Goal: Information Seeking & Learning: Learn about a topic

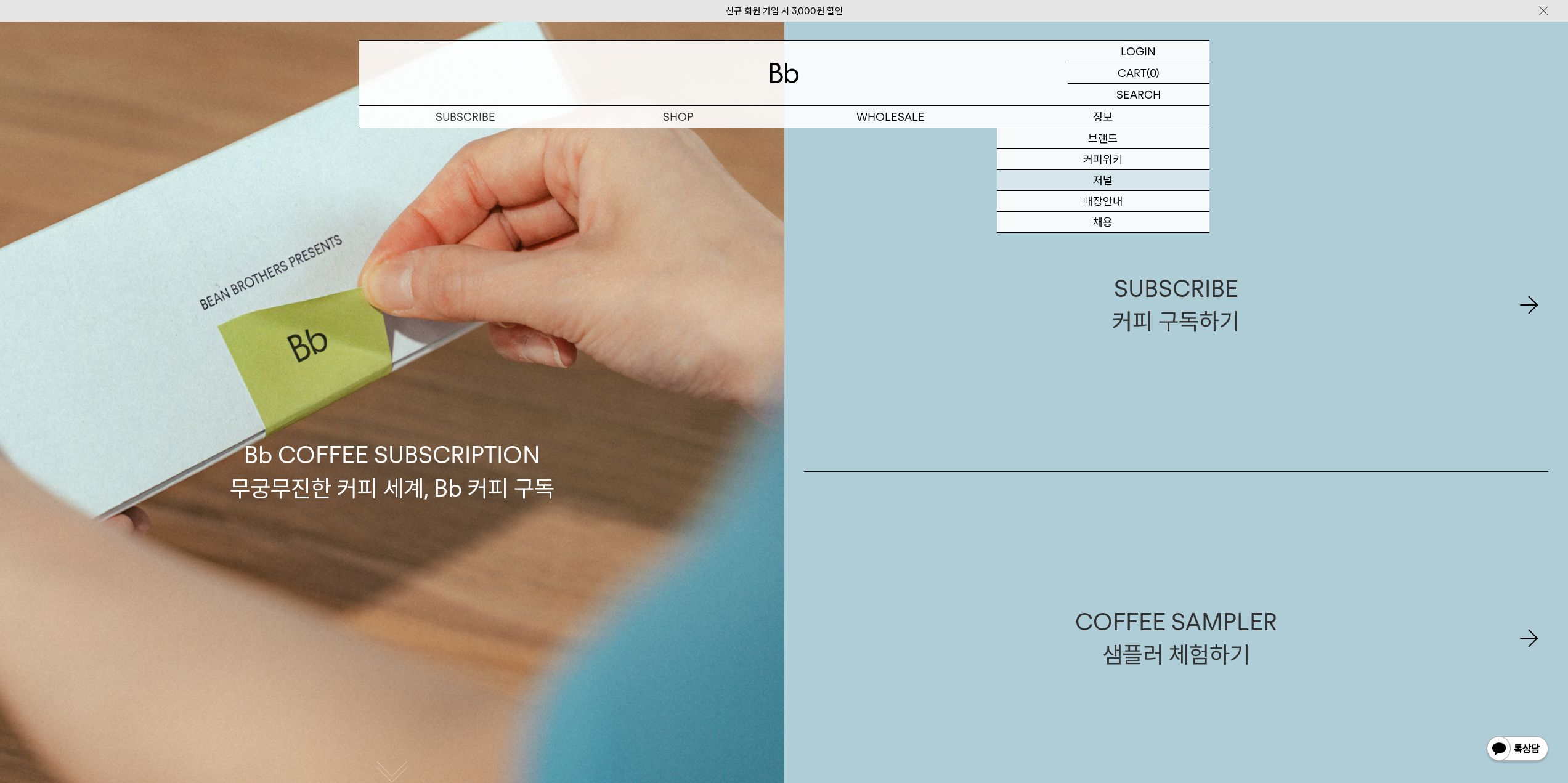
click at [1127, 182] on link "저널" at bounding box center [1103, 181] width 212 height 21
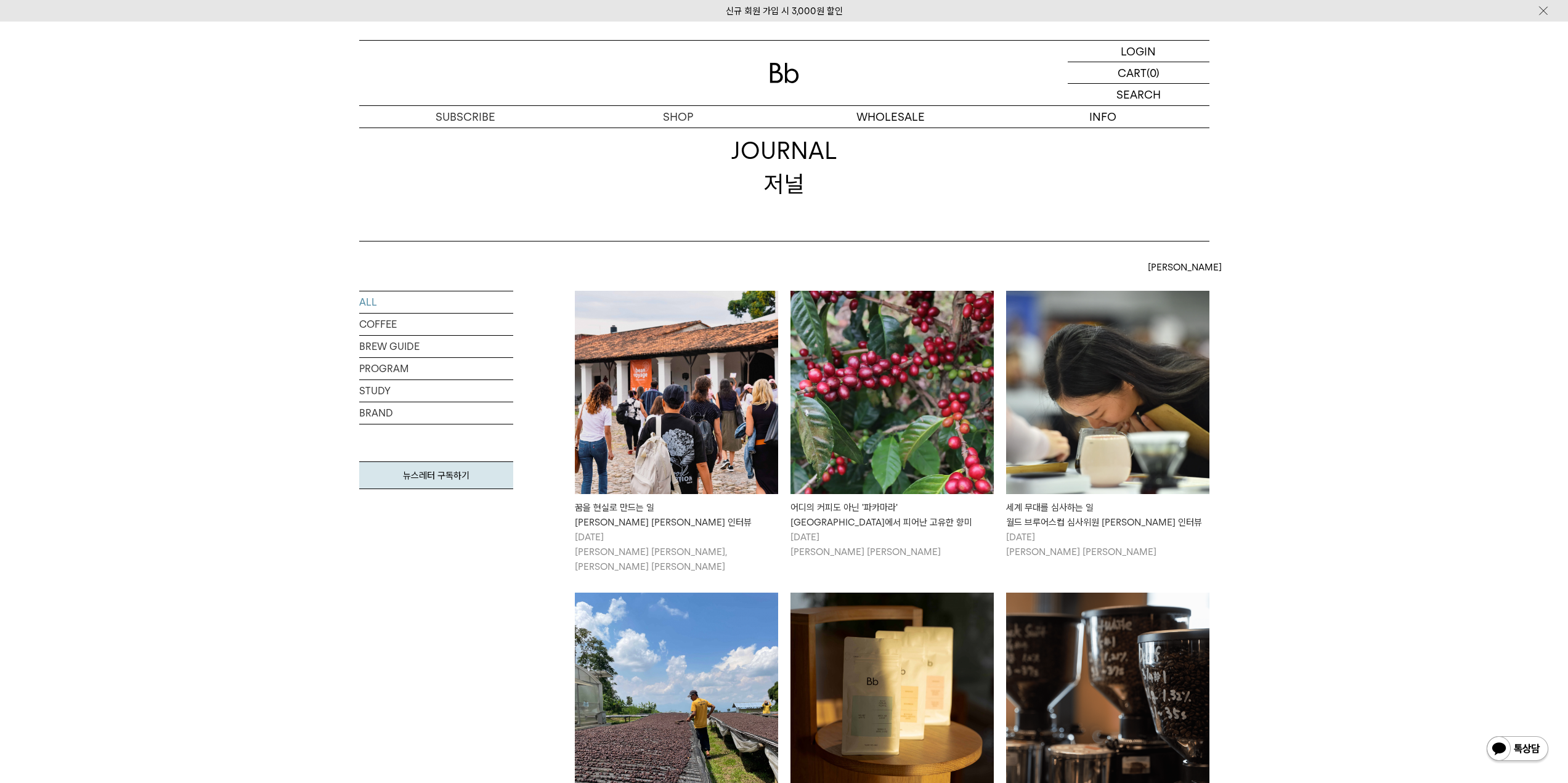
scroll to position [62, 0]
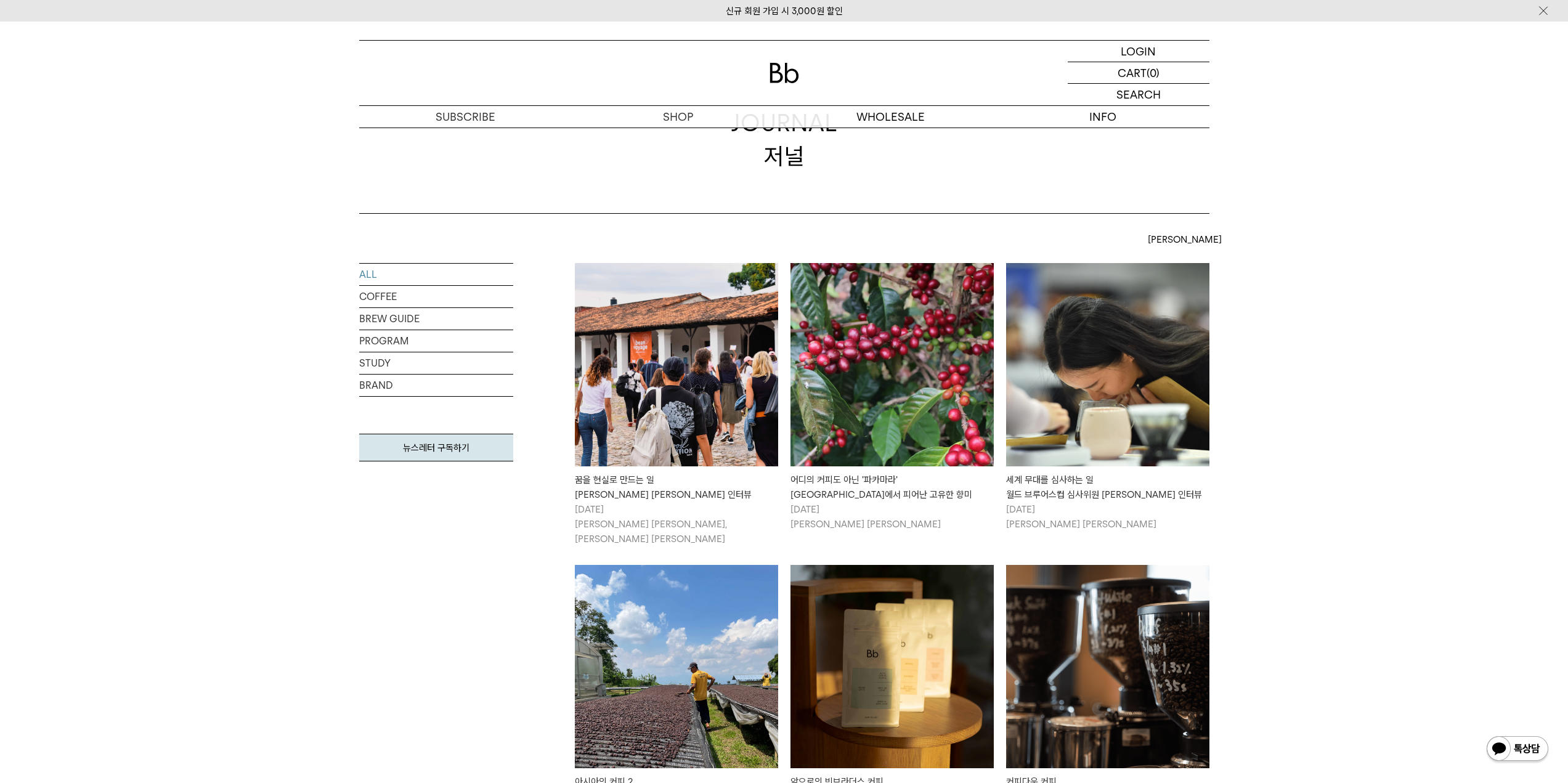
click at [621, 416] on img at bounding box center [676, 365] width 203 height 203
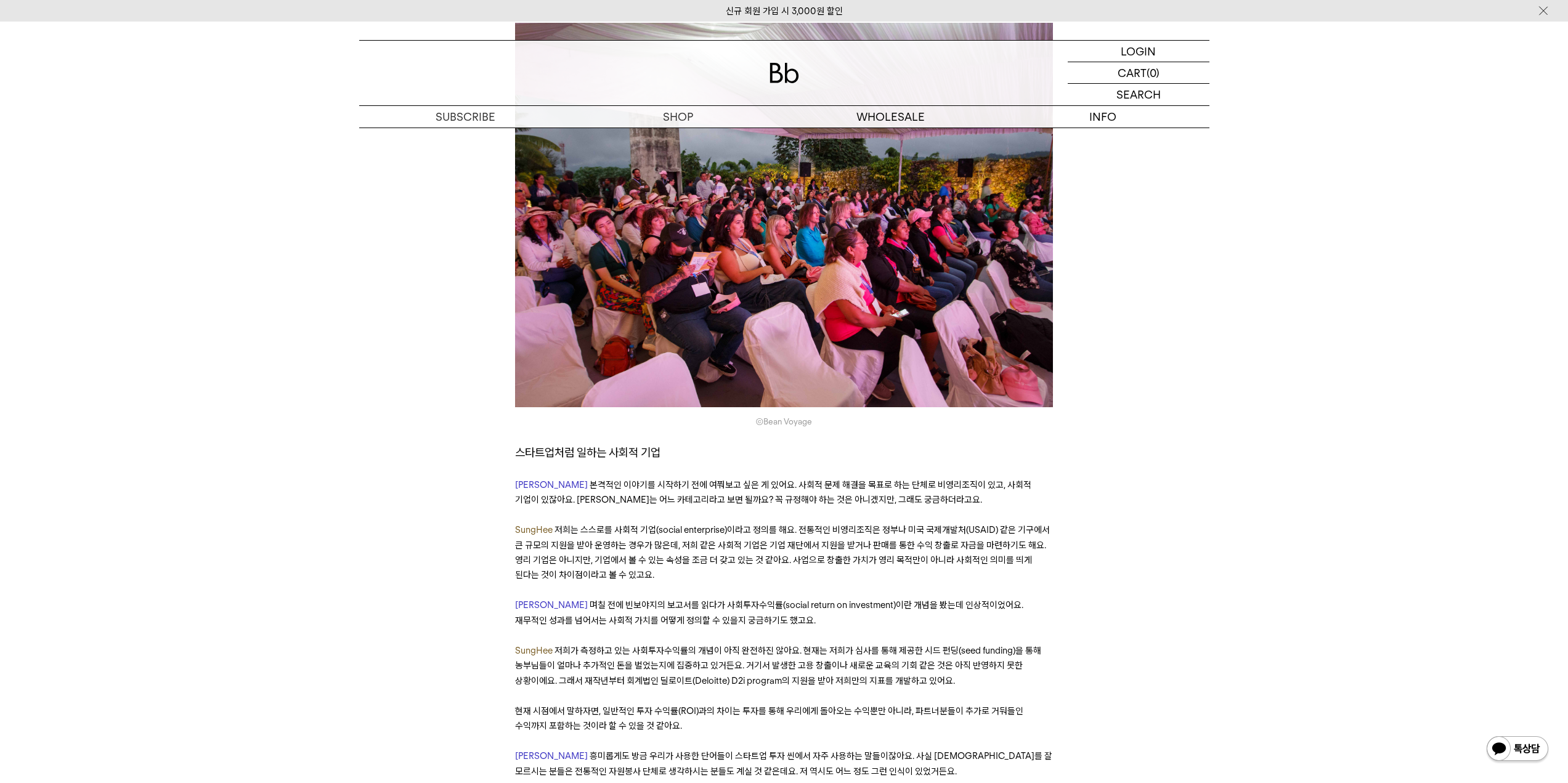
scroll to position [1479, 0]
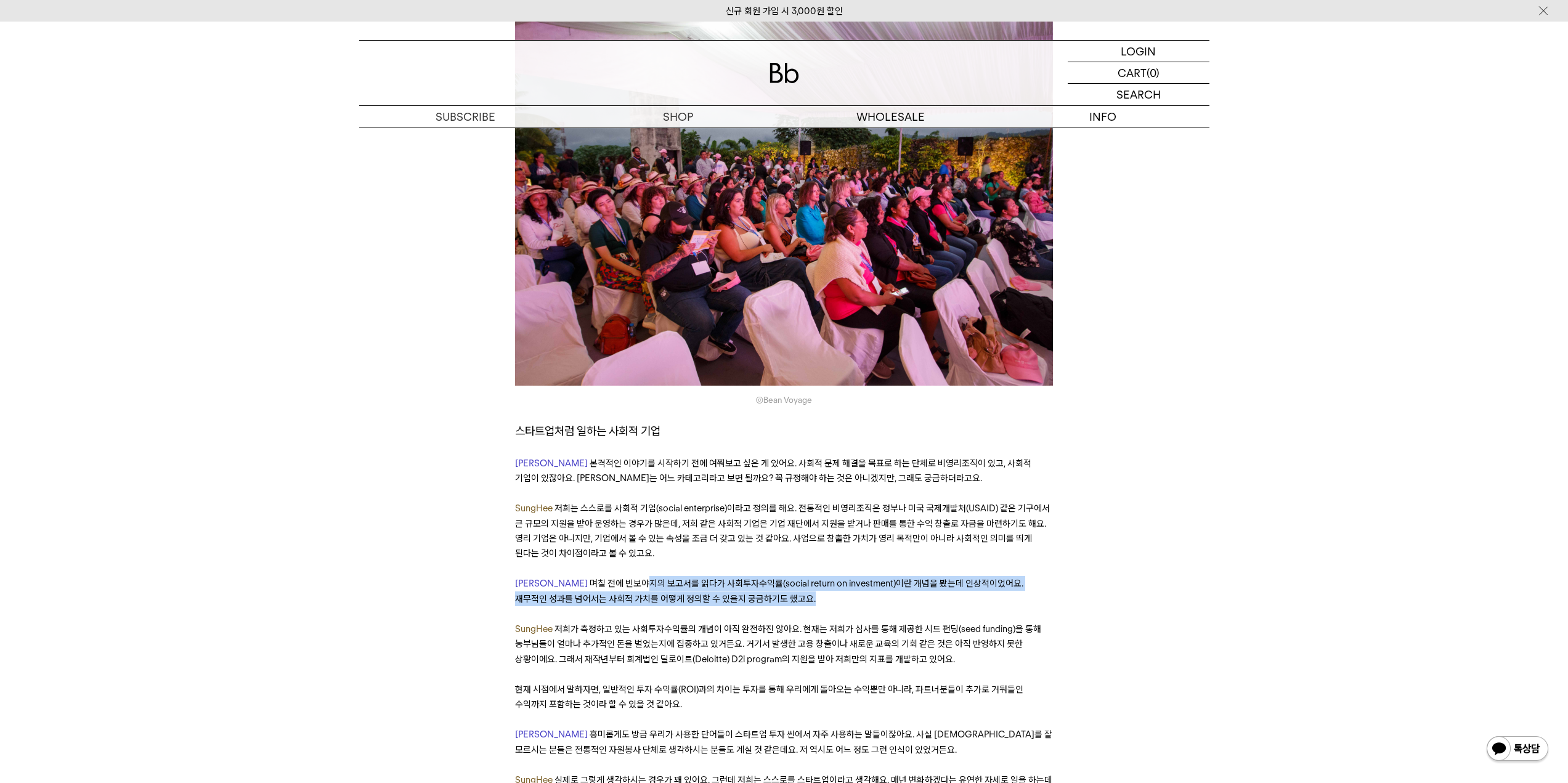
drag, startPoint x: 602, startPoint y: 541, endPoint x: 988, endPoint y: 554, distance: 386.2
click at [988, 576] on p "Derek 며칠 전에 빈보야지의 보고서를 읽다가 사회투자수익률(social return on investment)이란 개념을 봤는데 인상적이었…" at bounding box center [784, 591] width 538 height 30
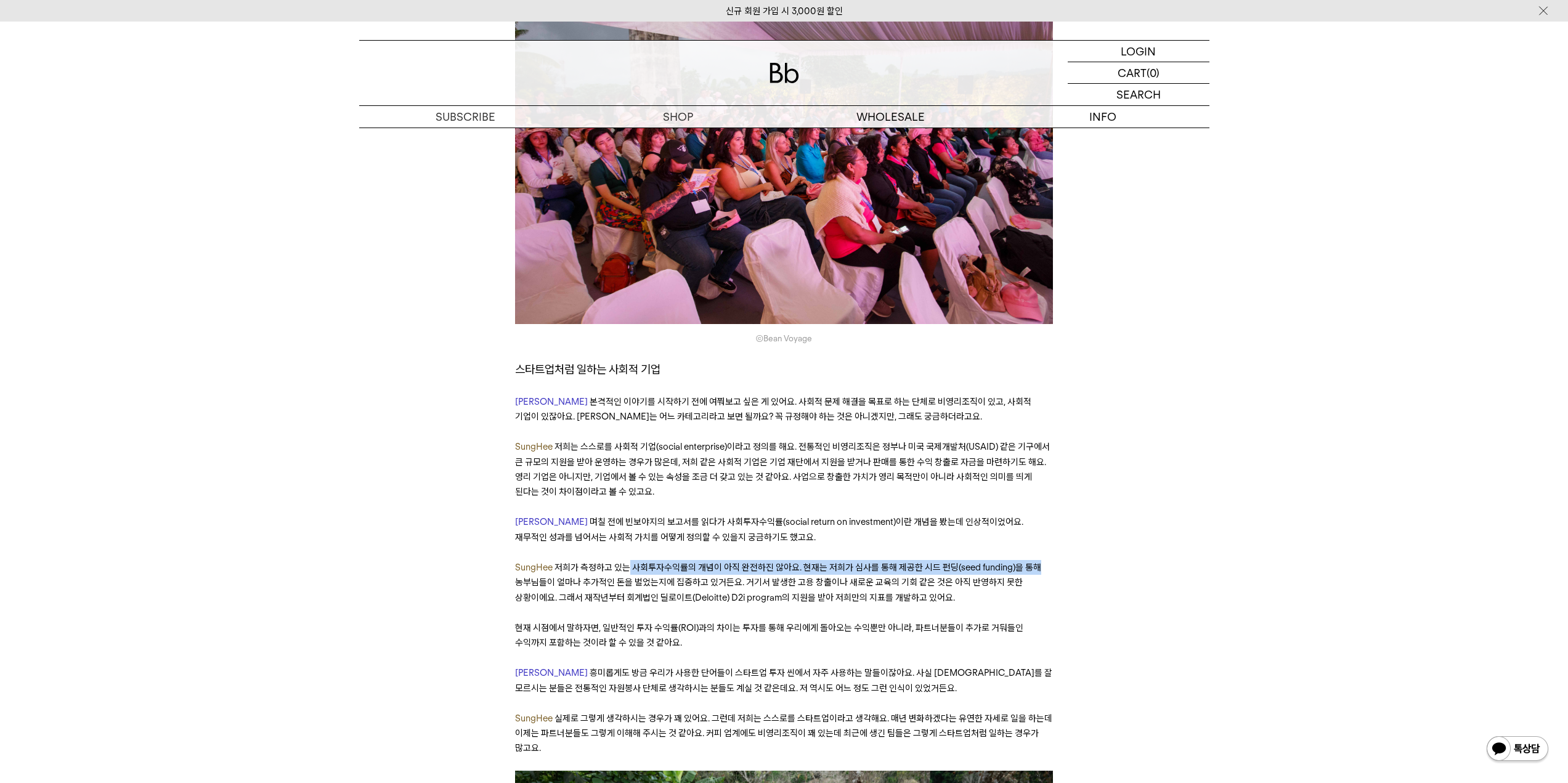
drag, startPoint x: 627, startPoint y: 522, endPoint x: 1084, endPoint y: 521, distance: 457.0
drag, startPoint x: 579, startPoint y: 542, endPoint x: 745, endPoint y: 530, distance: 166.4
click at [745, 560] on p "SungHee 저희가 측정하고 있는 사회투자수익률의 개념이 아직 완전하진 않아요. 현재는 저희가 심사를 통해 제공한 시드 펀딩(seed fun…" at bounding box center [784, 583] width 538 height 45
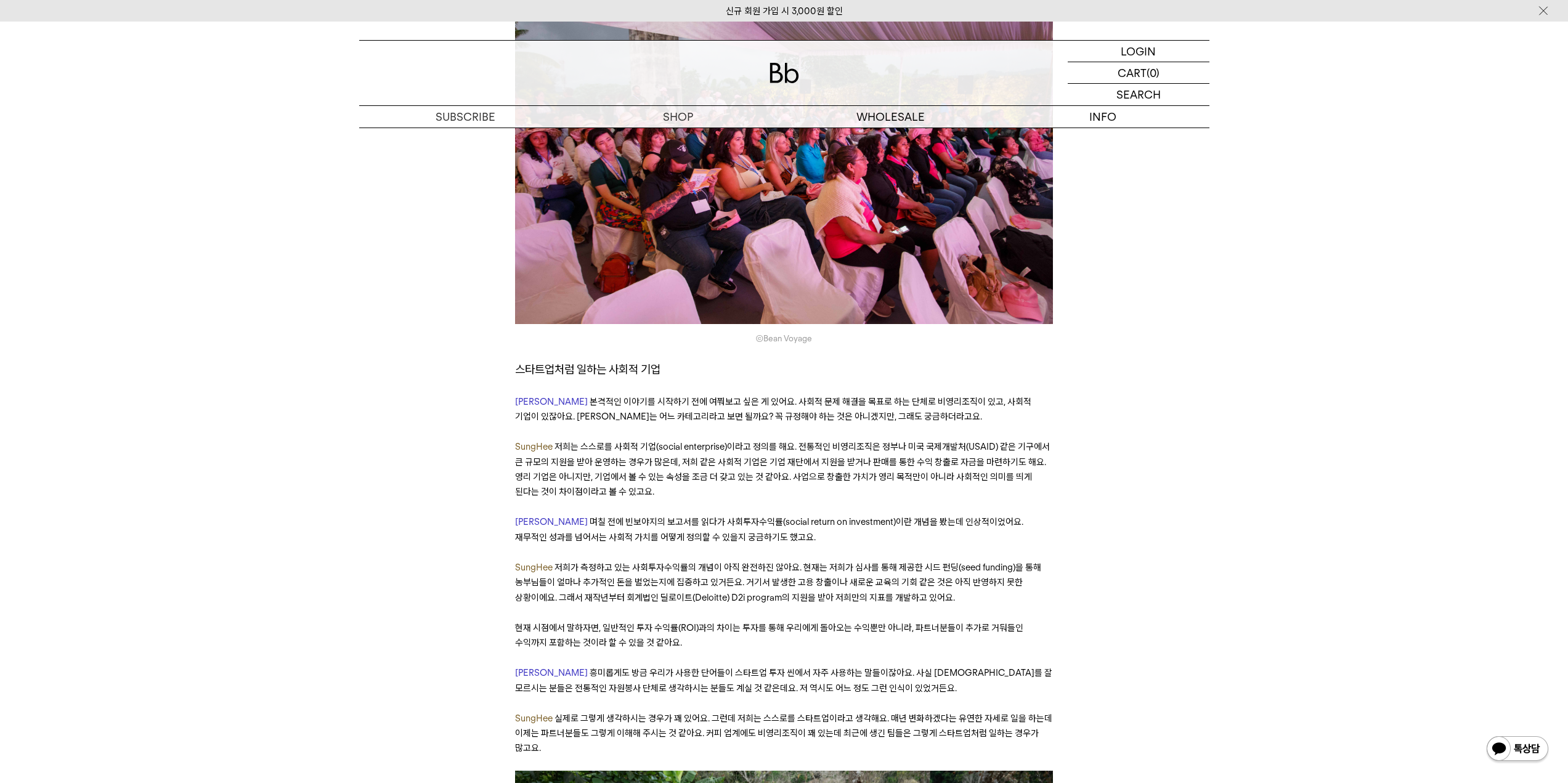
click at [1003, 560] on p "SungHee 저희가 측정하고 있는 사회투자수익률의 개념이 아직 완전하진 않아요. 현재는 저희가 심사를 통해 제공한 시드 펀딩(seed fun…" at bounding box center [784, 583] width 538 height 45
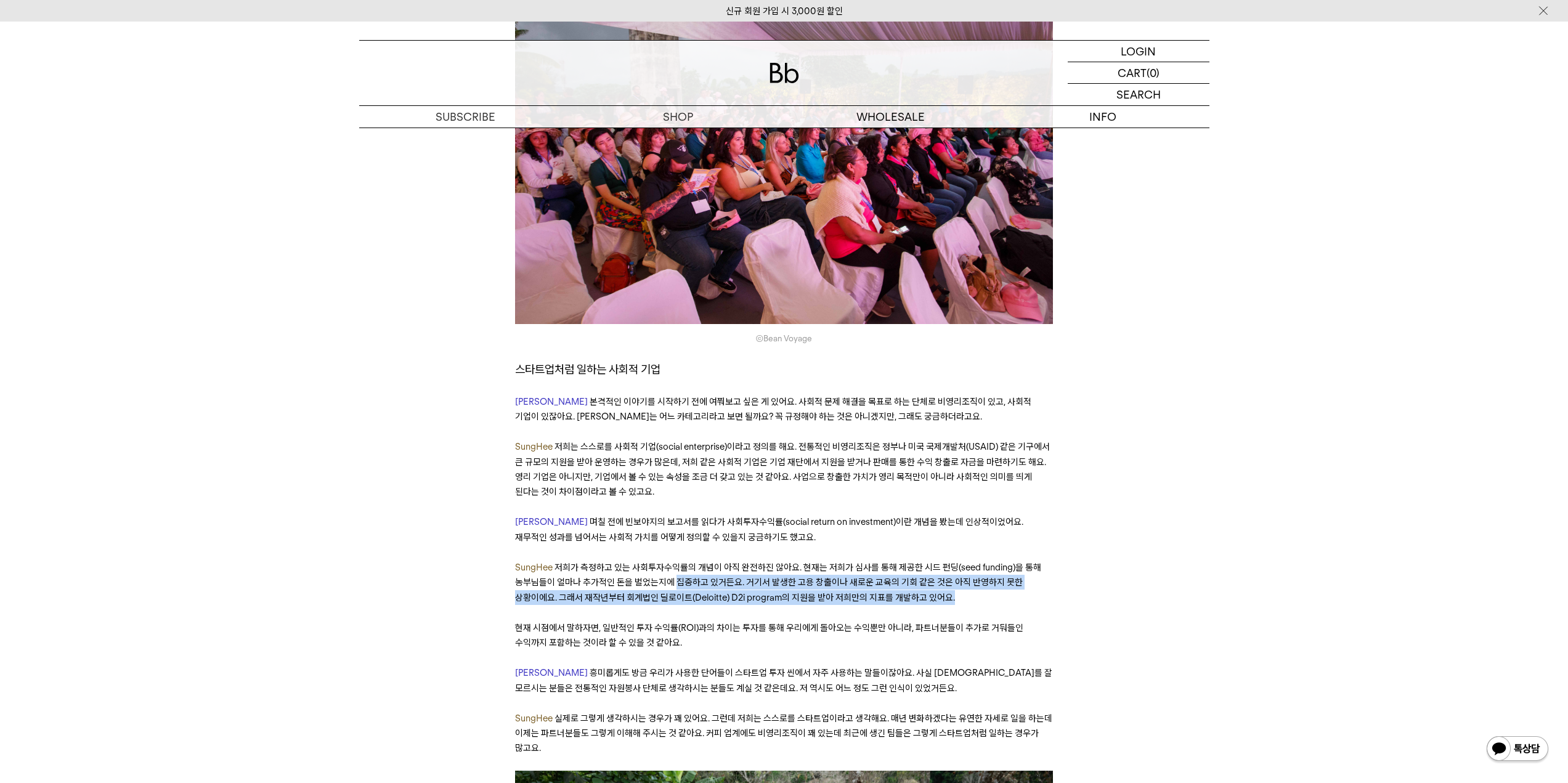
drag, startPoint x: 676, startPoint y: 537, endPoint x: 1005, endPoint y: 559, distance: 329.7
click at [1005, 560] on p "SungHee 저희가 측정하고 있는 사회투자수익률의 개념이 아직 완전하진 않아요. 현재는 저희가 심사를 통해 제공한 시드 펀딩(seed fun…" at bounding box center [784, 583] width 538 height 45
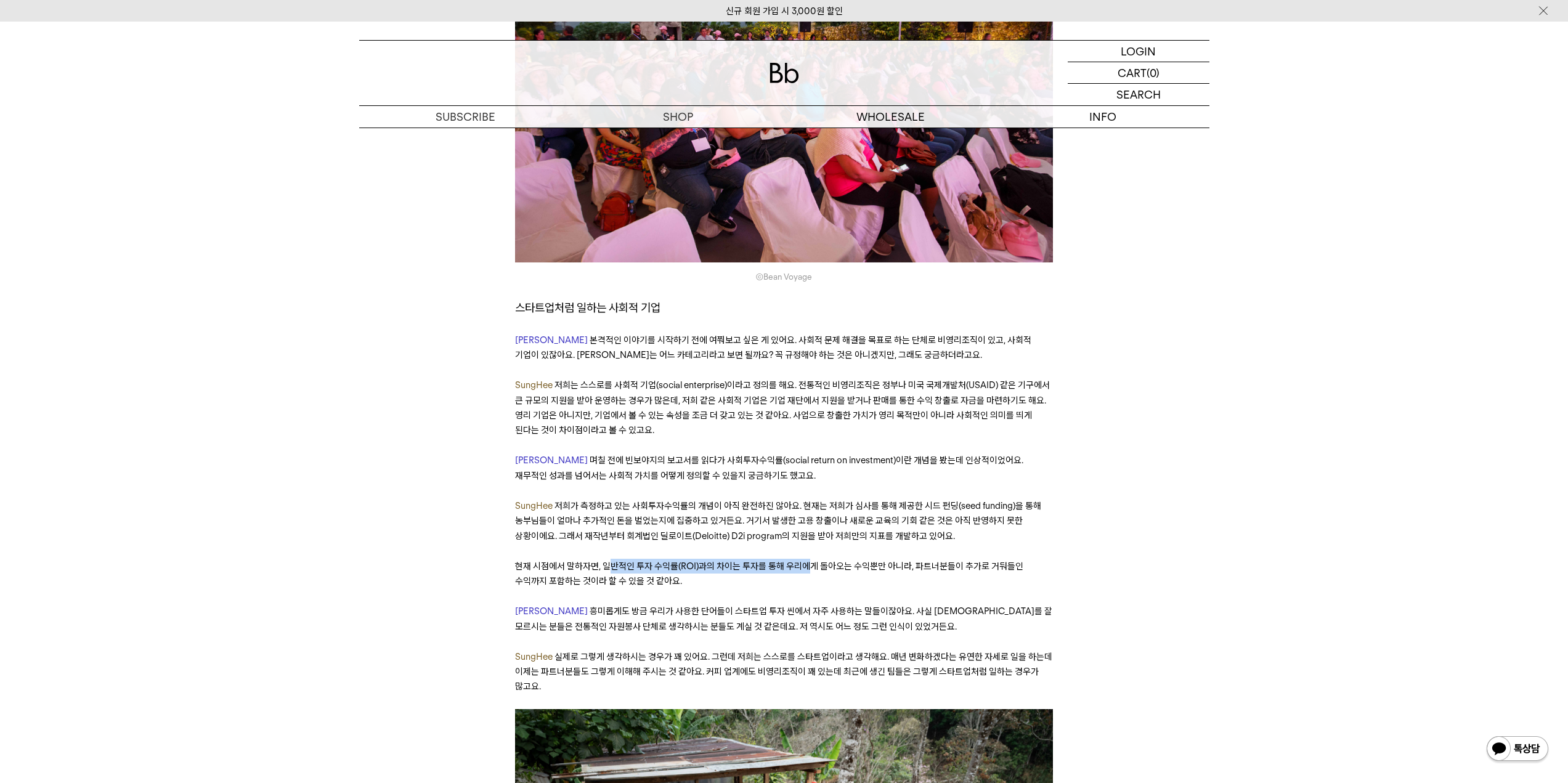
drag, startPoint x: 610, startPoint y: 524, endPoint x: 809, endPoint y: 521, distance: 199.0
click at [809, 561] on span "현재 시점에서 말하자면, 일반적인 투자 수익률(ROI)과의 차이는 투자를 통해 우리에게 돌아오는 수익뿐만 아니라, 파트너분들이 추가로 거둬들인…" at bounding box center [769, 573] width 508 height 26
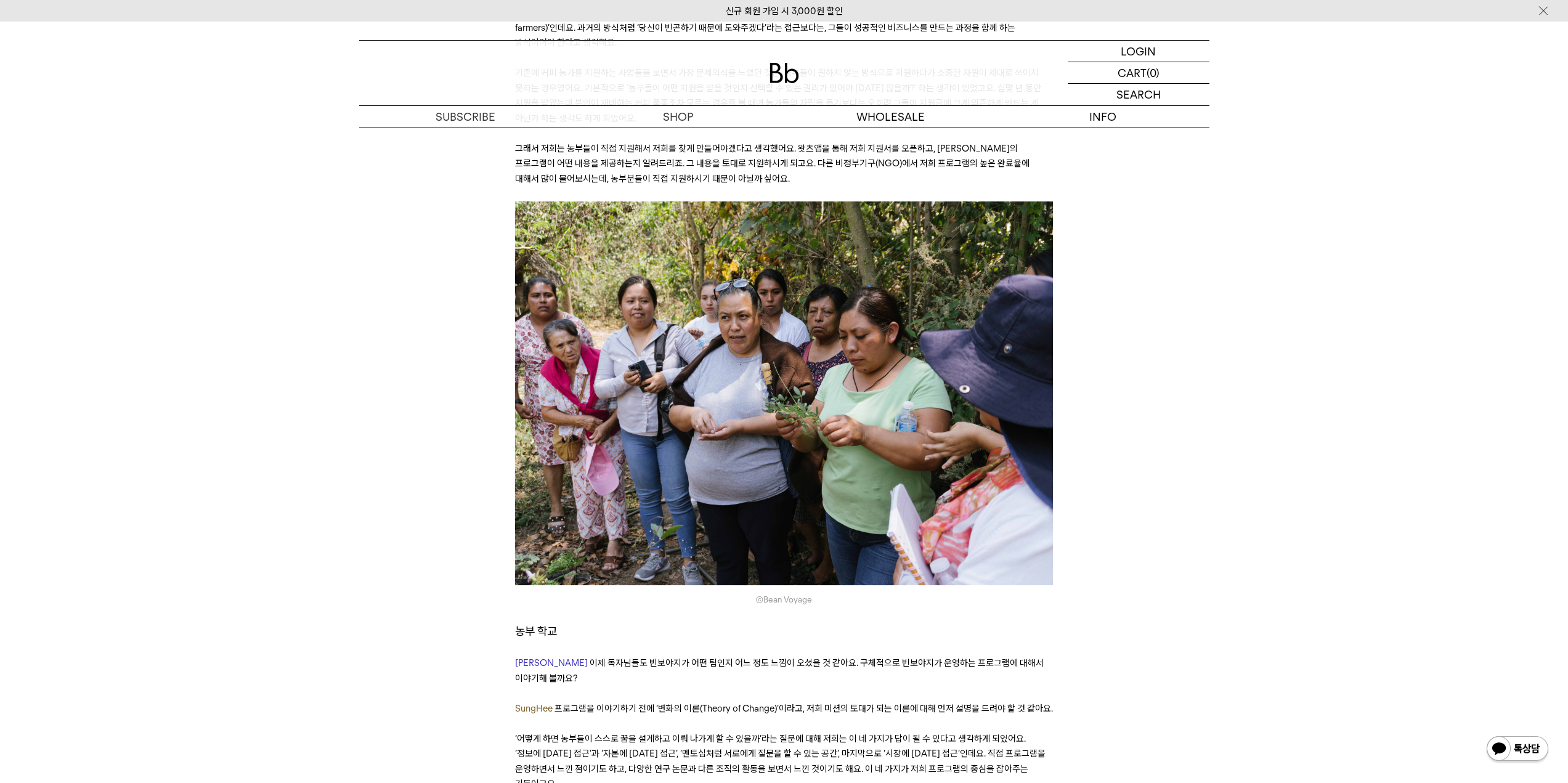
scroll to position [2835, 0]
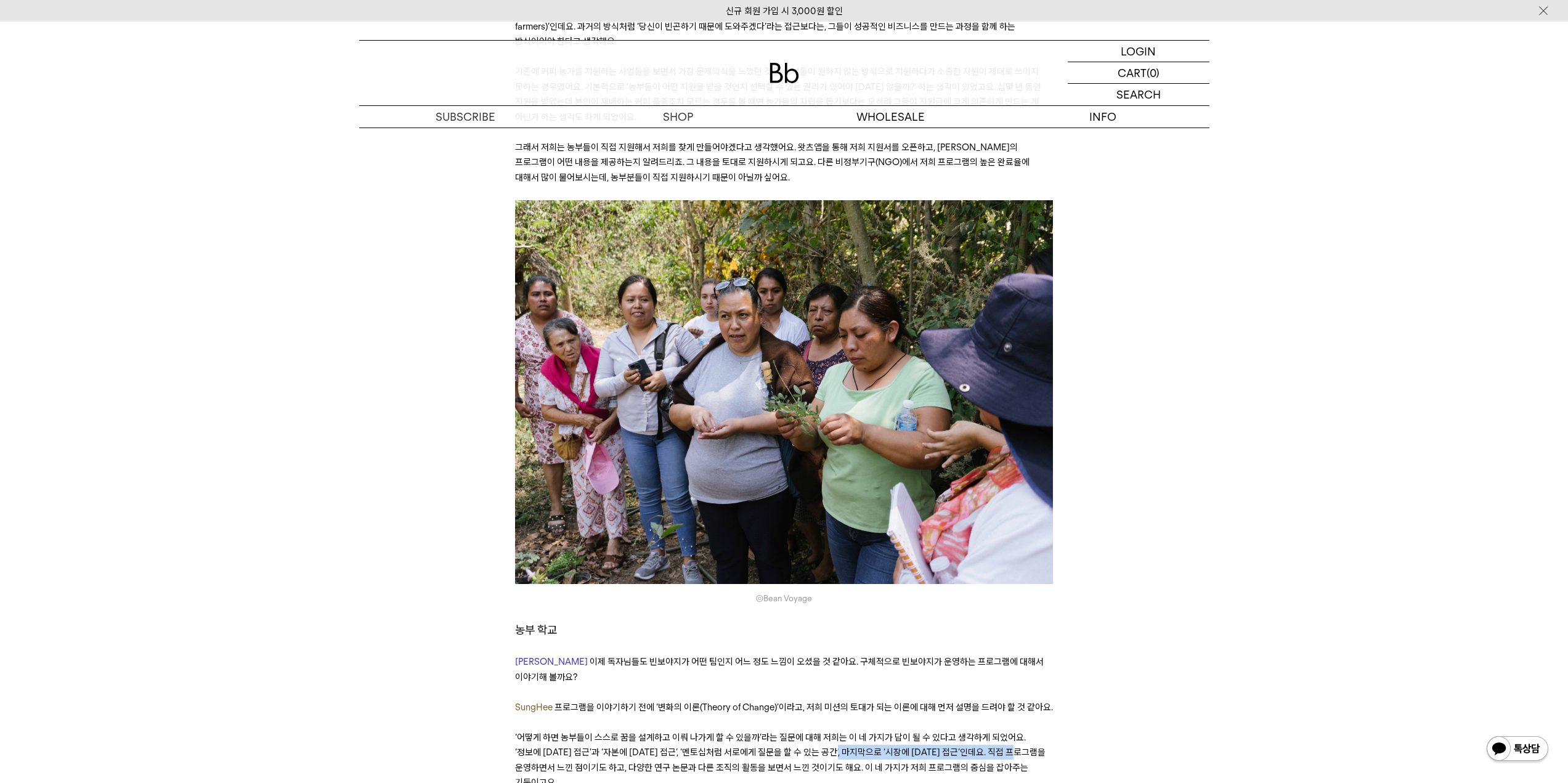
drag, startPoint x: 826, startPoint y: 698, endPoint x: 1054, endPoint y: 697, distance: 228.0
click at [1027, 731] on p "‘어떻게 하면 농부들이 스스로 꿈을 설계하고 이뤄 나가게 할 수 있을까’라는 질문에 대해 저희는 이 네 가지가 답이 될 수 있다고 생각하게 되…" at bounding box center [784, 760] width 538 height 60
drag, startPoint x: 558, startPoint y: 709, endPoint x: 1076, endPoint y: 711, distance: 518.0
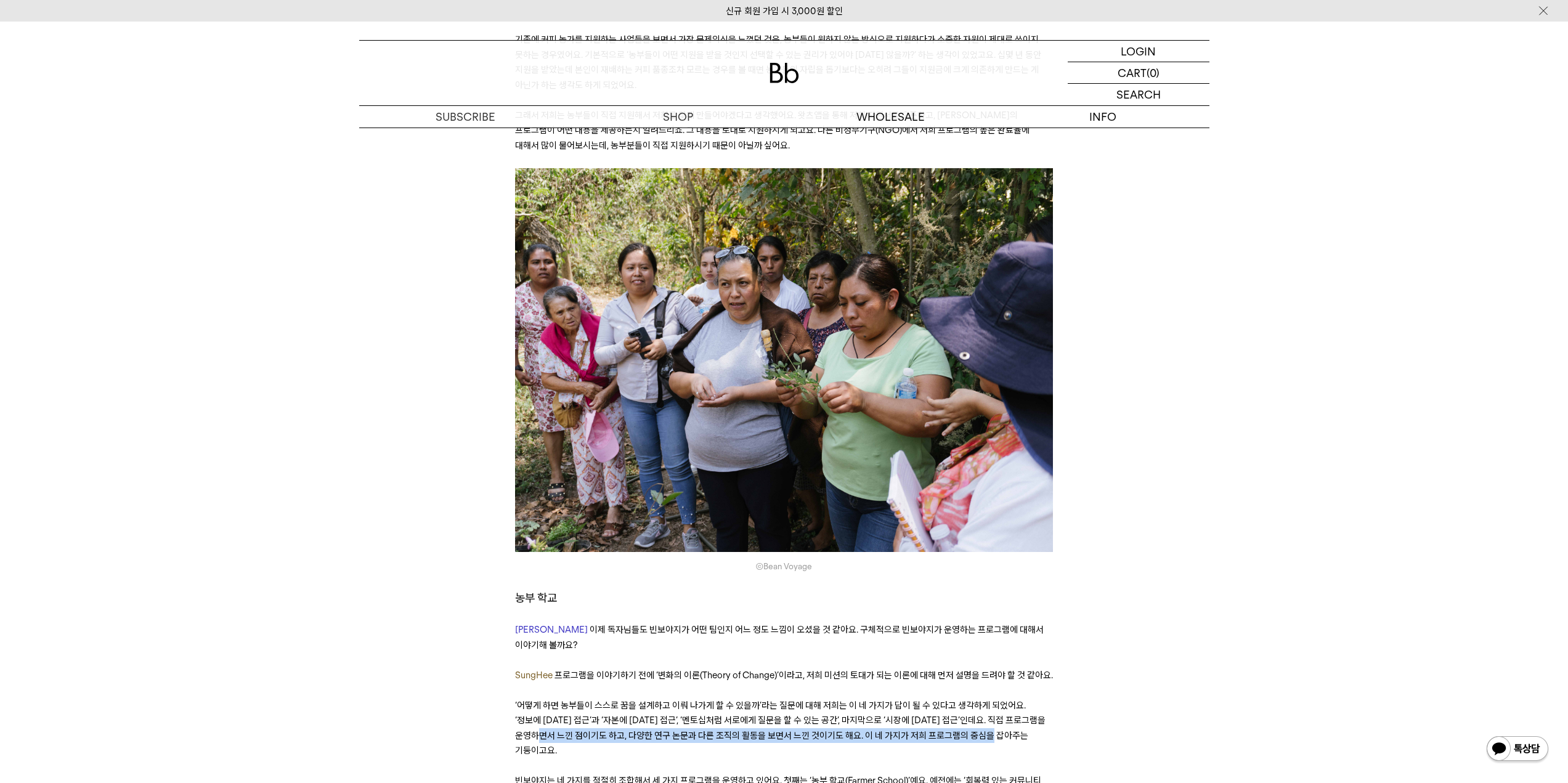
scroll to position [2897, 0]
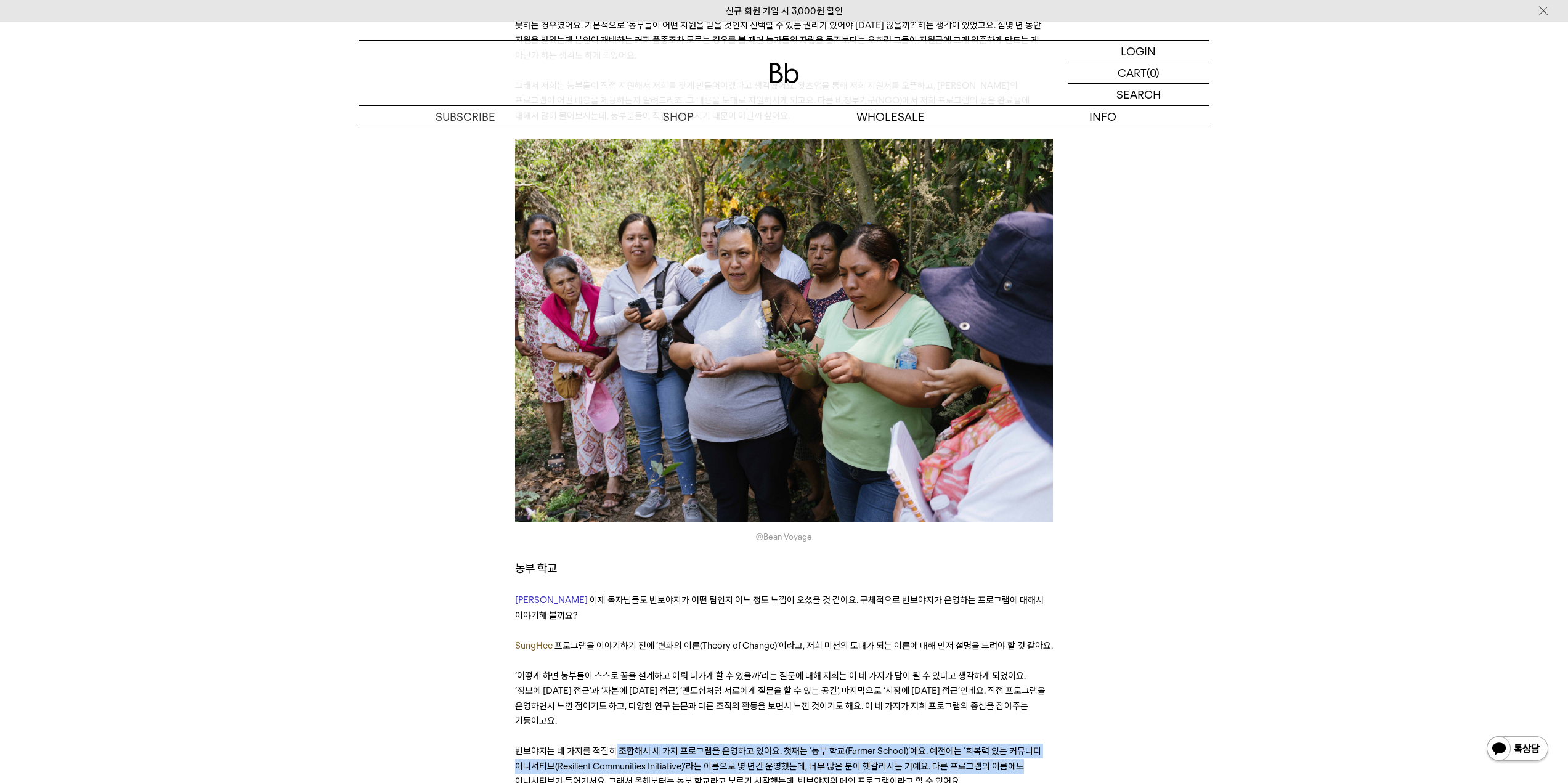
drag, startPoint x: 611, startPoint y: 673, endPoint x: 1030, endPoint y: 698, distance: 419.7
click at [1030, 744] on p "빈보야지는 네 가지를 적절히 조합해서 세 가지 프로그램을 운영하고 있어요. 첫째는 ‘농부 학교(Farmer School)’예요. 예전에는 ‘회…" at bounding box center [784, 767] width 538 height 45
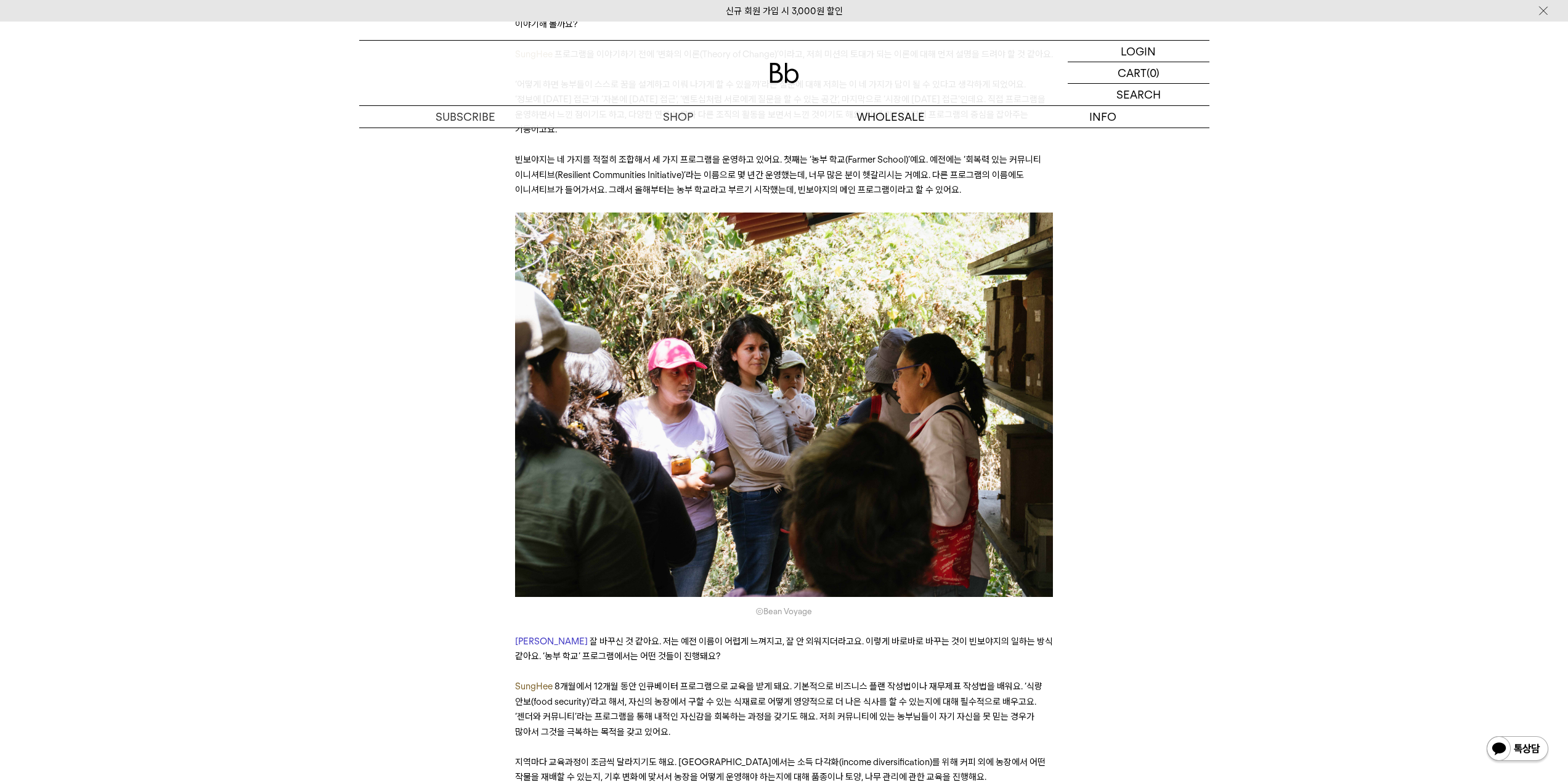
scroll to position [3513, 0]
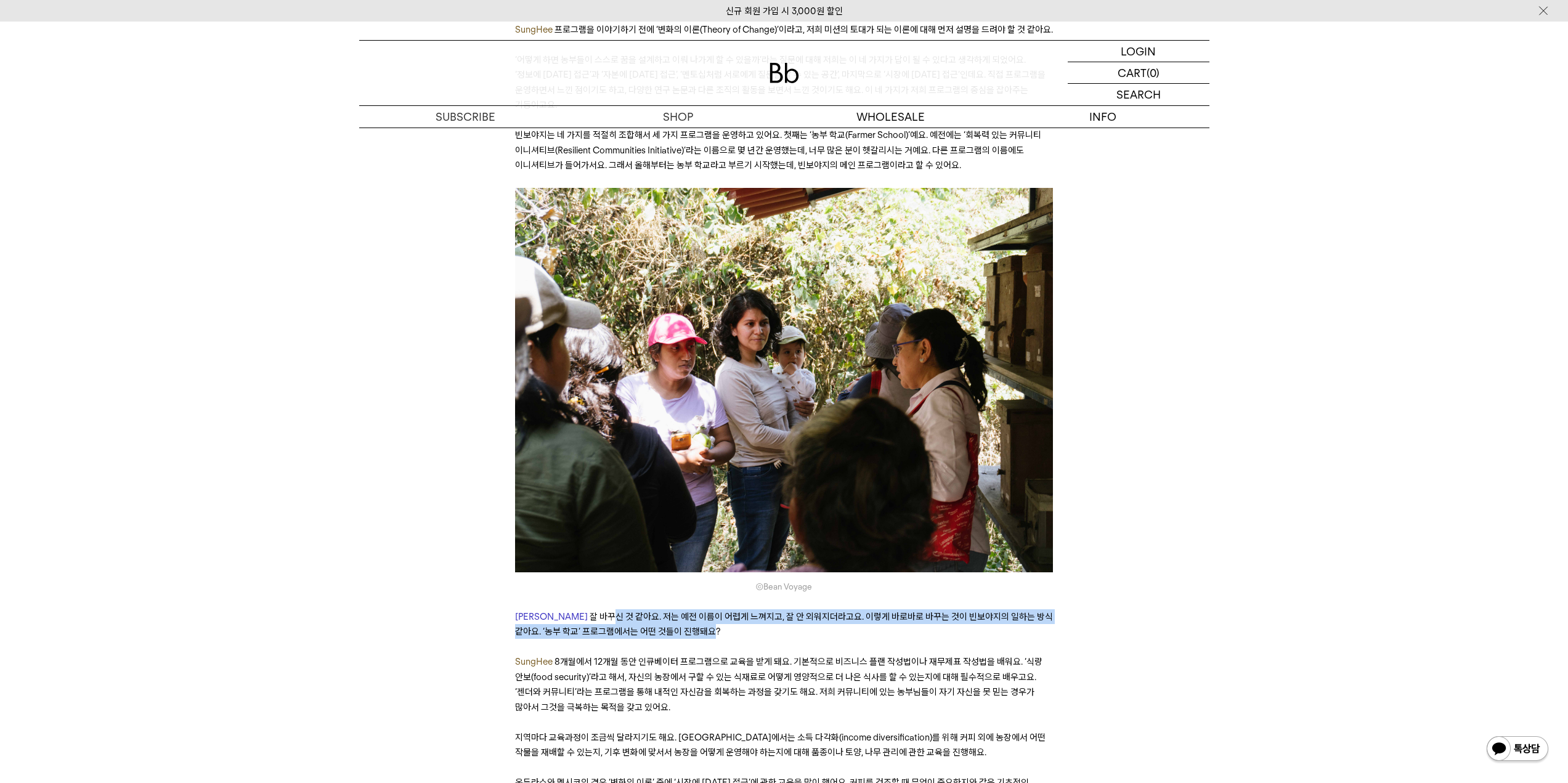
drag, startPoint x: 564, startPoint y: 536, endPoint x: 701, endPoint y: 583, distance: 144.8
click at [667, 612] on span "잘 바꾸신 것 같아요. 저는 예전 이름이 어렵게 느껴지고, 잘 안 외워지더라고요. 이렇게 바로바로 바꾸는 것이 빈보야지의 일하는 방식 같아요.…" at bounding box center [784, 624] width 538 height 26
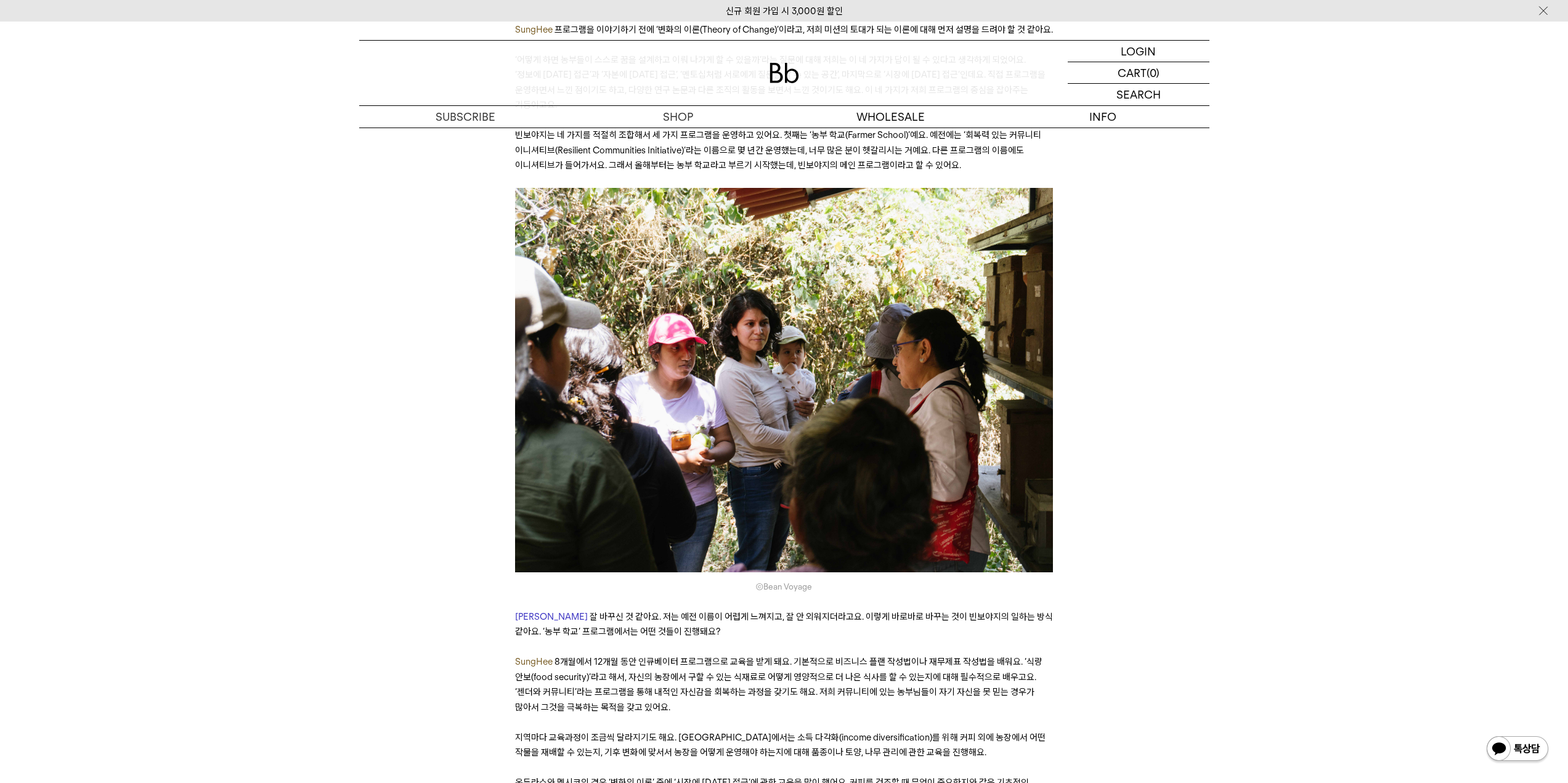
click at [812, 656] on span "8개월에서 12개월 동안 인큐베이터 프로그램으로 교육을 받게 돼요. 기본적으로 비즈니스 플랜 작성법이나 재무제표 작성법을 배워요. ‘식량 안보…" at bounding box center [778, 684] width 527 height 56
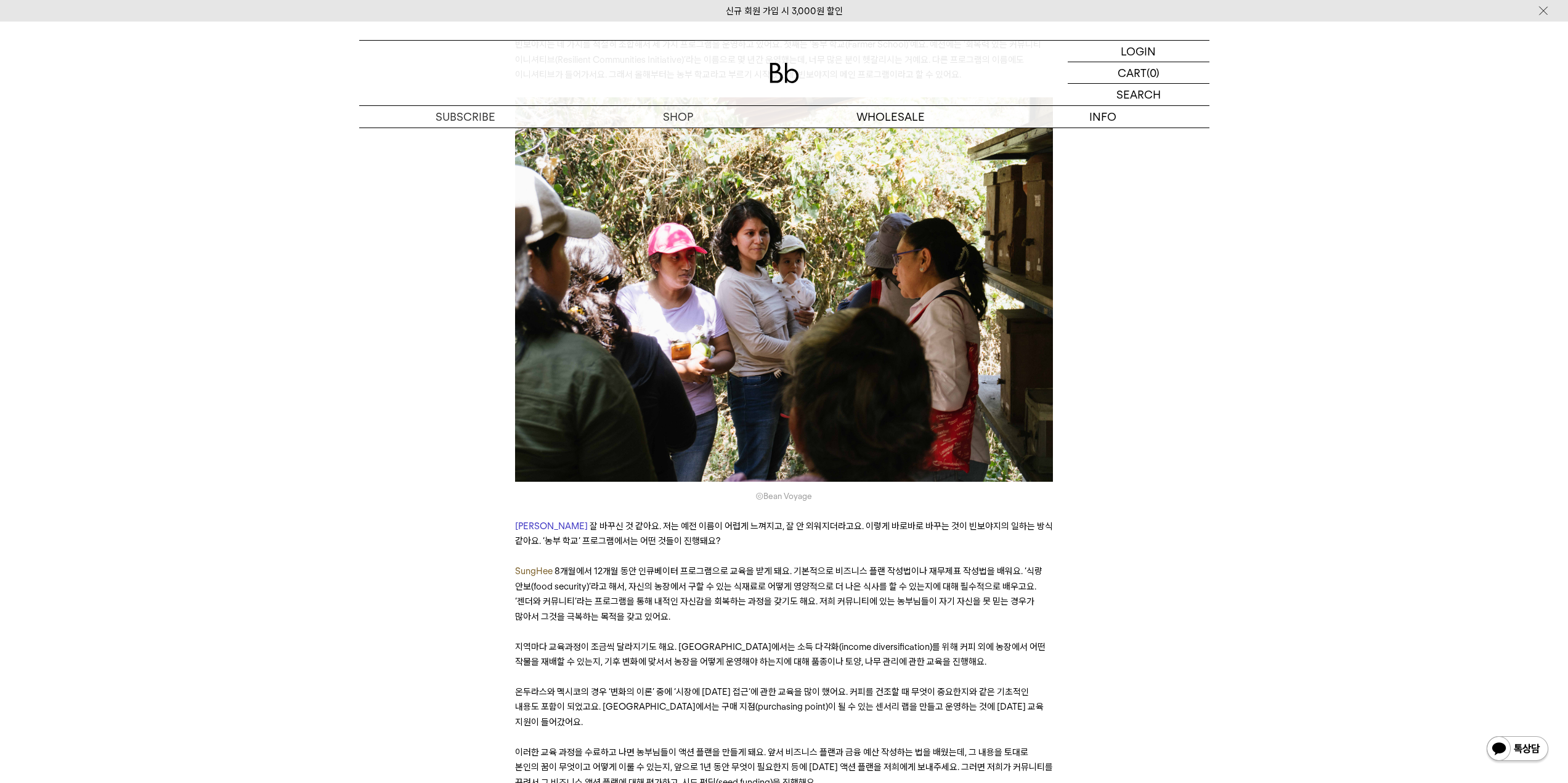
scroll to position [3636, 0]
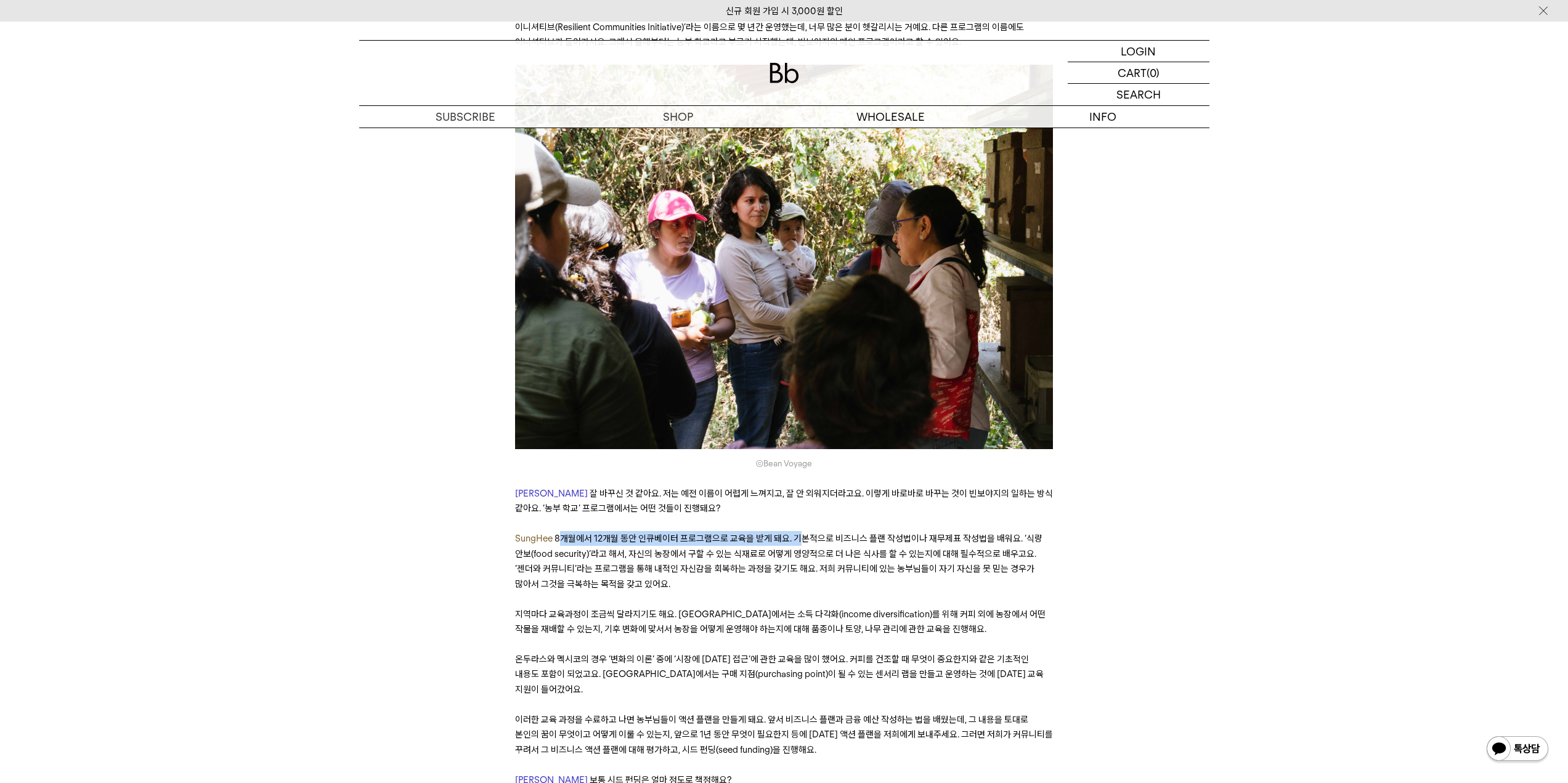
drag, startPoint x: 561, startPoint y: 462, endPoint x: 798, endPoint y: 464, distance: 237.0
click at [798, 533] on span "8개월에서 12개월 동안 인큐베이터 프로그램으로 교육을 받게 돼요. 기본적으로 비즈니스 플랜 작성법이나 재무제표 작성법을 배워요. ‘식량 안보…" at bounding box center [778, 561] width 527 height 56
click at [820, 533] on span "8개월에서 12개월 동안 인큐베이터 프로그램으로 교육을 받게 돼요. 기본적으로 비즈니스 플랜 작성법이나 재무제표 작성법을 배워요. ‘식량 안보…" at bounding box center [778, 561] width 527 height 56
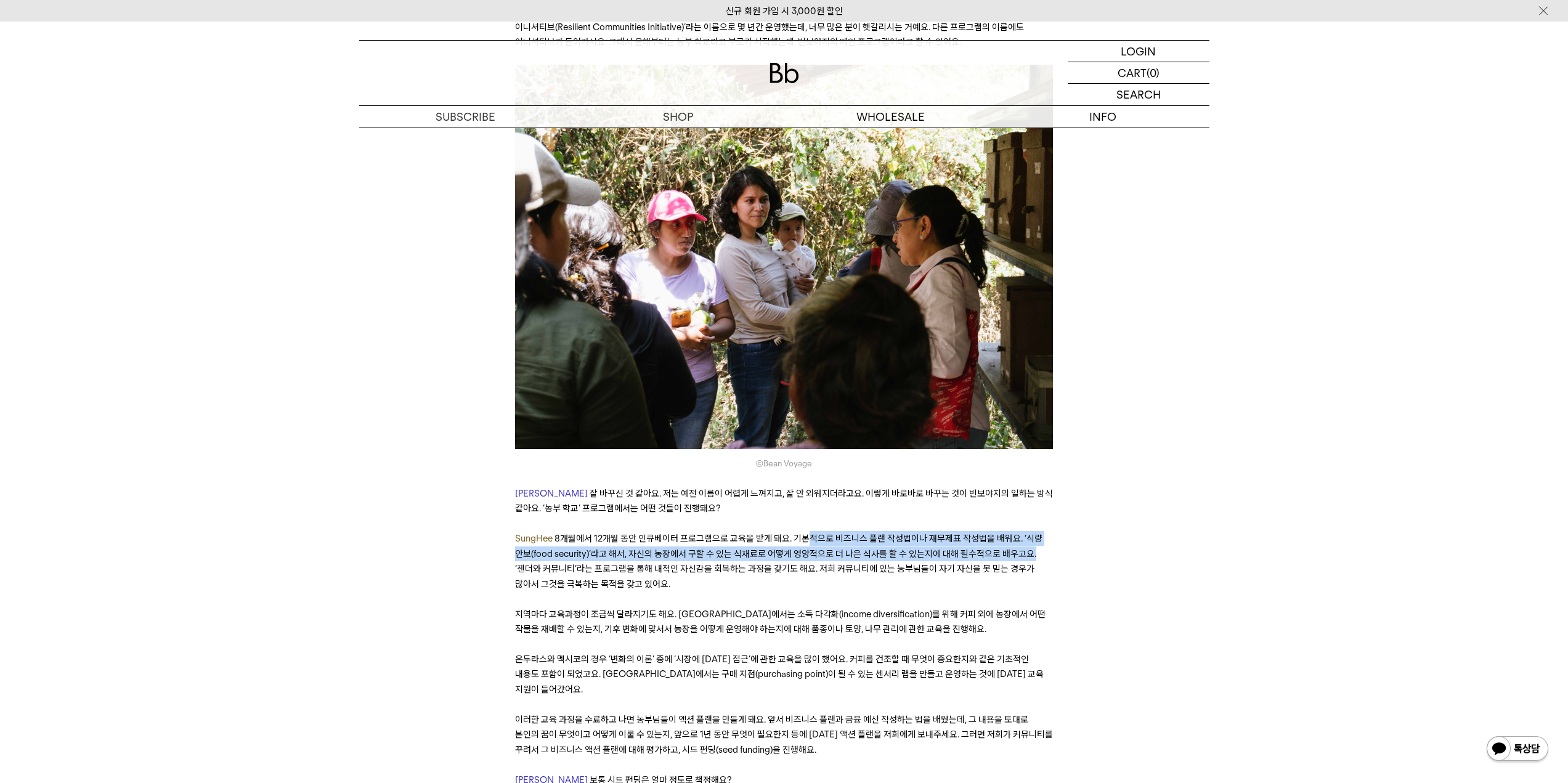
drag, startPoint x: 807, startPoint y: 459, endPoint x: 1038, endPoint y: 474, distance: 231.5
click at [1038, 531] on p "SungHee 8개월에서 12개월 동안 인큐베이터 프로그램으로 교육을 받게 돼요. 기본적으로 비즈니스 플랜 작성법이나 재무제표 작성법을 배워요…" at bounding box center [784, 561] width 538 height 60
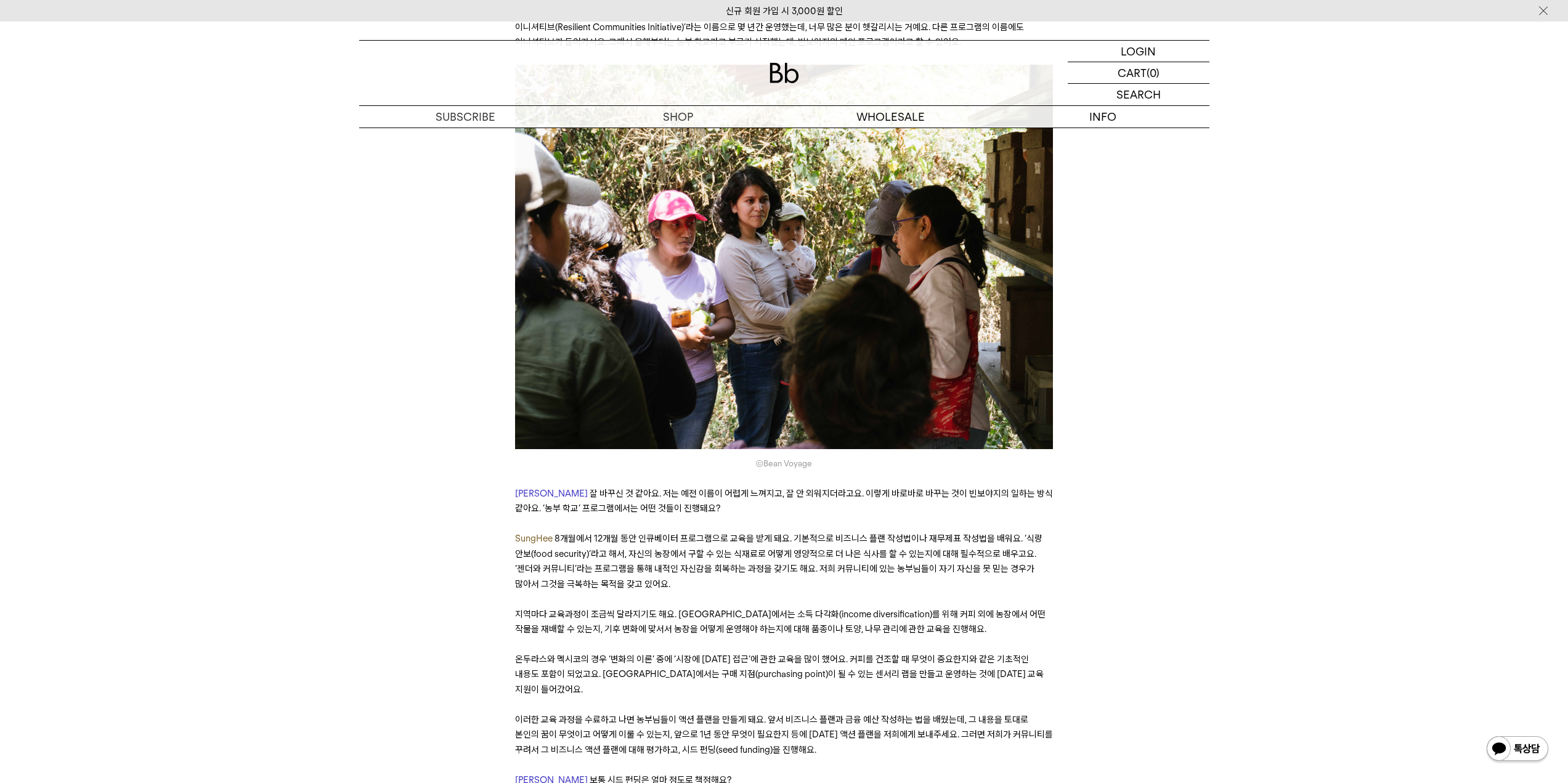
click at [969, 531] on p "SungHee 8개월에서 12개월 동안 인큐베이터 프로그램으로 교육을 받게 돼요. 기본적으로 비즈니스 플랜 작성법이나 재무제표 작성법을 배워요…" at bounding box center [784, 561] width 538 height 60
drag, startPoint x: 602, startPoint y: 475, endPoint x: 1040, endPoint y: 476, distance: 438.0
click at [1040, 531] on p "SungHee 8개월에서 12개월 동안 인큐베이터 프로그램으로 교육을 받게 돼요. 기본적으로 비즈니스 플랜 작성법이나 재무제표 작성법을 배워요…" at bounding box center [784, 561] width 538 height 60
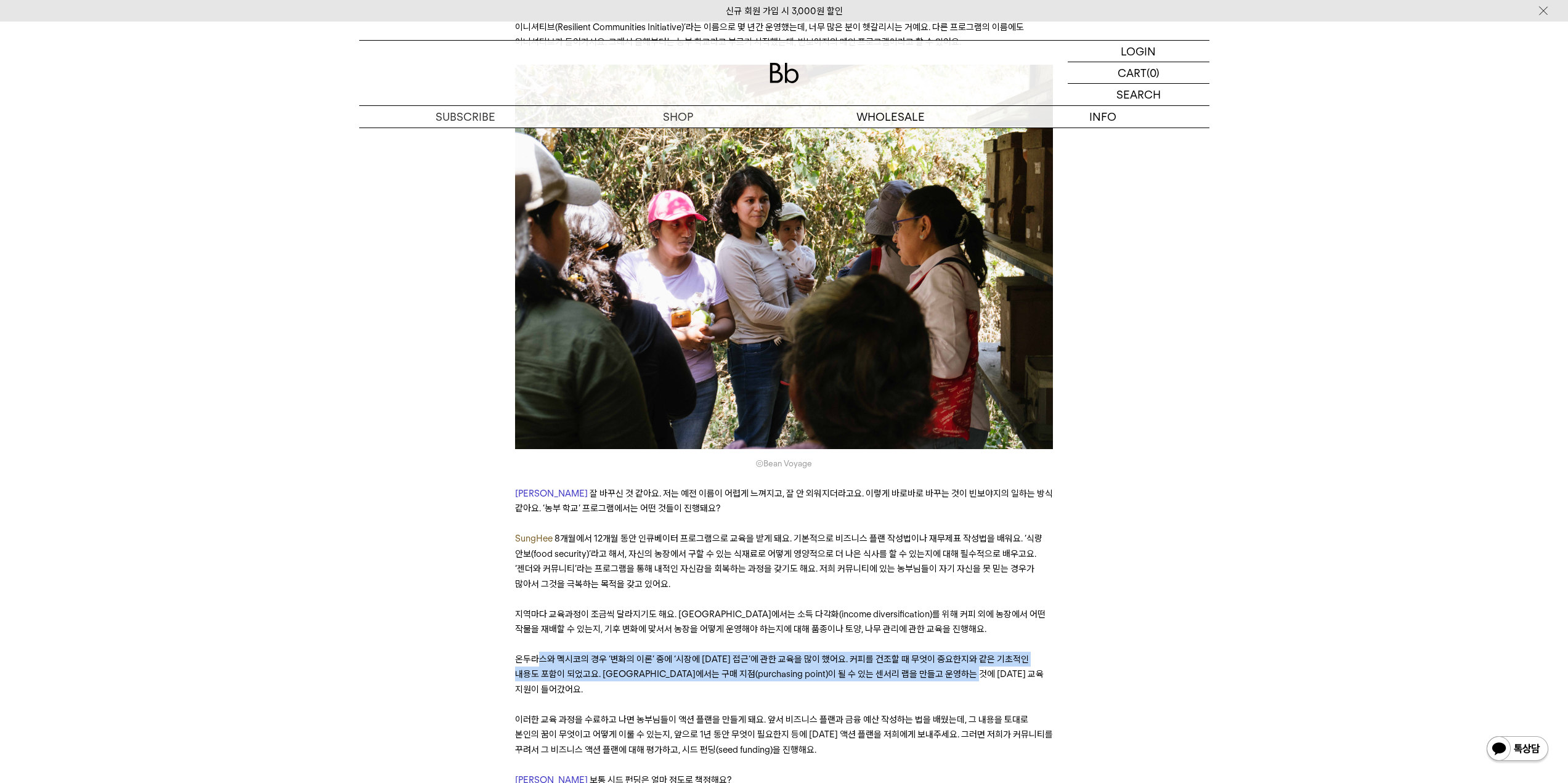
drag, startPoint x: 540, startPoint y: 584, endPoint x: 1002, endPoint y: 600, distance: 462.3
click at [1002, 654] on span "온두라스와 멕시코의 경우 ‘변화의 이론’ 중에 ‘시장에 [DATE] 접근’에 관한 교육을 많이 했어요. 커피를 건조할 때 무엇이 중요한지와 같…" at bounding box center [779, 675] width 529 height 41
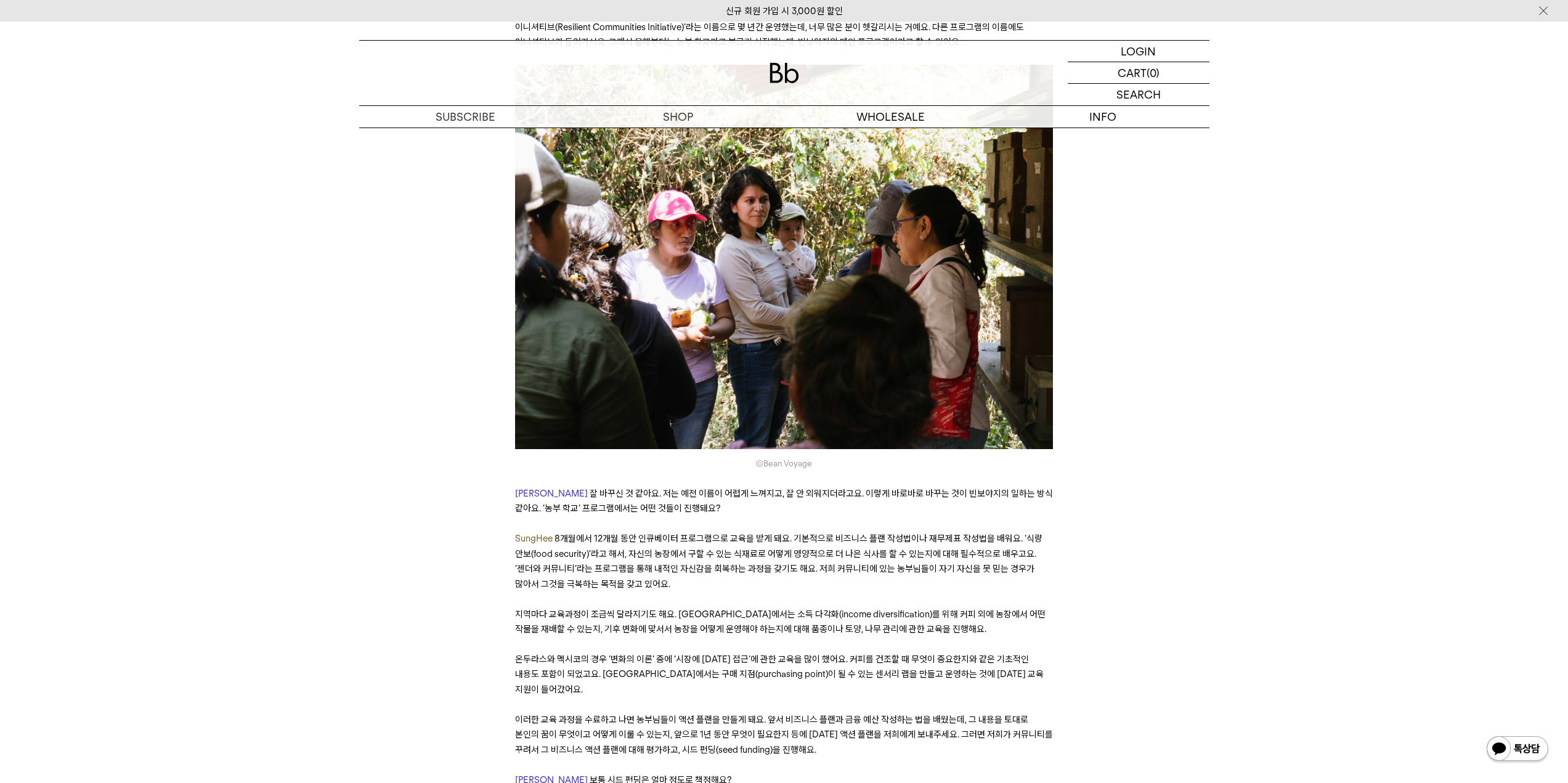
drag, startPoint x: 596, startPoint y: 600, endPoint x: 1004, endPoint y: 606, distance: 408.0
click at [1003, 654] on span "온두라스와 멕시코의 경우 ‘변화의 이론’ 중에 ‘시장에 [DATE] 접근’에 관한 교육을 많이 했어요. 커피를 건조할 때 무엇이 중요한지와 같…" at bounding box center [779, 675] width 529 height 41
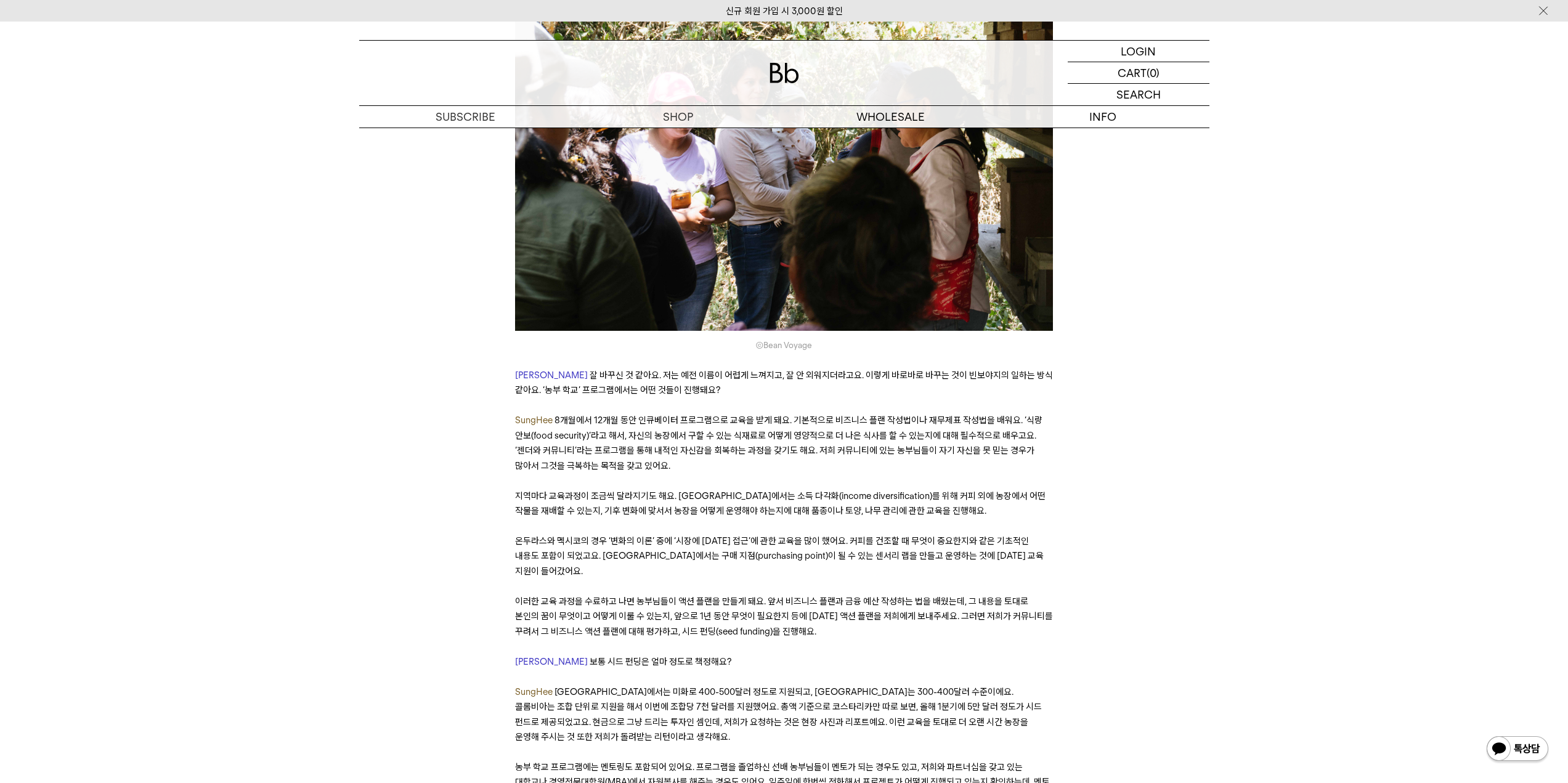
scroll to position [3759, 0]
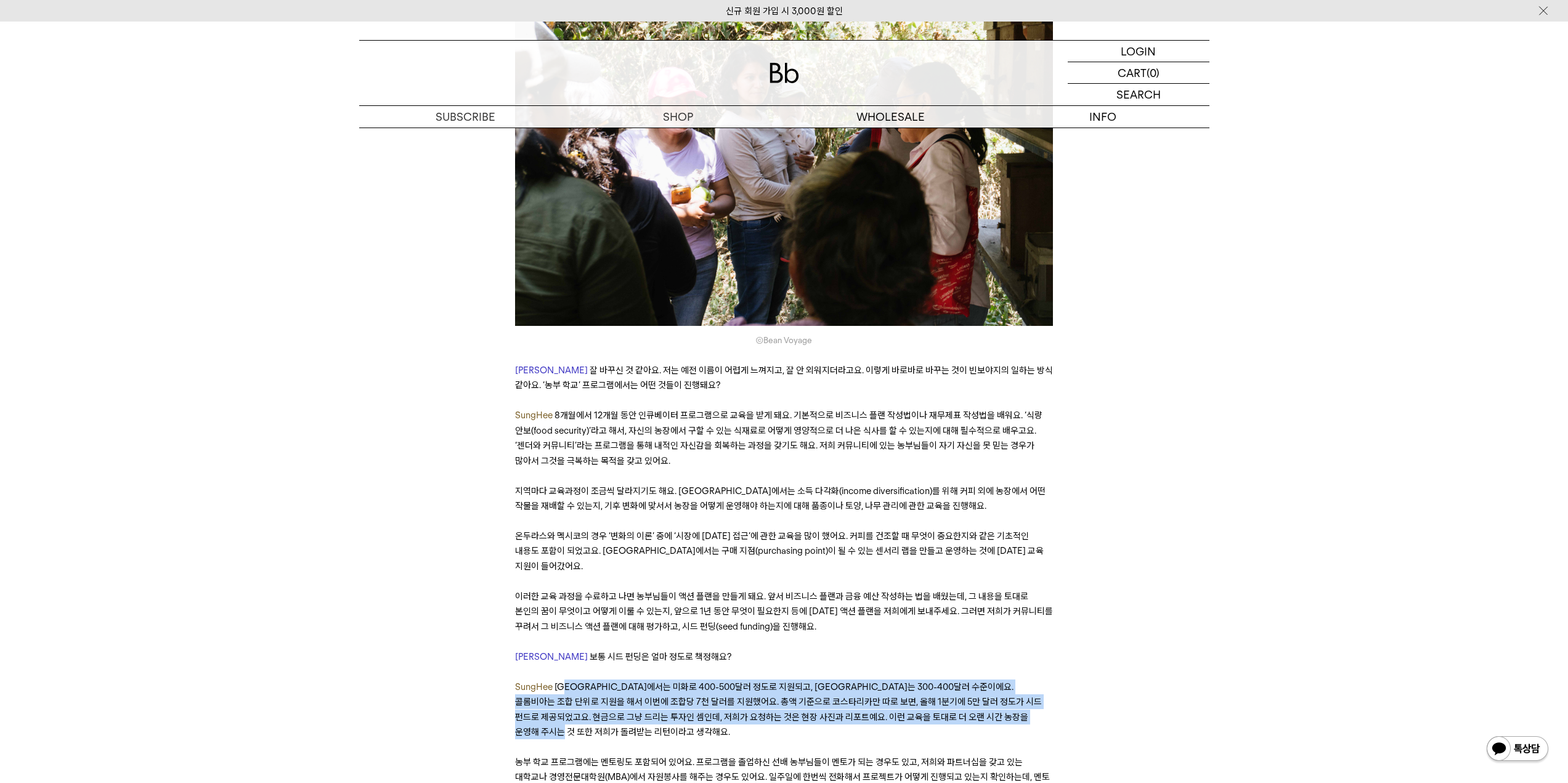
drag, startPoint x: 573, startPoint y: 595, endPoint x: 1059, endPoint y: 636, distance: 487.7
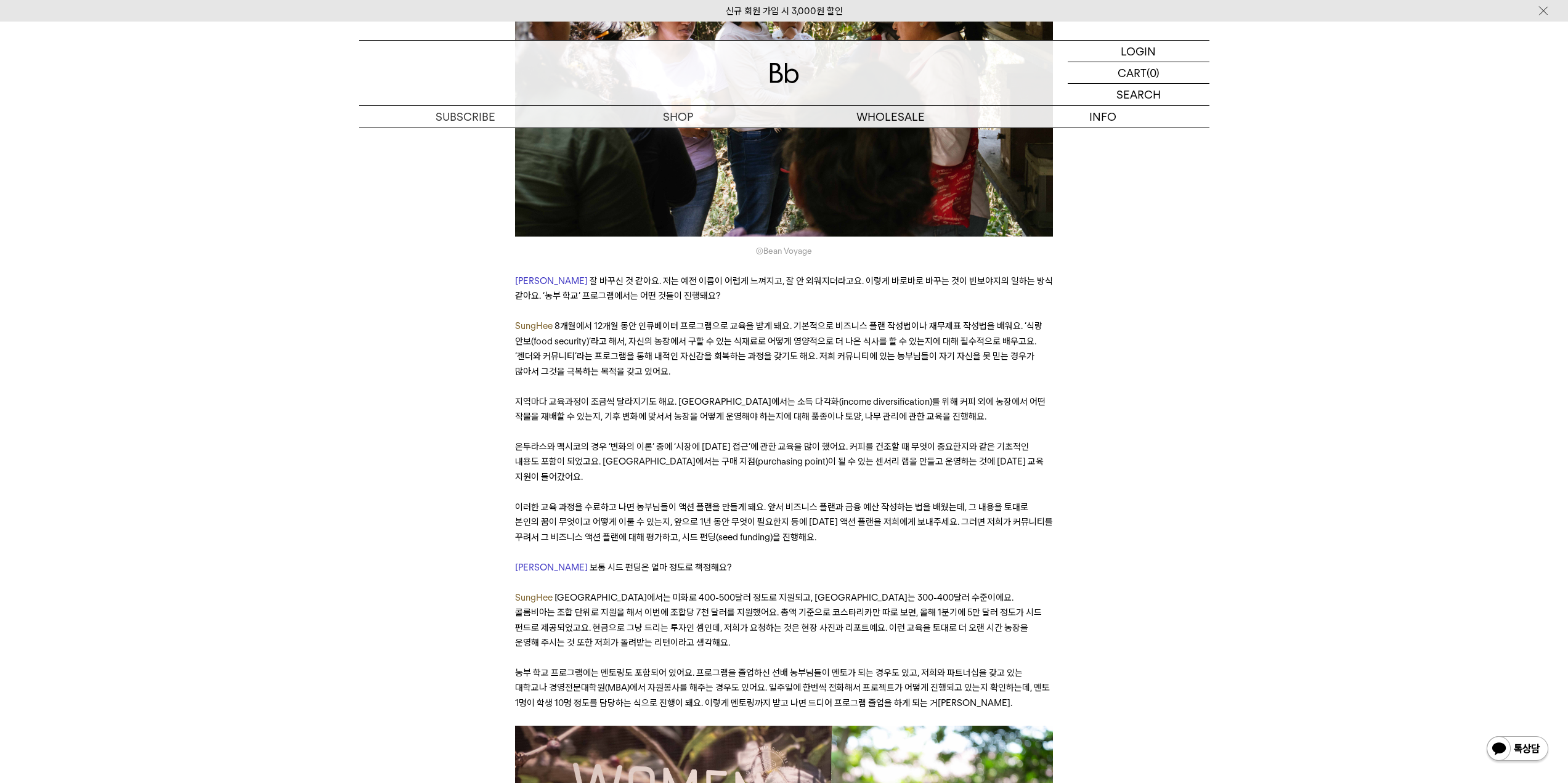
scroll to position [3883, 0]
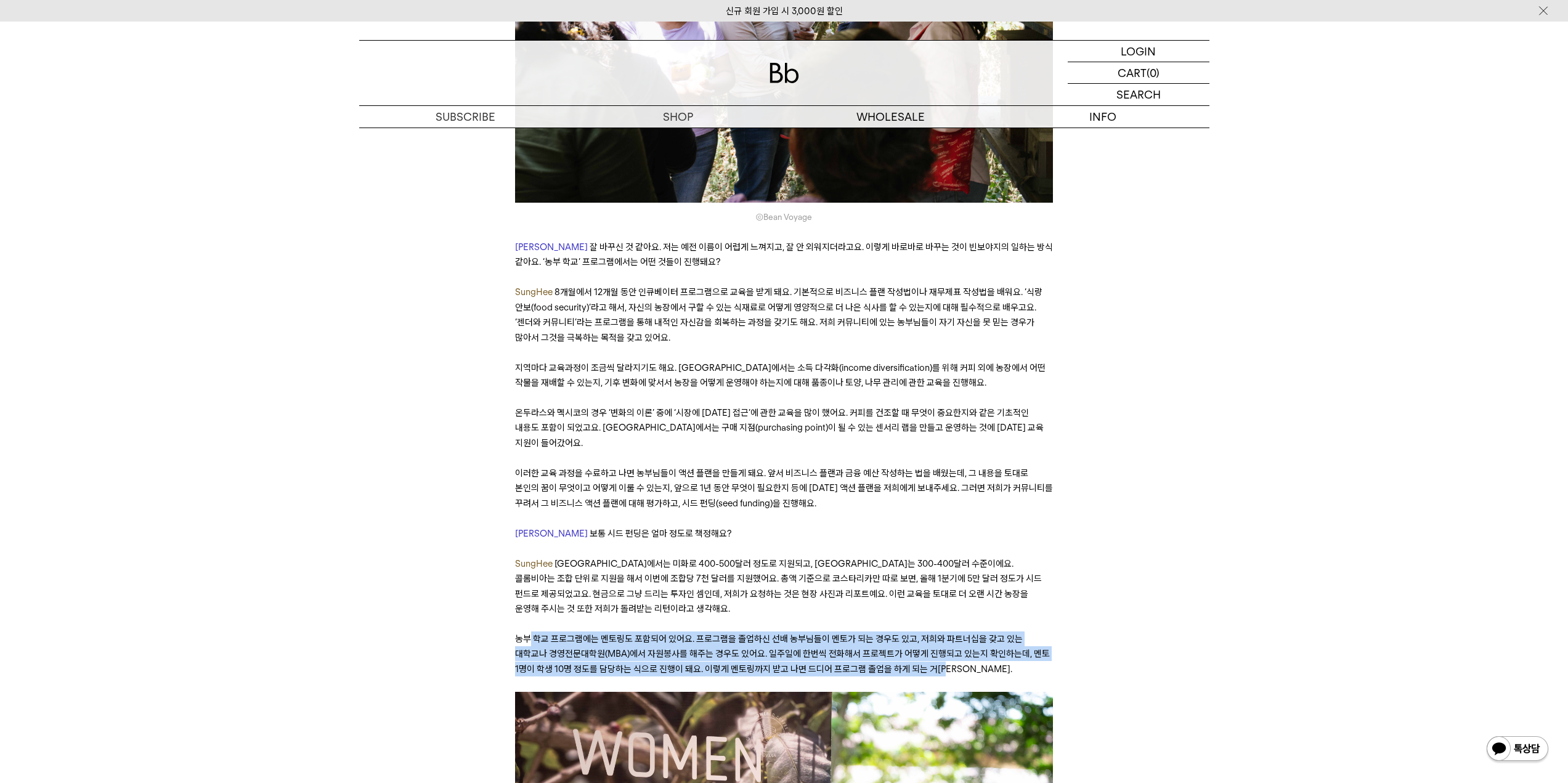
drag, startPoint x: 529, startPoint y: 549, endPoint x: 1056, endPoint y: 574, distance: 527.6
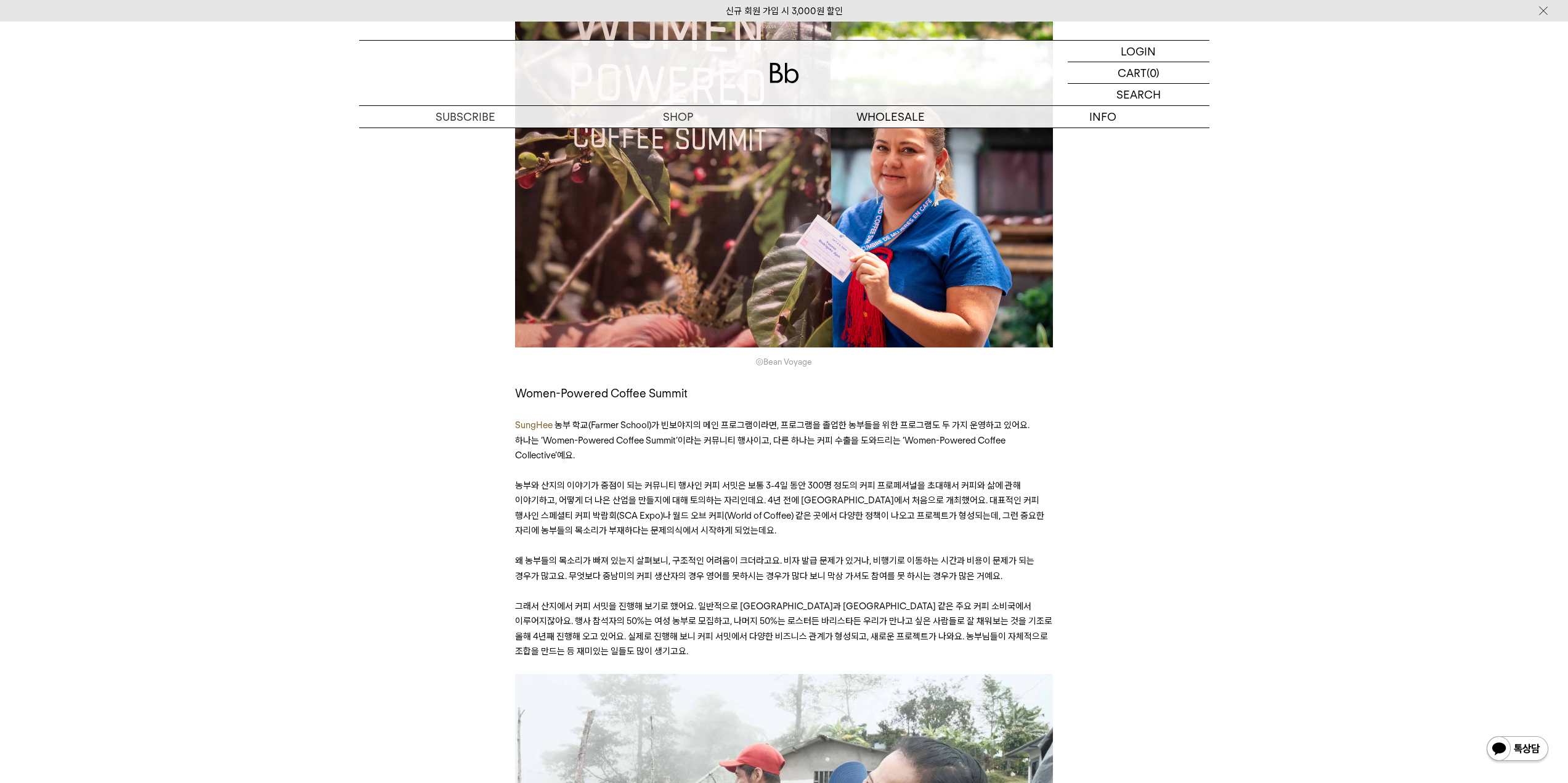
scroll to position [4622, 0]
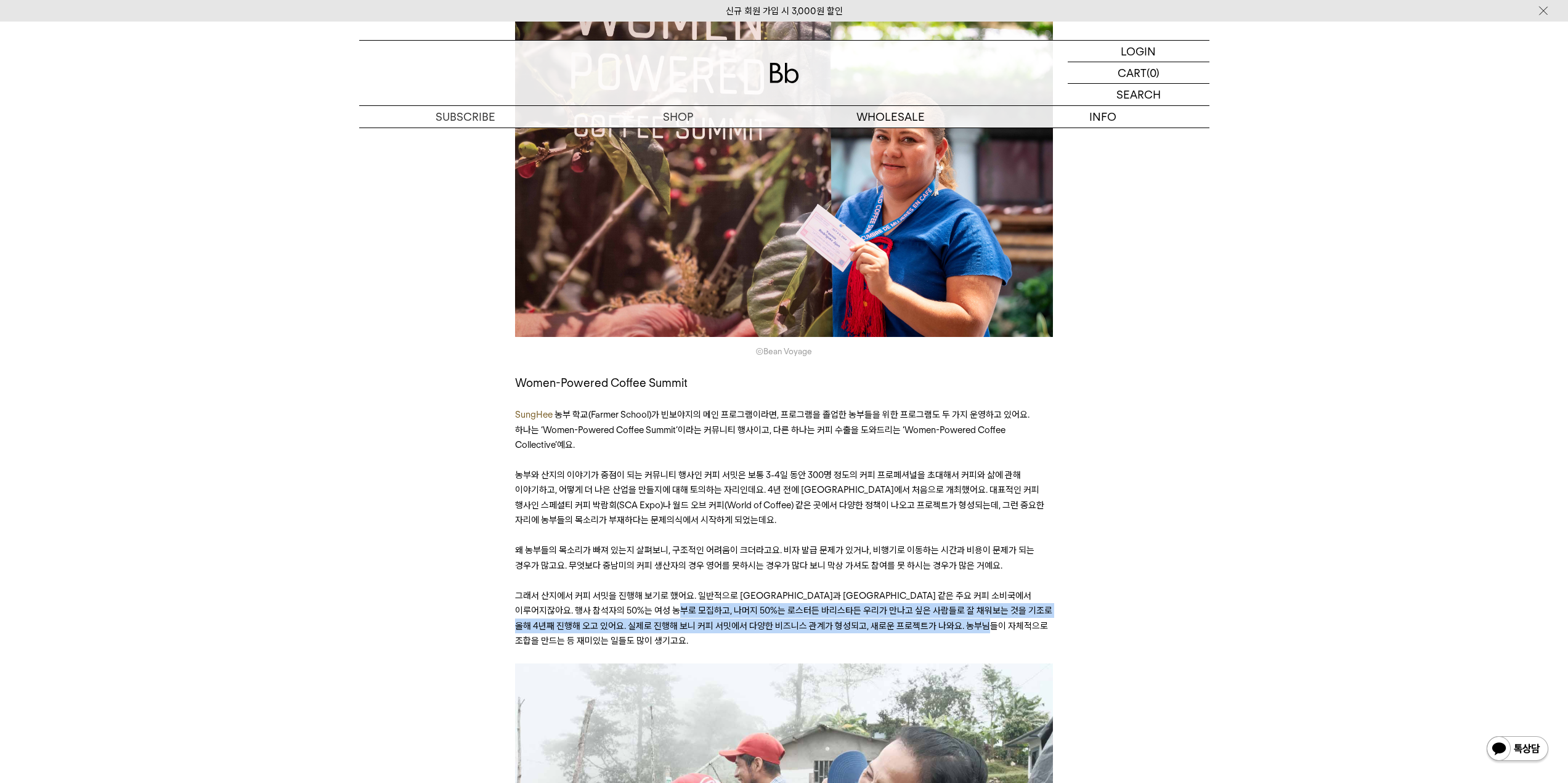
drag, startPoint x: 709, startPoint y: 498, endPoint x: 1090, endPoint y: 521, distance: 381.7
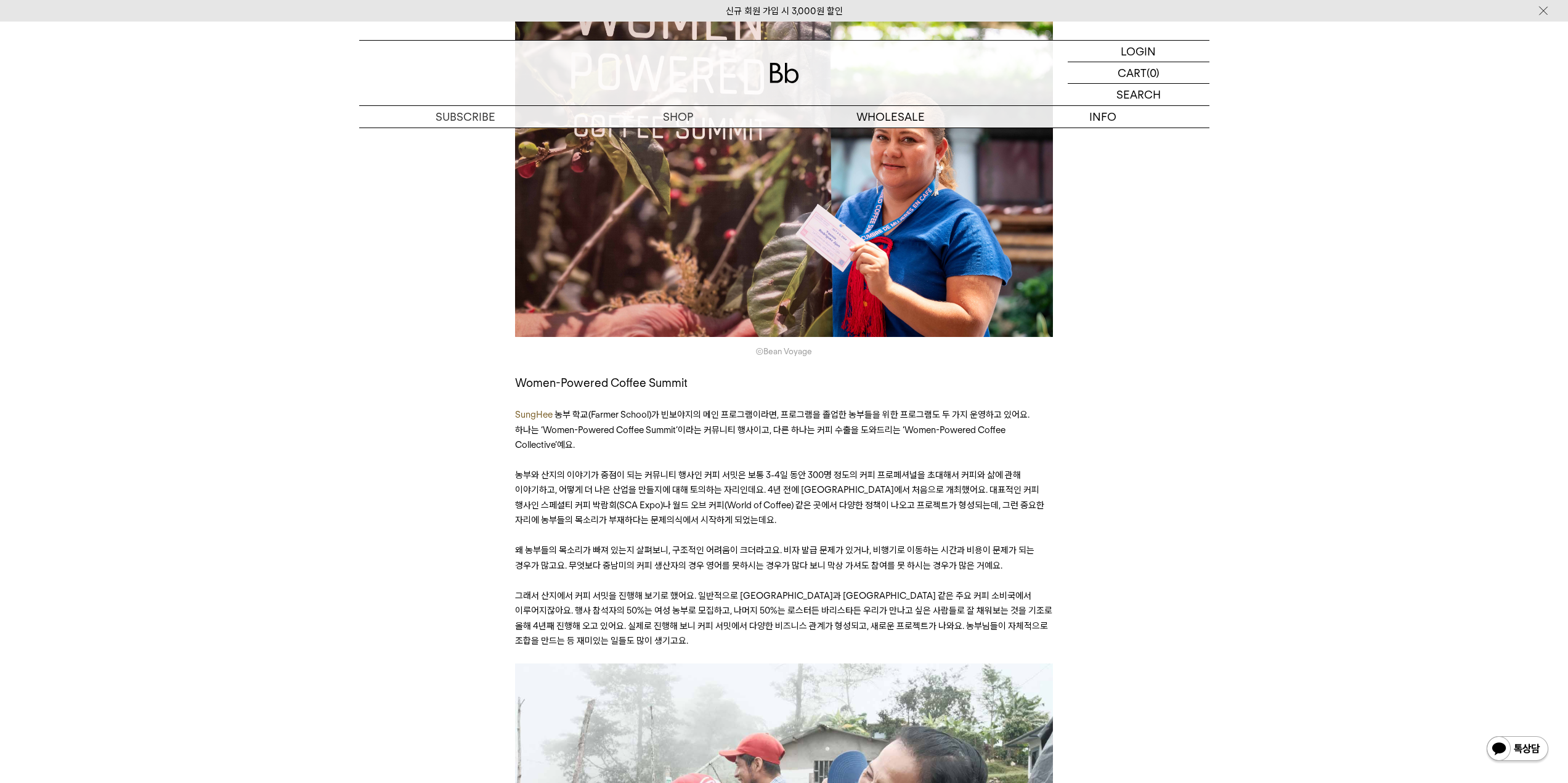
drag, startPoint x: 567, startPoint y: 521, endPoint x: 1068, endPoint y: 536, distance: 501.2
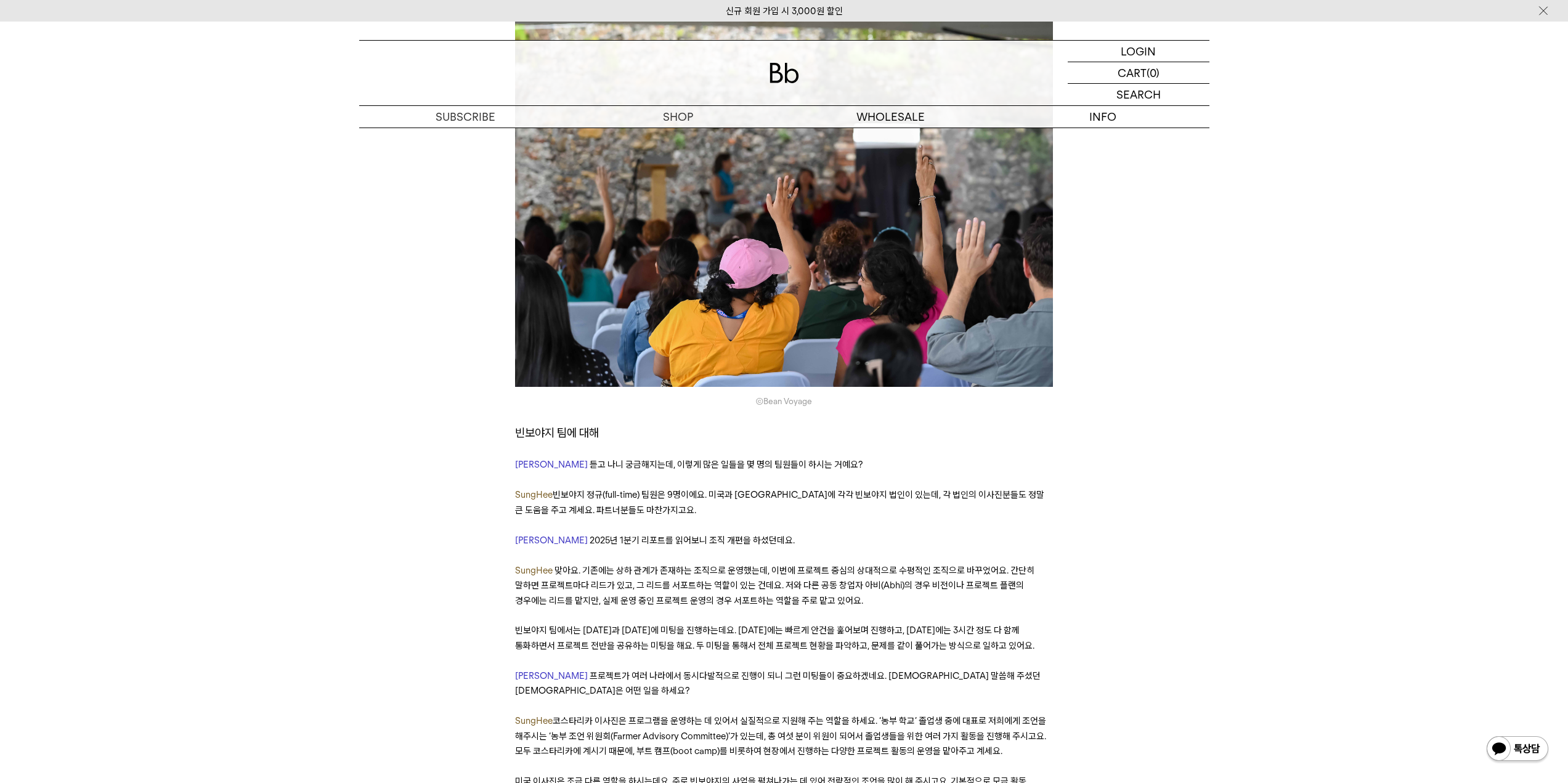
scroll to position [5916, 0]
drag, startPoint x: 517, startPoint y: 512, endPoint x: 1002, endPoint y: 515, distance: 485.0
click at [965, 624] on span "빈보야지 팀에서는 [DATE]과 [DATE]에 미팅을 진행하는데요. [DATE]에는 빠르게 안건을 훑어보며 진행하고, [DATE]에는 3시간 …" at bounding box center [775, 637] width 519 height 26
drag, startPoint x: 1023, startPoint y: 515, endPoint x: 1070, endPoint y: 522, distance: 47.5
click at [1070, 522] on div "﻿ 작년 말, 한 행사장에서 빈보야지 탁승희 대표님을 우연히 만났어요. 오랜 친구를 만난 것처럼 반가웠는데, 생각해 보니 5년 전쯤 스치듯 인…" at bounding box center [784, 288] width 826 height 11763
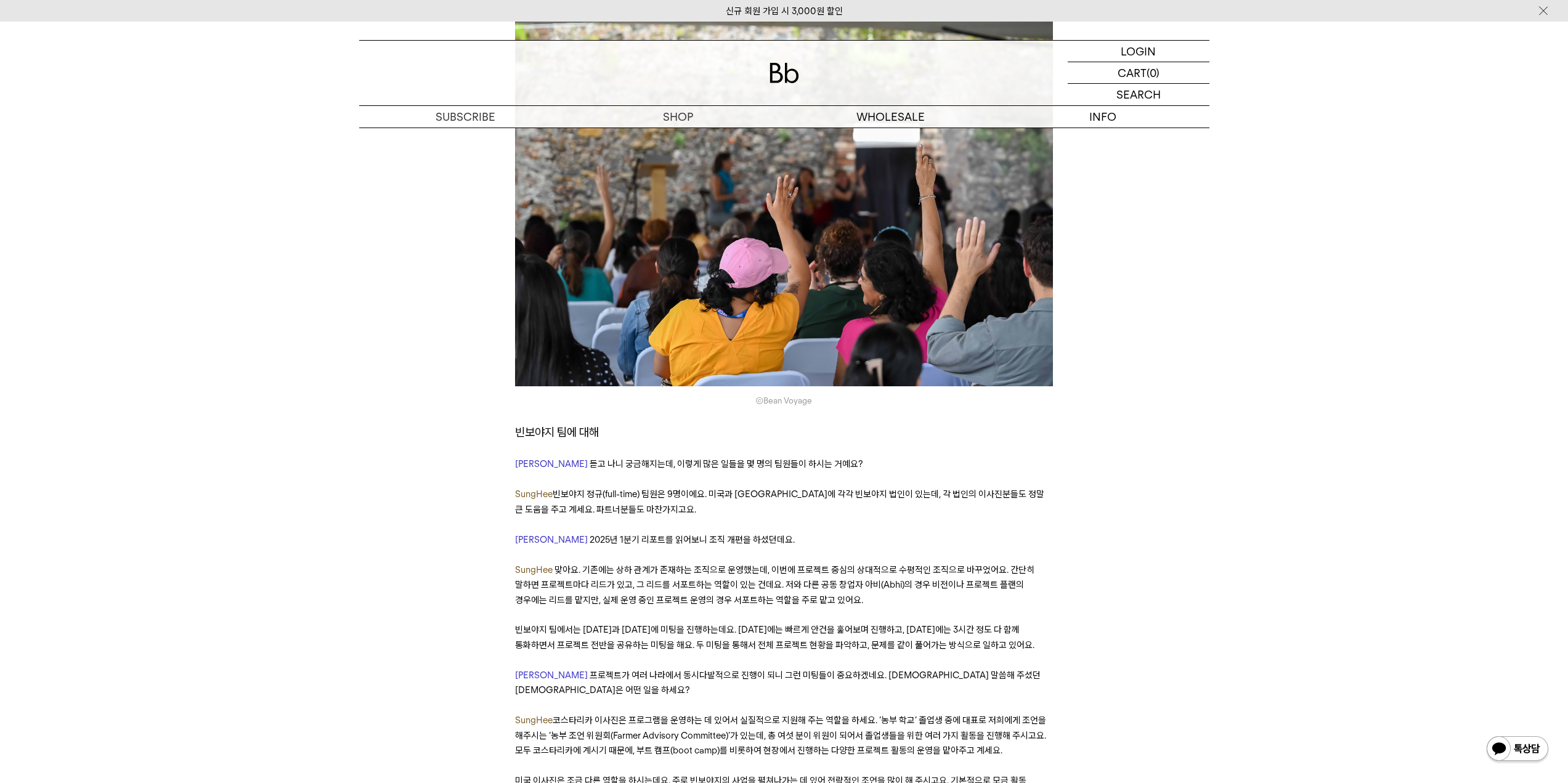
click at [1078, 536] on div "﻿ 작년 말, 한 행사장에서 빈보야지 탁승희 대표님을 우연히 만났어요. 오랜 친구를 만난 것처럼 반가웠는데, 생각해 보니 5년 전쯤 스치듯 인…" at bounding box center [784, 288] width 826 height 11763
drag, startPoint x: 720, startPoint y: 520, endPoint x: 988, endPoint y: 524, distance: 268.0
click at [988, 622] on p "빈보야지 팀에서는 [DATE]과 [DATE]에 미팅을 진행하는데요. [DATE]에는 빠르게 안건을 훑어보며 진행하고, [DATE]에는 3시간 …" at bounding box center [784, 637] width 538 height 30
click at [991, 668] on p "Derek 프로젝트가 여러 나라에서 동시다발적으로 진행이 되니 그런 미팅들이 중요하겠네요. 아까 말씀해 주셨던 이사진들은 어떤 일을 하세요?" at bounding box center [784, 683] width 538 height 30
drag, startPoint x: 609, startPoint y: 556, endPoint x: 1049, endPoint y: 556, distance: 440.0
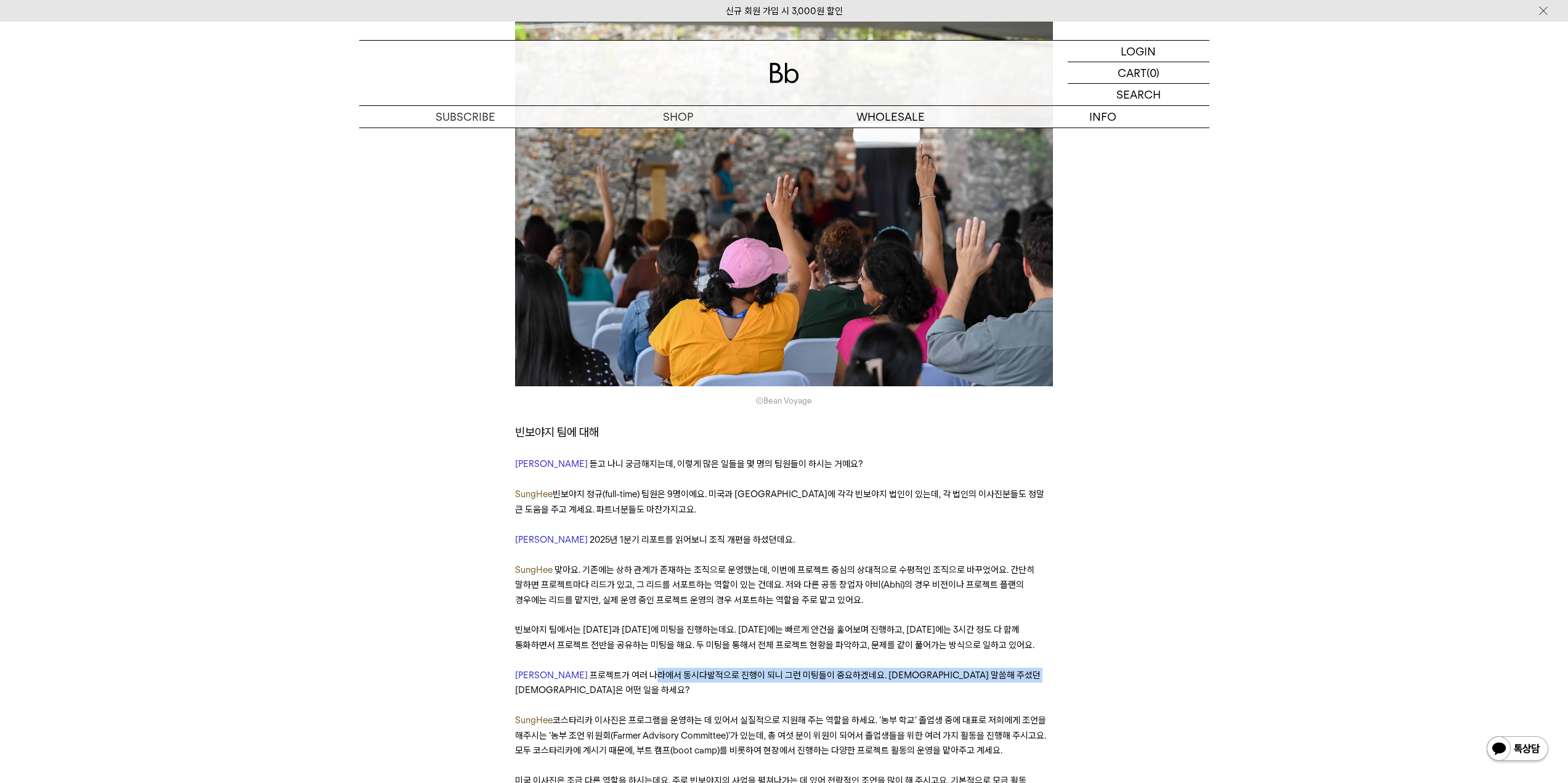
click at [1047, 668] on p "Derek 프로젝트가 여러 나라에서 동시다발적으로 진행이 되니 그런 미팅들이 중요하겠네요. 아까 말씀해 주셨던 이사진들은 어떤 일을 하세요?" at bounding box center [784, 683] width 538 height 30
click at [1080, 560] on div "﻿ 작년 말, 한 행사장에서 빈보야지 탁승희 대표님을 우연히 만났어요. 오랜 친구를 만난 것처럼 반가웠는데, 생각해 보니 5년 전쯤 스치듯 인…" at bounding box center [784, 288] width 826 height 11763
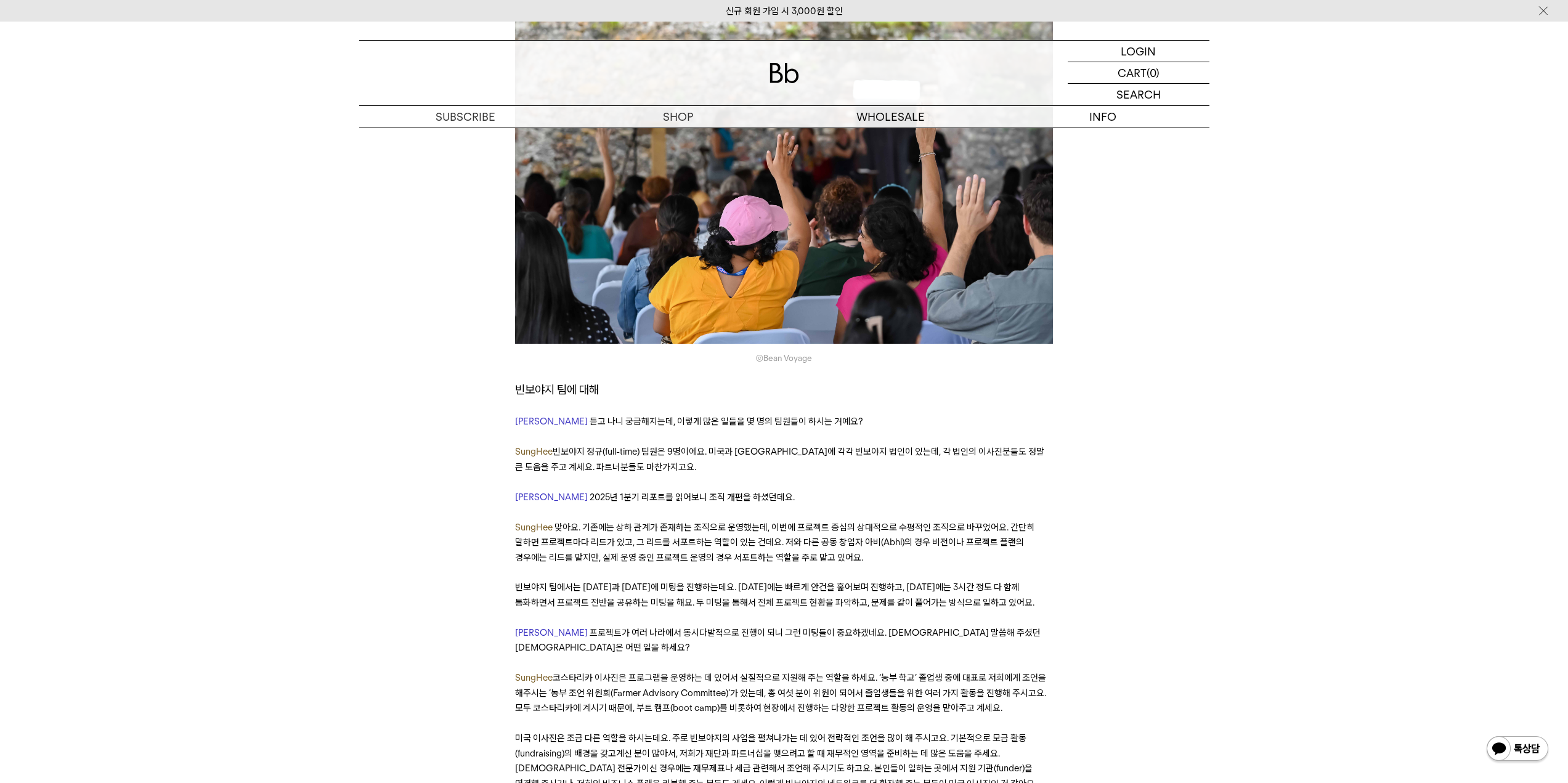
scroll to position [5978, 0]
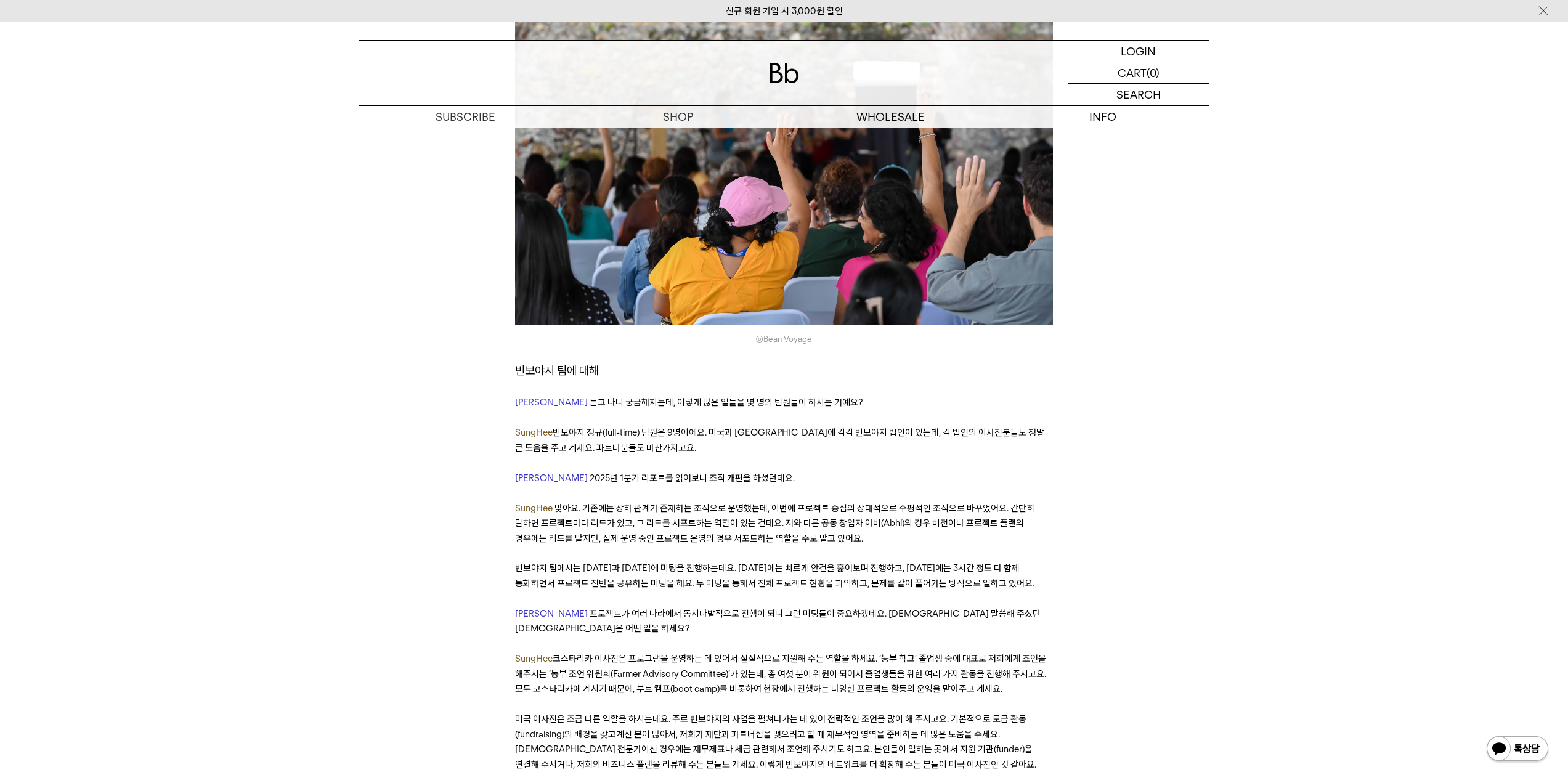
drag, startPoint x: 583, startPoint y: 521, endPoint x: 1059, endPoint y: 560, distance: 477.6
click at [1059, 560] on div "﻿ 작년 말, 한 행사장에서 빈보야지 탁승희 대표님을 우연히 만났어요. 오랜 친구를 만난 것처럼 반가웠는데, 생각해 보니 5년 전쯤 스치듯 인…" at bounding box center [784, 227] width 826 height 11763
click at [1035, 712] on p "미국 이사진은 조금 다른 역할을 하시는데요. 주로 빈보야지의 사업을 펼쳐나가는 데 있어 전략적인 조언을 많이 해 주시고요. 기본적으로 모금 활…" at bounding box center [784, 742] width 538 height 60
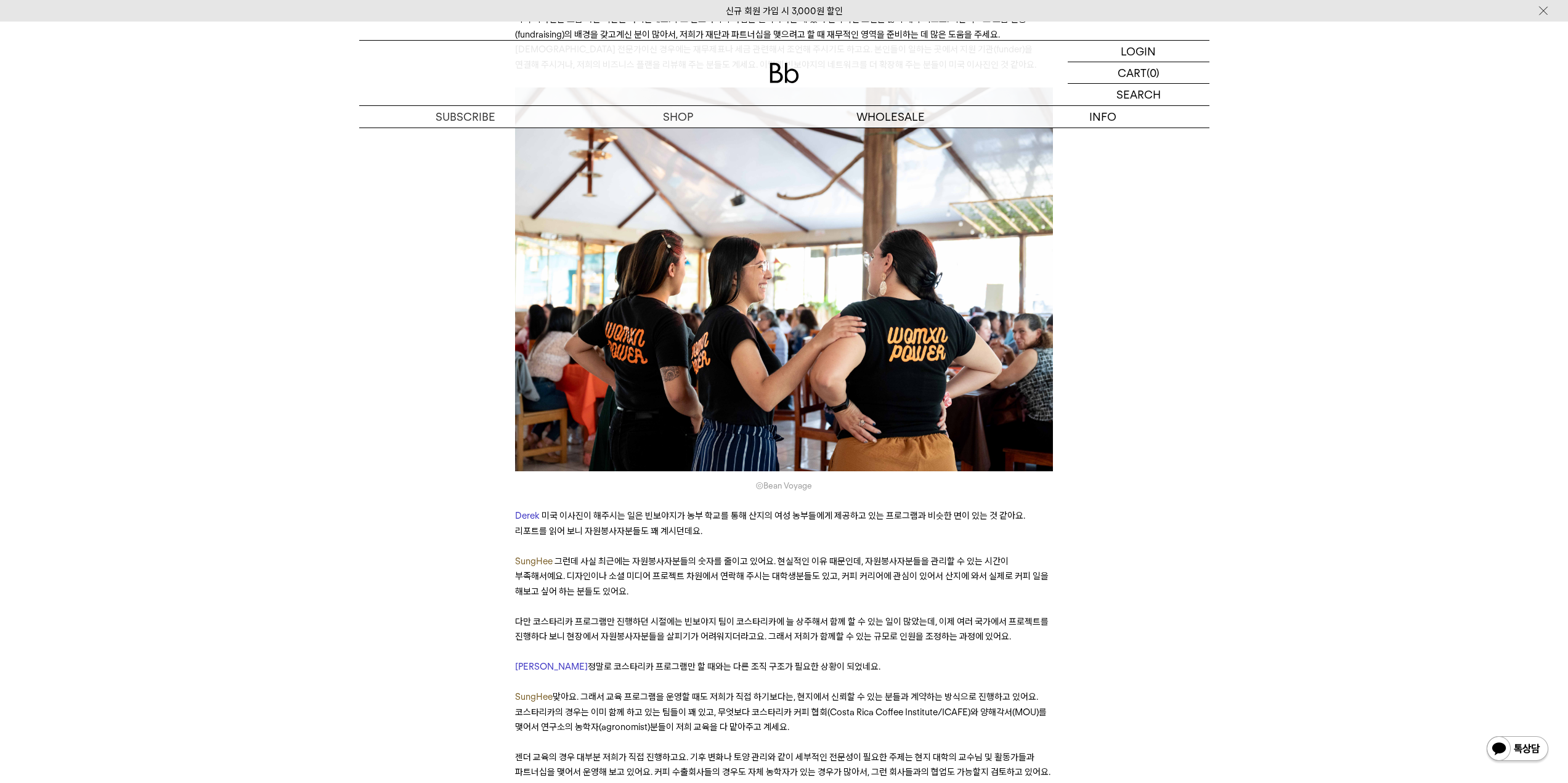
scroll to position [6656, 0]
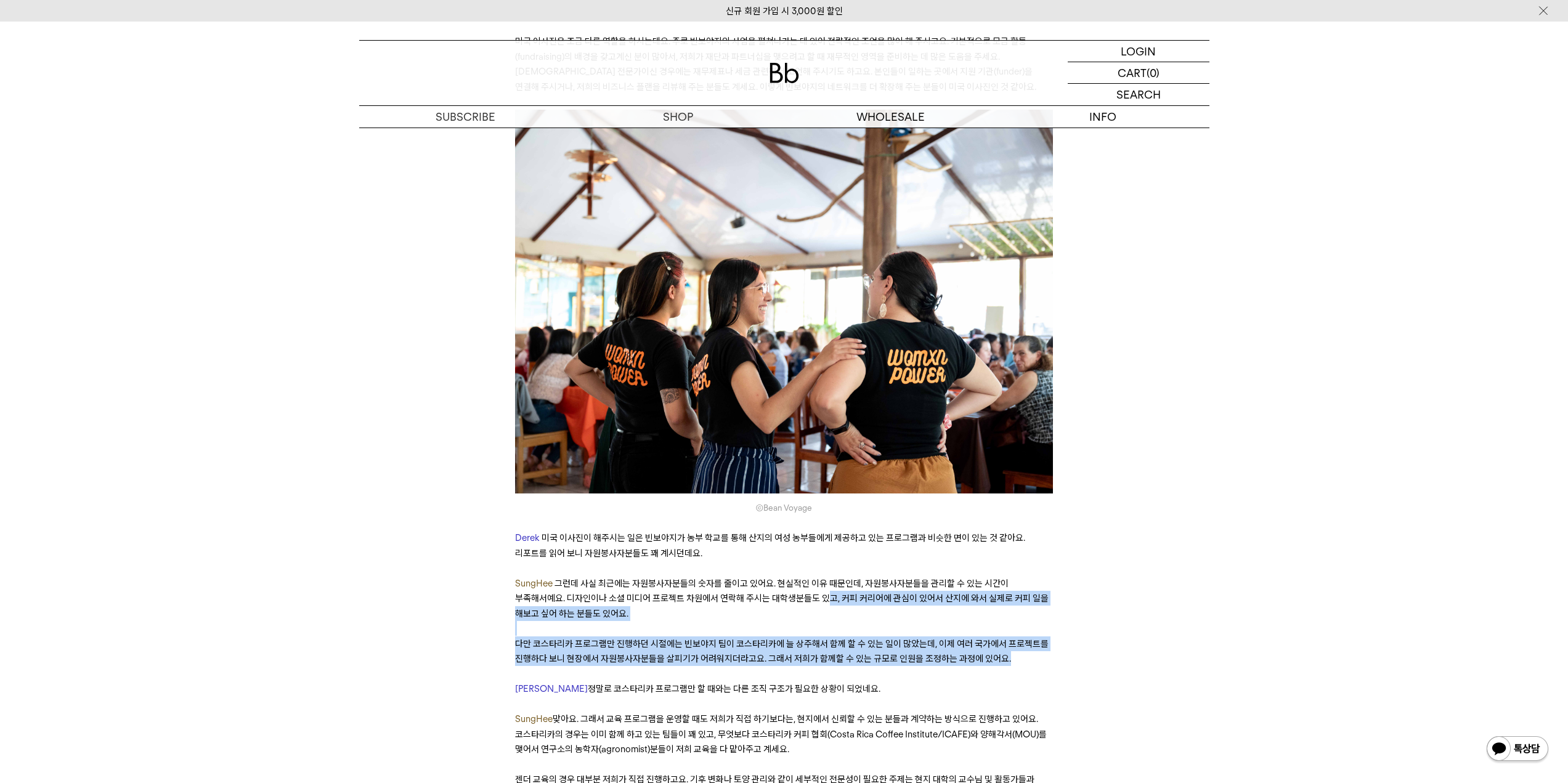
drag, startPoint x: 773, startPoint y: 464, endPoint x: 1102, endPoint y: 520, distance: 333.7
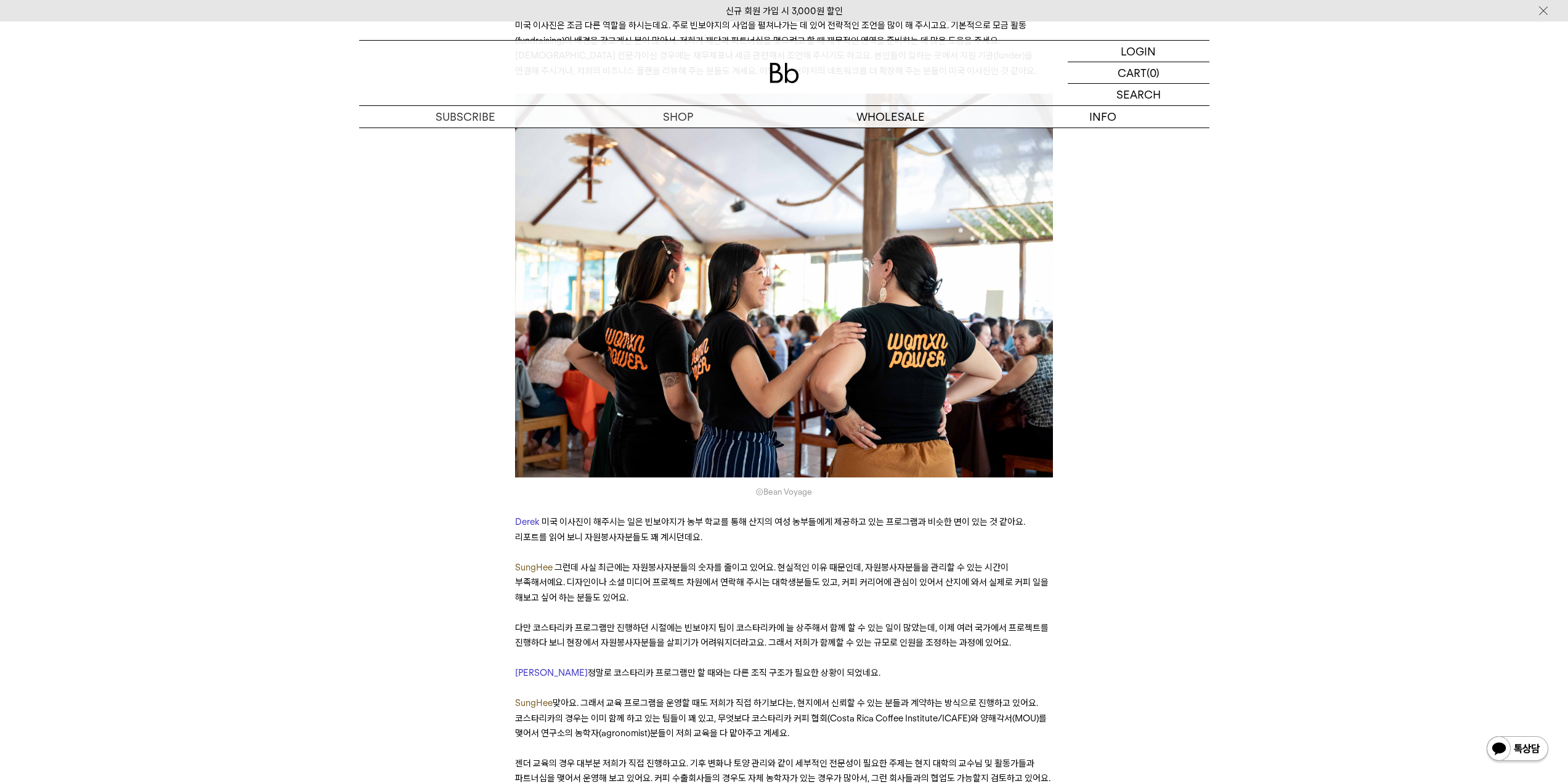
scroll to position [6718, 0]
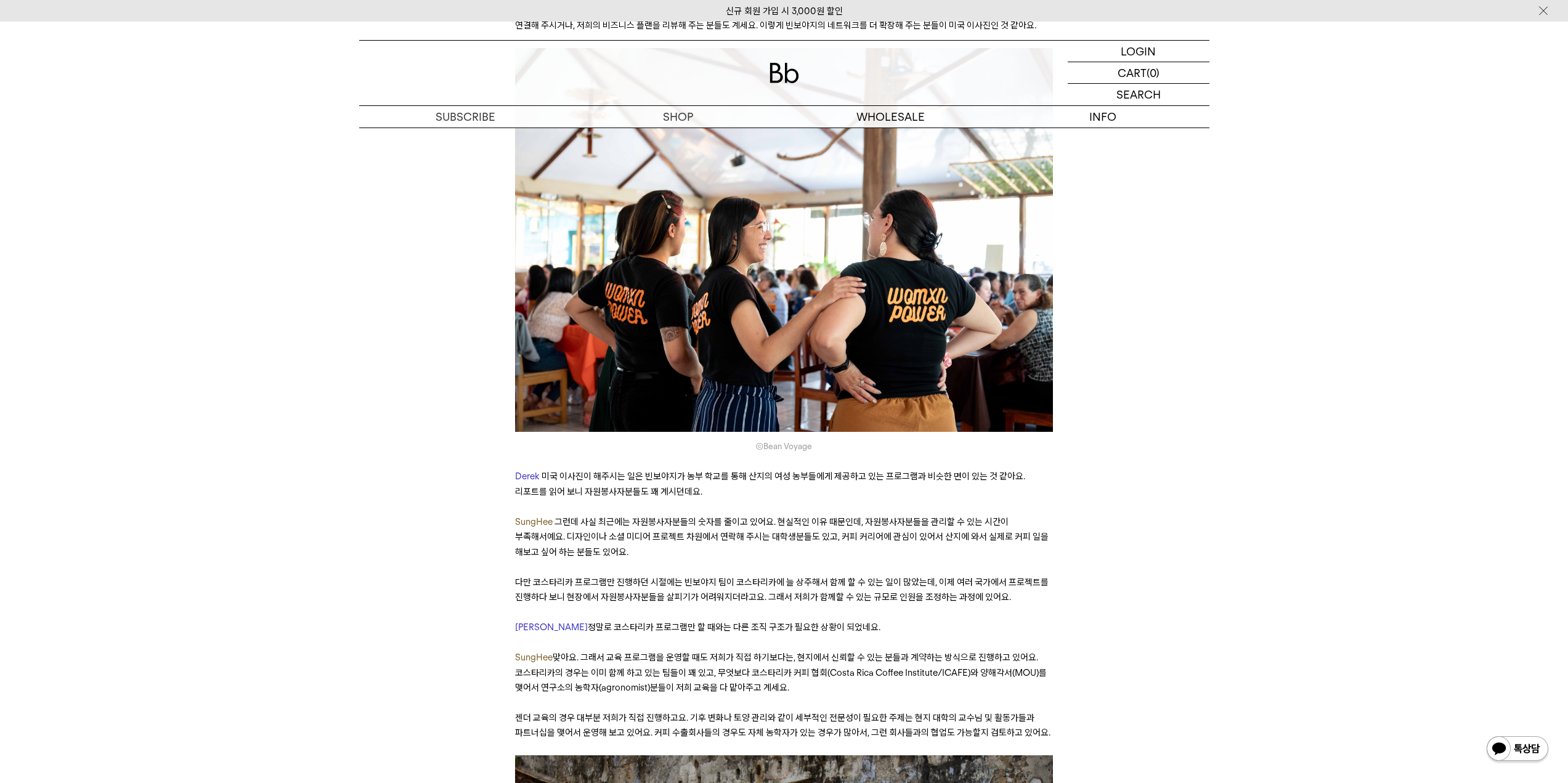
click at [588, 622] on span "정말로 코스타리카 프로그램만 할 때와는 다른 조직 구조가 필요한 상황이 되었네요." at bounding box center [734, 627] width 293 height 11
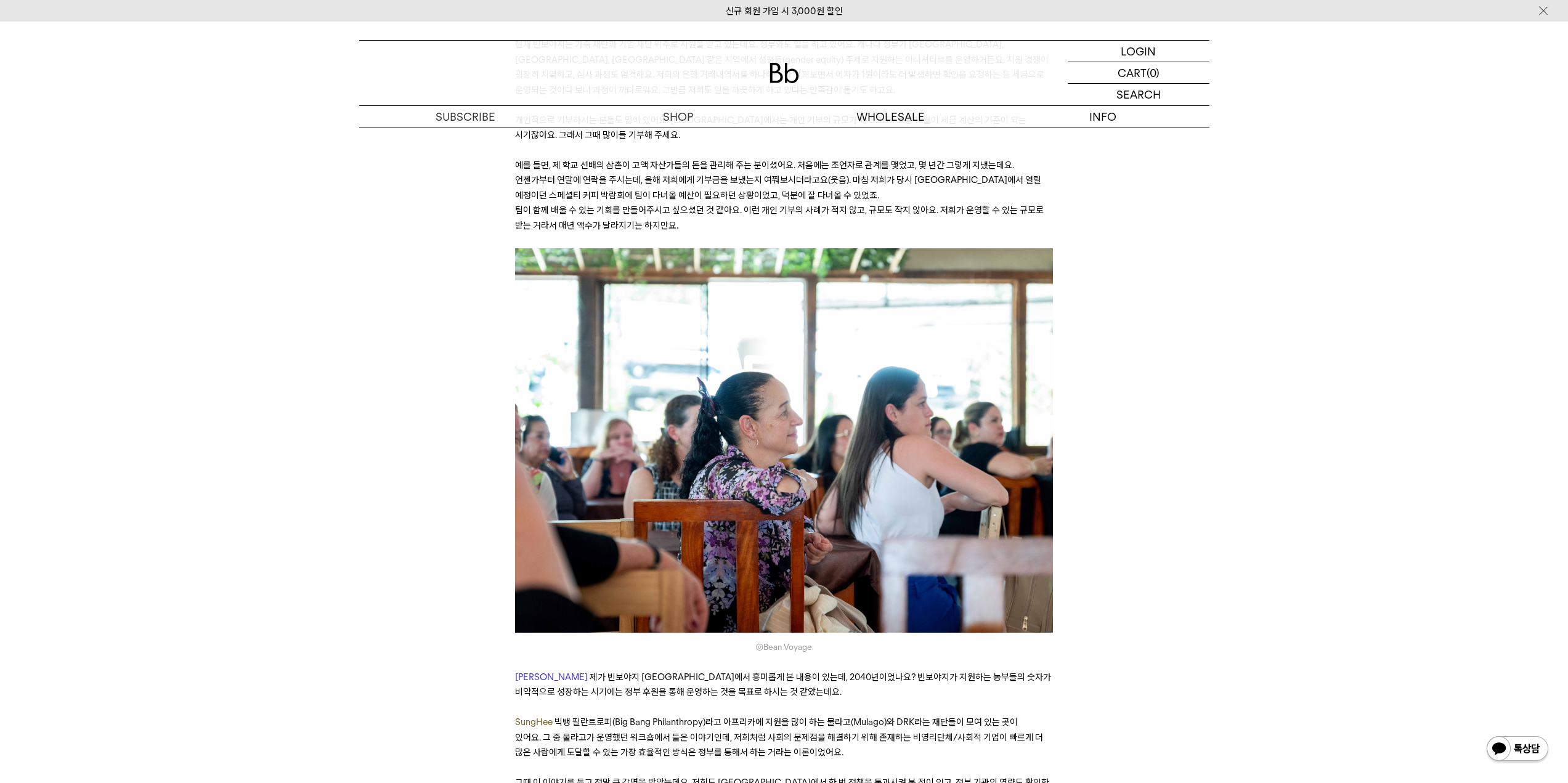
scroll to position [8937, 0]
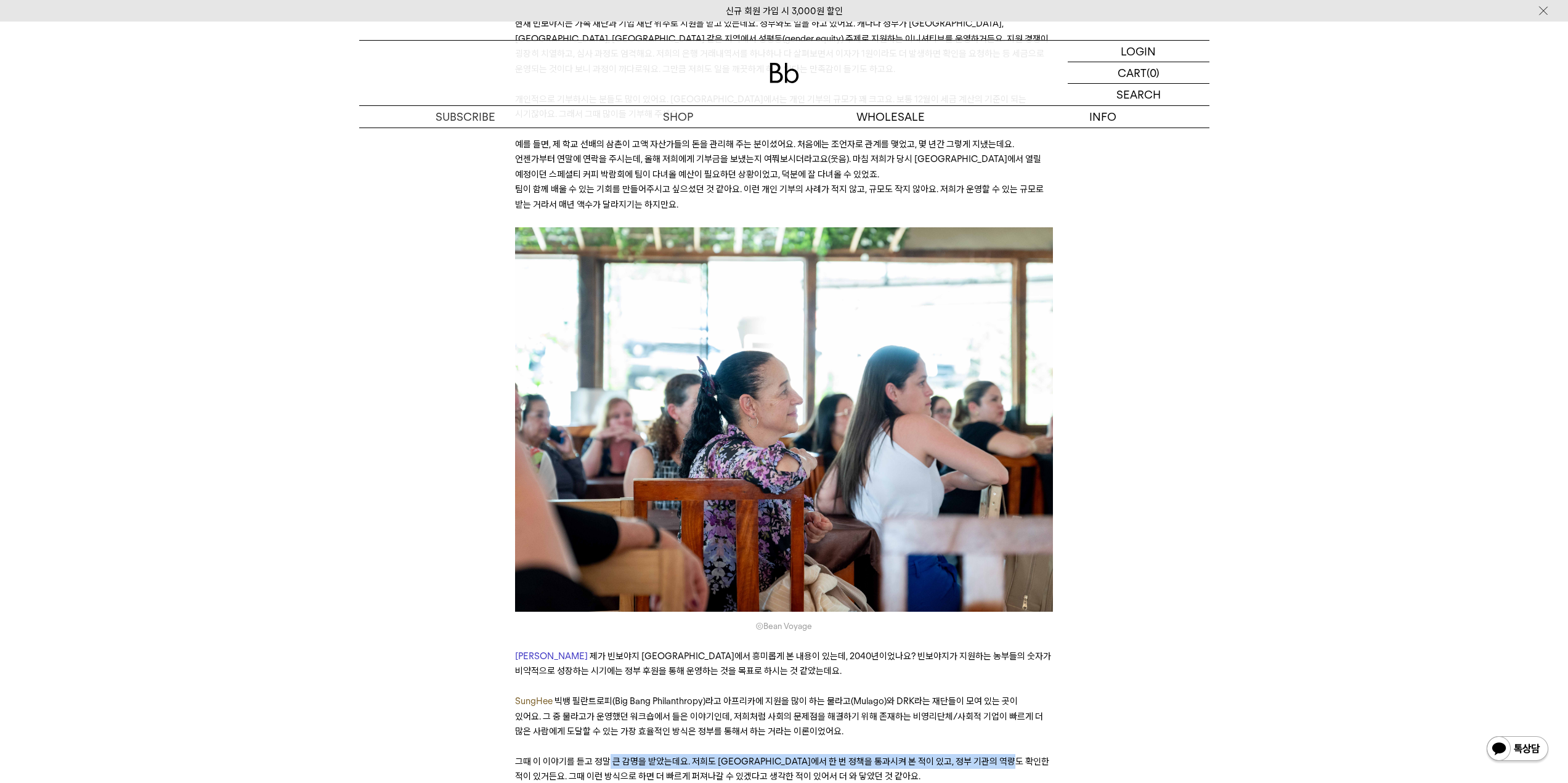
drag, startPoint x: 626, startPoint y: 597, endPoint x: 1047, endPoint y: 600, distance: 421.0
click at [1046, 755] on p "그때 이 이야기를 듣고 정말 큰 감명을 받았는데요. 저희도 [GEOGRAPHIC_DATA]에서 한 번 정책을 통과시켜 본 적이 있고, 정부 기…" at bounding box center [784, 770] width 538 height 30
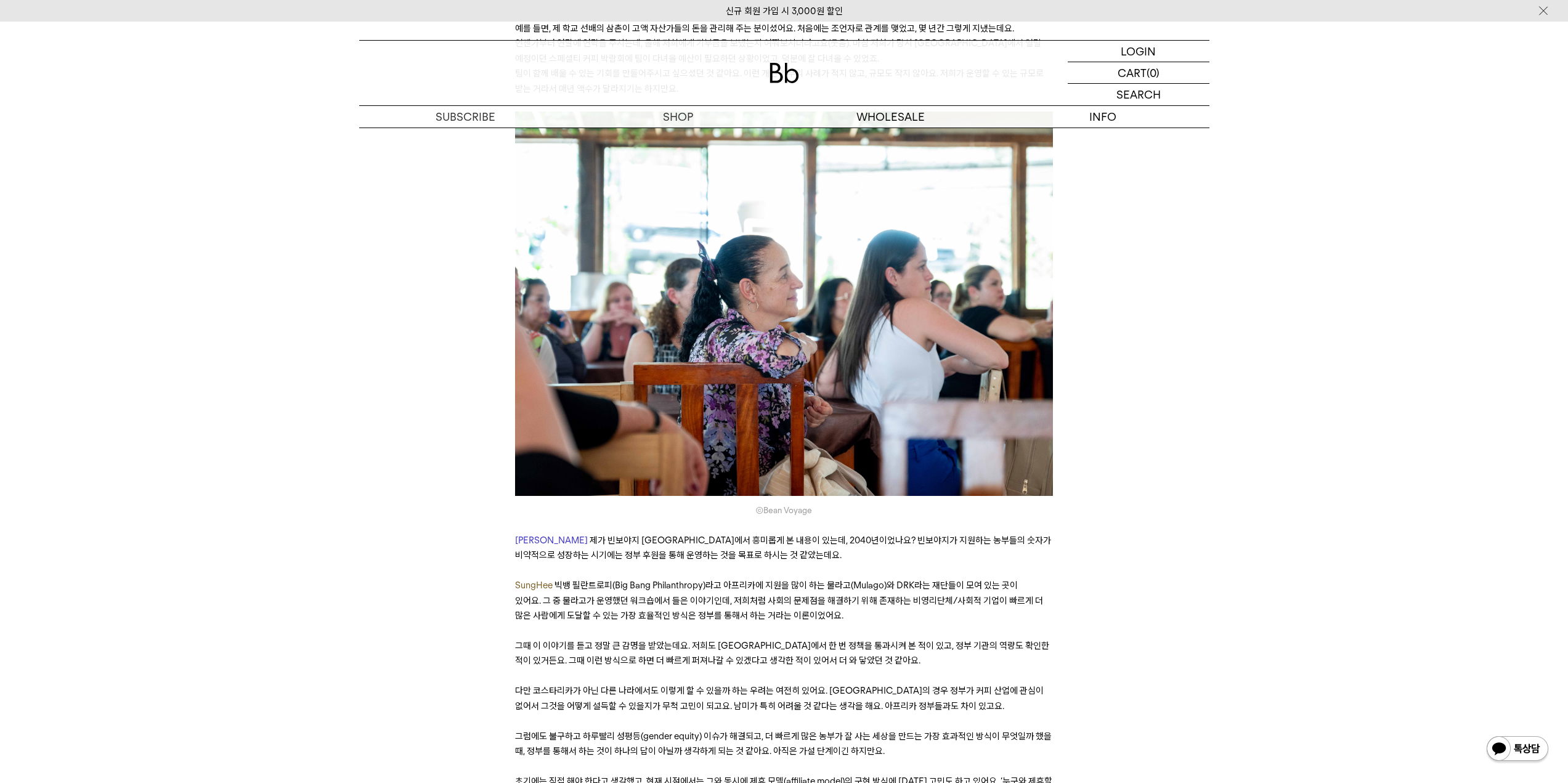
scroll to position [9060, 0]
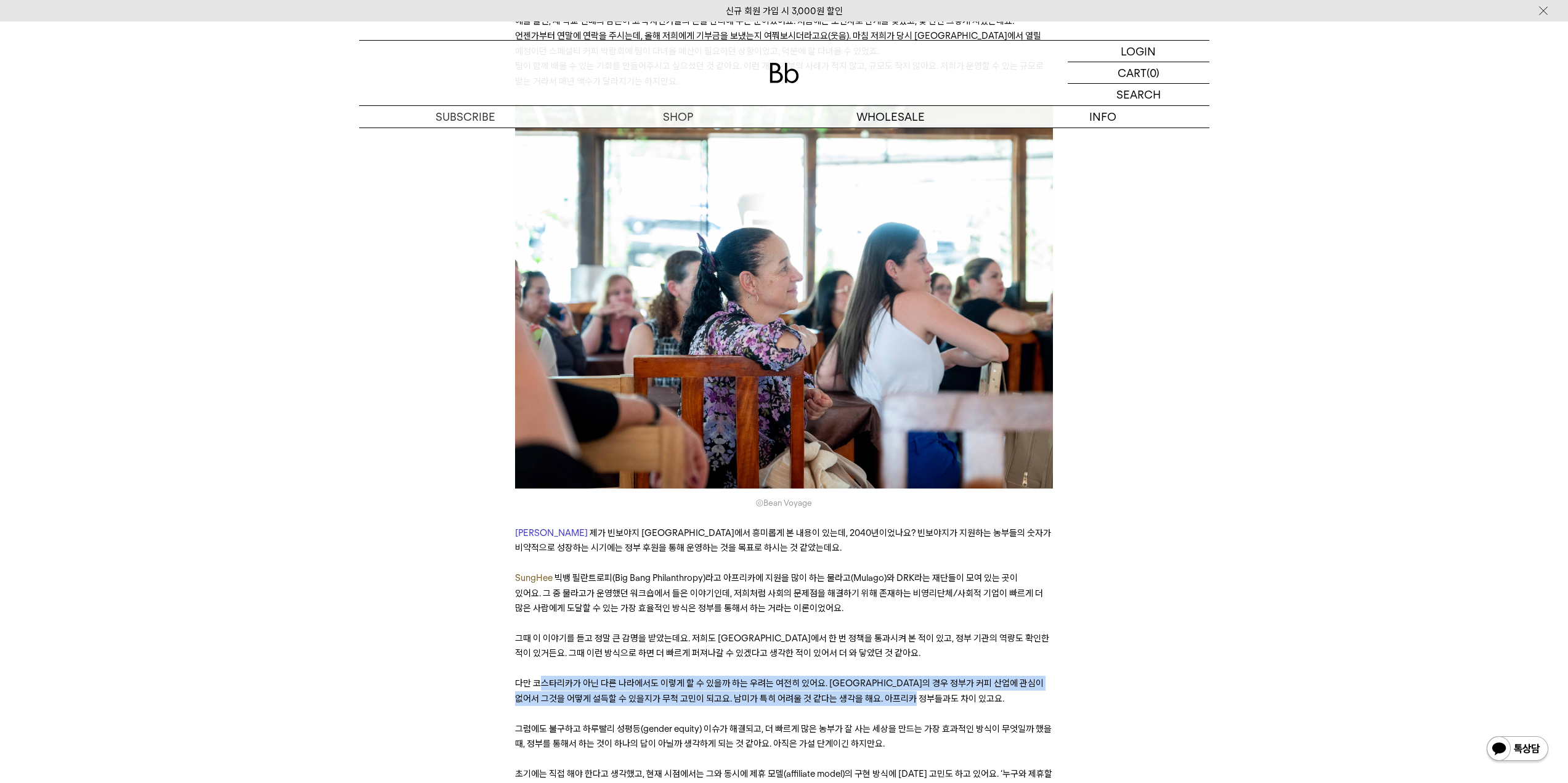
drag, startPoint x: 544, startPoint y: 515, endPoint x: 937, endPoint y: 535, distance: 393.5
click at [937, 676] on p "다만 코스타리카가 아닌 다른 나라에서도 이렇게 할 수 있을까 하는 우려는 여전히 있어요. [GEOGRAPHIC_DATA]의 경우 정부가 커피 …" at bounding box center [784, 691] width 538 height 30
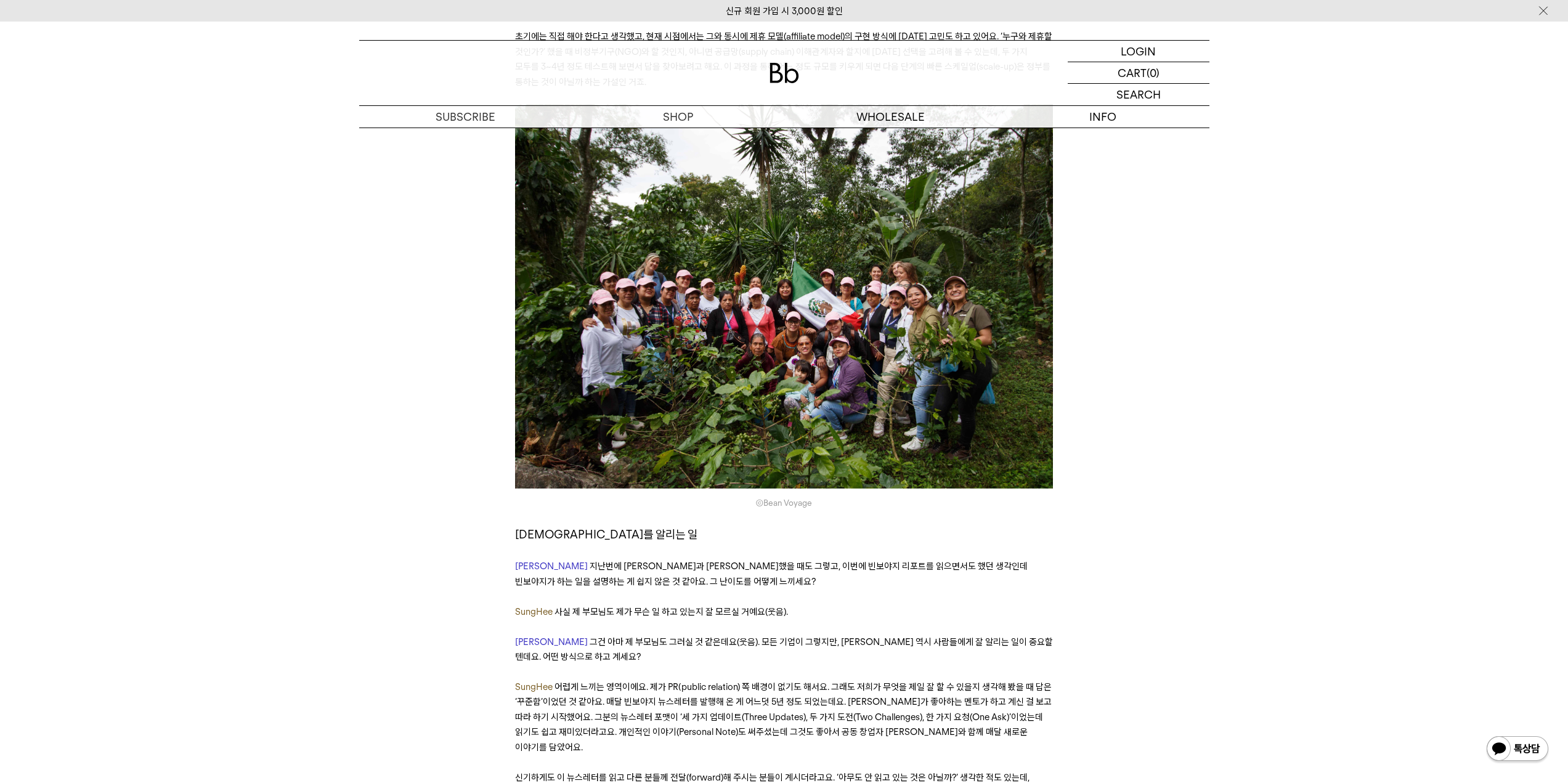
scroll to position [9800, 0]
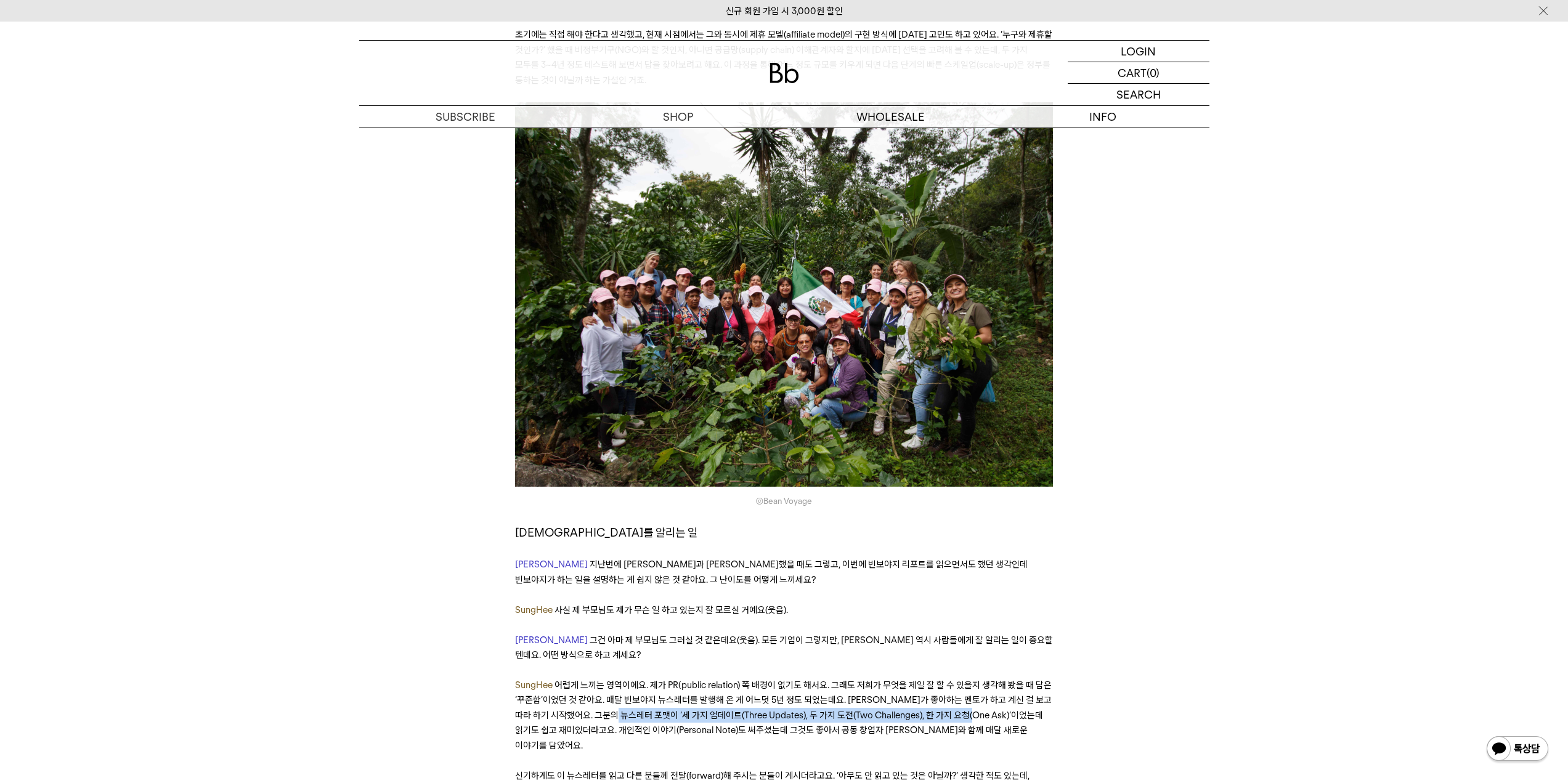
drag, startPoint x: 645, startPoint y: 545, endPoint x: 988, endPoint y: 551, distance: 343.1
click at [988, 680] on span "어렵게 느끼는 영역이에요. 제가 PR(public relation) 쪽 배경이 없기도 해서요. 그래도 저희가 무엇을 제일 잘 할 수 있을지 생…" at bounding box center [783, 715] width 536 height 72
drag, startPoint x: 593, startPoint y: 568, endPoint x: 941, endPoint y: 564, distance: 348.0
click at [941, 680] on span "어렵게 느끼는 영역이에요. 제가 PR(public relation) 쪽 배경이 없기도 해서요. 그래도 저희가 무엇을 제일 잘 할 수 있을지 생…" at bounding box center [783, 715] width 536 height 72
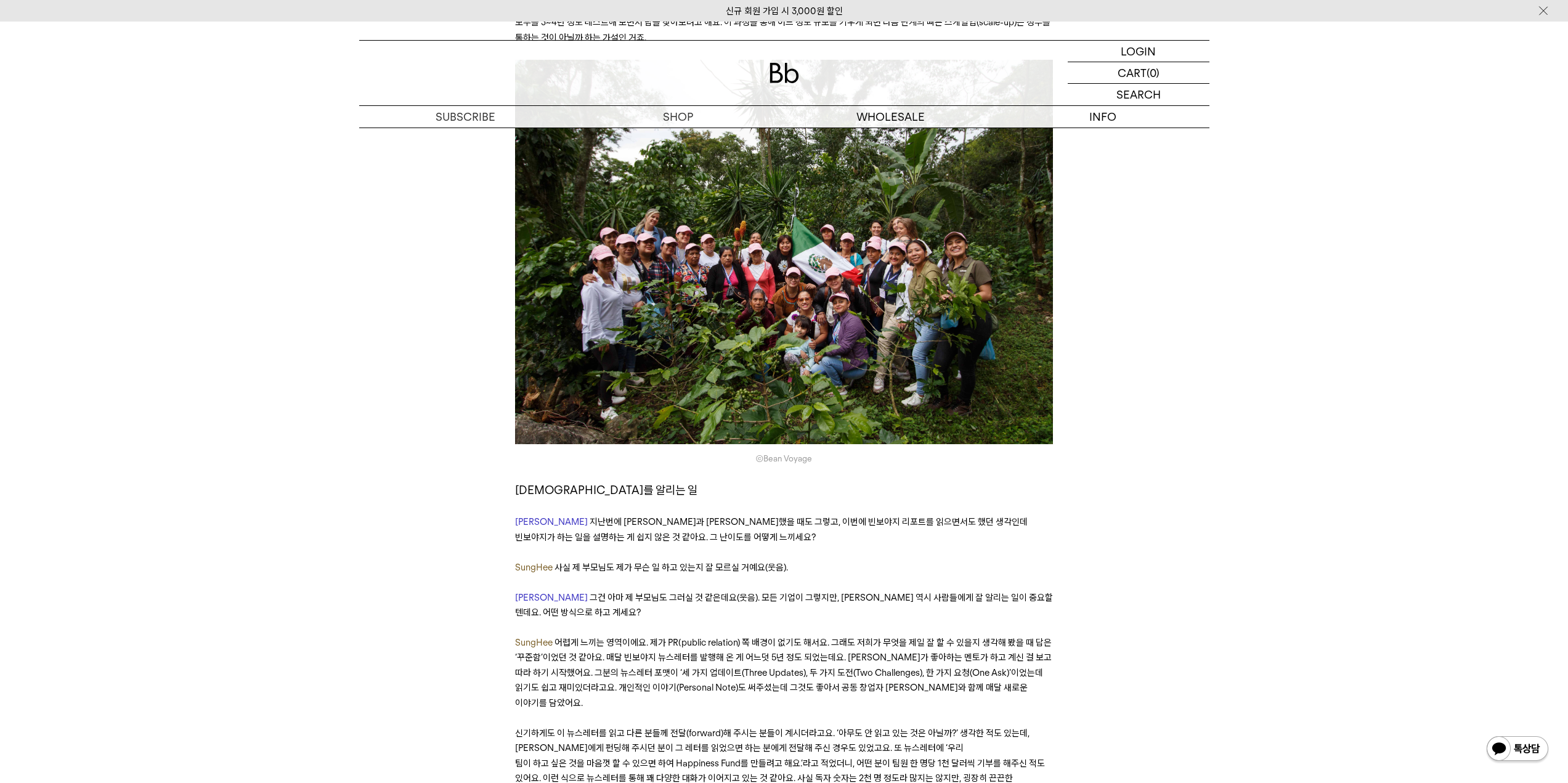
scroll to position [9861, 0]
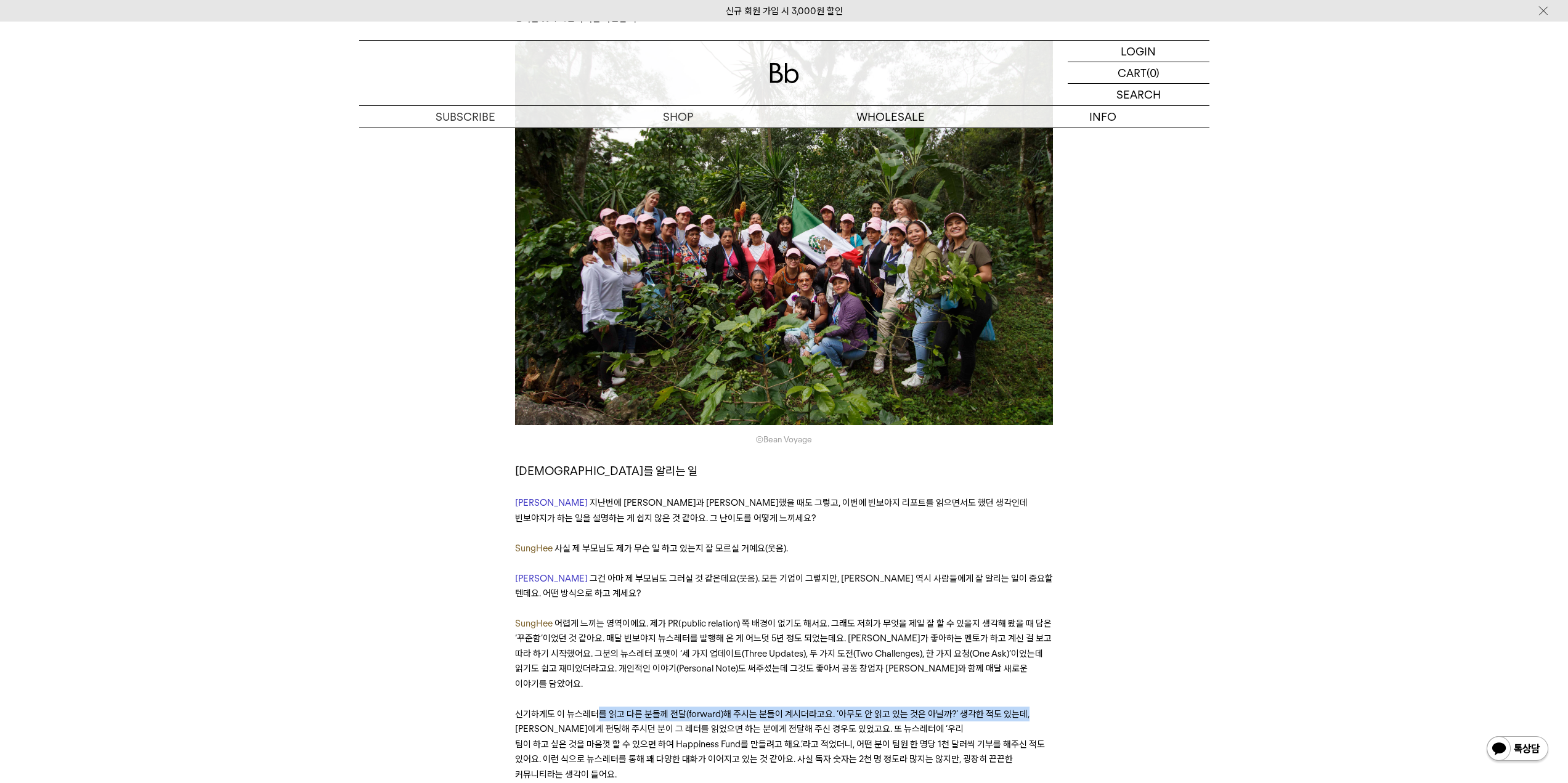
drag, startPoint x: 595, startPoint y: 535, endPoint x: 1044, endPoint y: 535, distance: 449.0
click at [1044, 707] on p "신기하게도 이 뉴스레터를 읽고 다른 분들께 전달(forward)해 주시는 분들이 계시더라고요. ‘아무도 안 읽고 있는 것은 아닐까?’ 생각한 …" at bounding box center [784, 745] width 538 height 75
click at [1049, 707] on p "신기하게도 이 뉴스레터를 읽고 다른 분들께 전달(forward)해 주시는 분들이 계시더라고요. ‘아무도 안 읽고 있는 것은 아닐까?’ 생각한 …" at bounding box center [784, 745] width 538 height 75
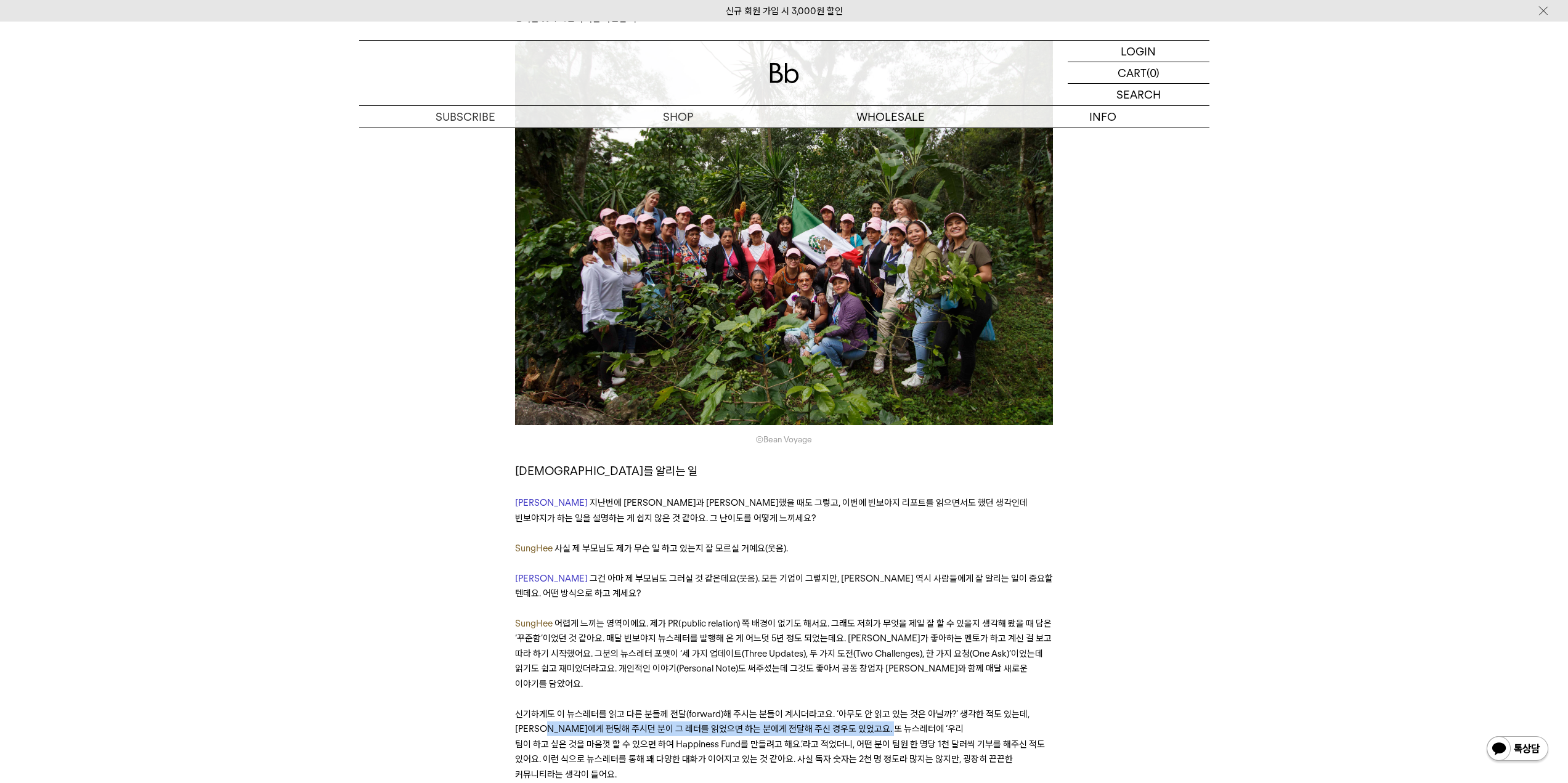
drag, startPoint x: 555, startPoint y: 548, endPoint x: 921, endPoint y: 547, distance: 366.0
click at [921, 707] on p "신기하게도 이 뉴스레터를 읽고 다른 분들께 전달(forward)해 주시는 분들이 계시더라고요. ‘아무도 안 읽고 있는 것은 아닐까?’ 생각한 …" at bounding box center [784, 745] width 538 height 75
click at [925, 709] on span "신기하게도 이 뉴스레터를 읽고 다른 분들께 전달(forward)해 주시는 분들이 계시더라고요. ‘아무도 안 읽고 있는 것은 아닐까?’ 생각한 …" at bounding box center [780, 744] width 530 height 72
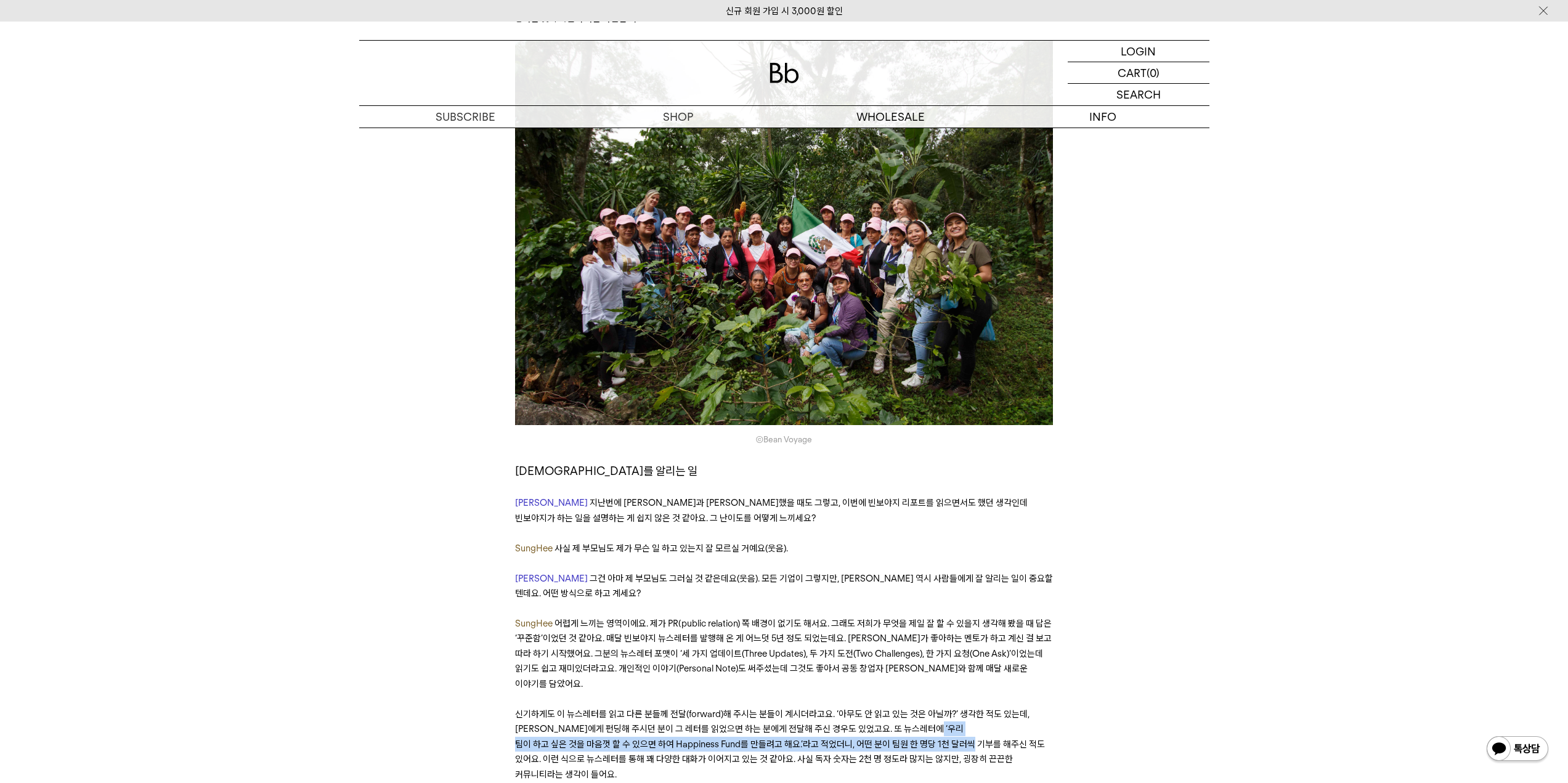
drag, startPoint x: 552, startPoint y: 561, endPoint x: 1062, endPoint y: 559, distance: 510.0
click at [1022, 707] on p "신기하게도 이 뉴스레터를 읽고 다른 분들께 전달(forward)해 주시는 분들이 계시더라고요. ‘아무도 안 읽고 있는 것은 아닐까?’ 생각한 …" at bounding box center [784, 745] width 538 height 75
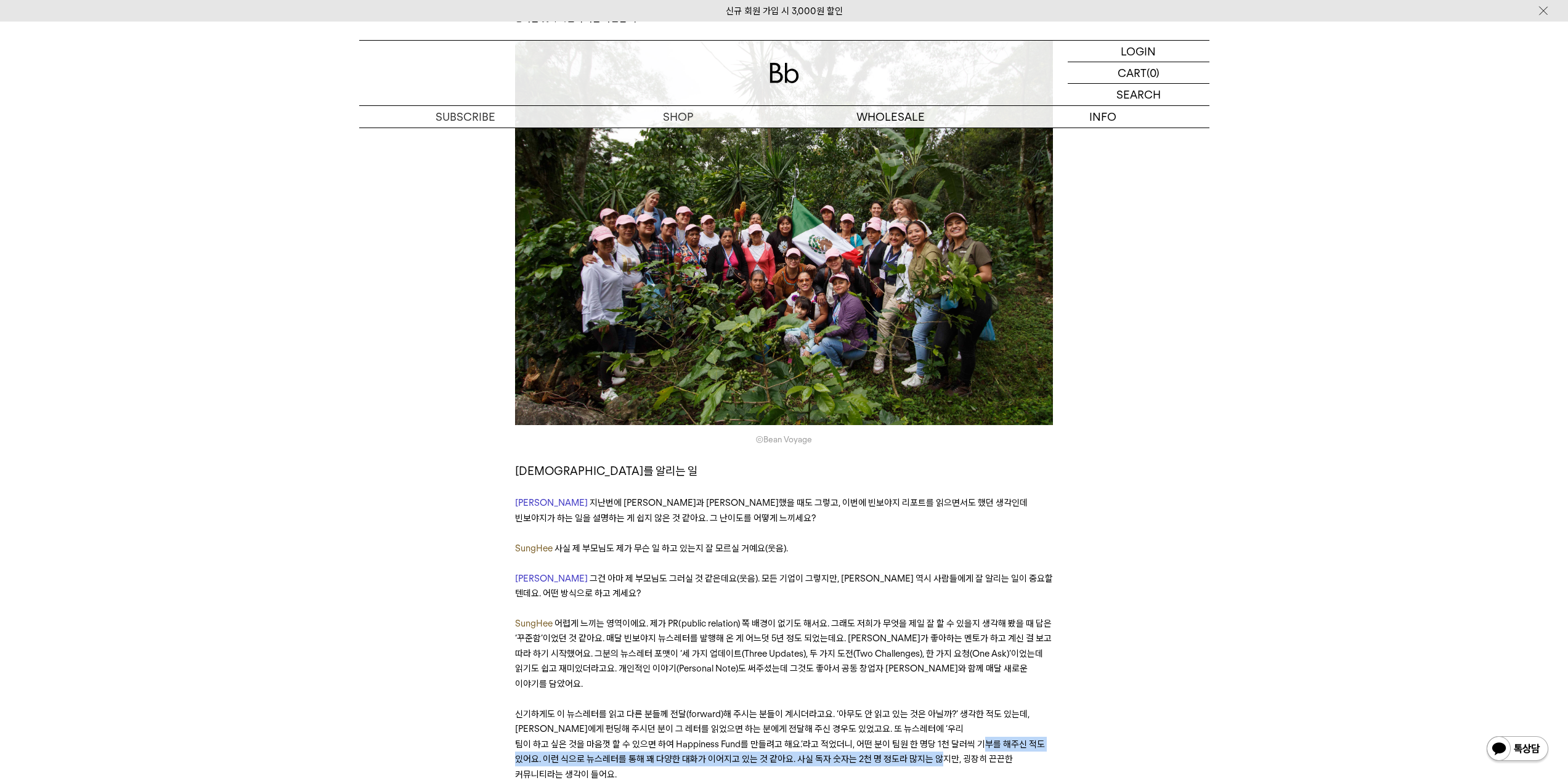
drag, startPoint x: 559, startPoint y: 578, endPoint x: 1034, endPoint y: 578, distance: 475.0
click at [1034, 707] on p "신기하게도 이 뉴스레터를 읽고 다른 분들께 전달(forward)해 주시는 분들이 계시더라고요. ‘아무도 안 읽고 있는 것은 아닐까?’ 생각한 …" at bounding box center [784, 745] width 538 height 75
click at [526, 707] on p "신기하게도 이 뉴스레터를 읽고 다른 분들께 전달(forward)해 주시는 분들이 계시더라고요. ‘아무도 안 읽고 있는 것은 아닐까?’ 생각한 …" at bounding box center [784, 745] width 538 height 75
drag, startPoint x: 523, startPoint y: 597, endPoint x: 660, endPoint y: 595, distance: 137.0
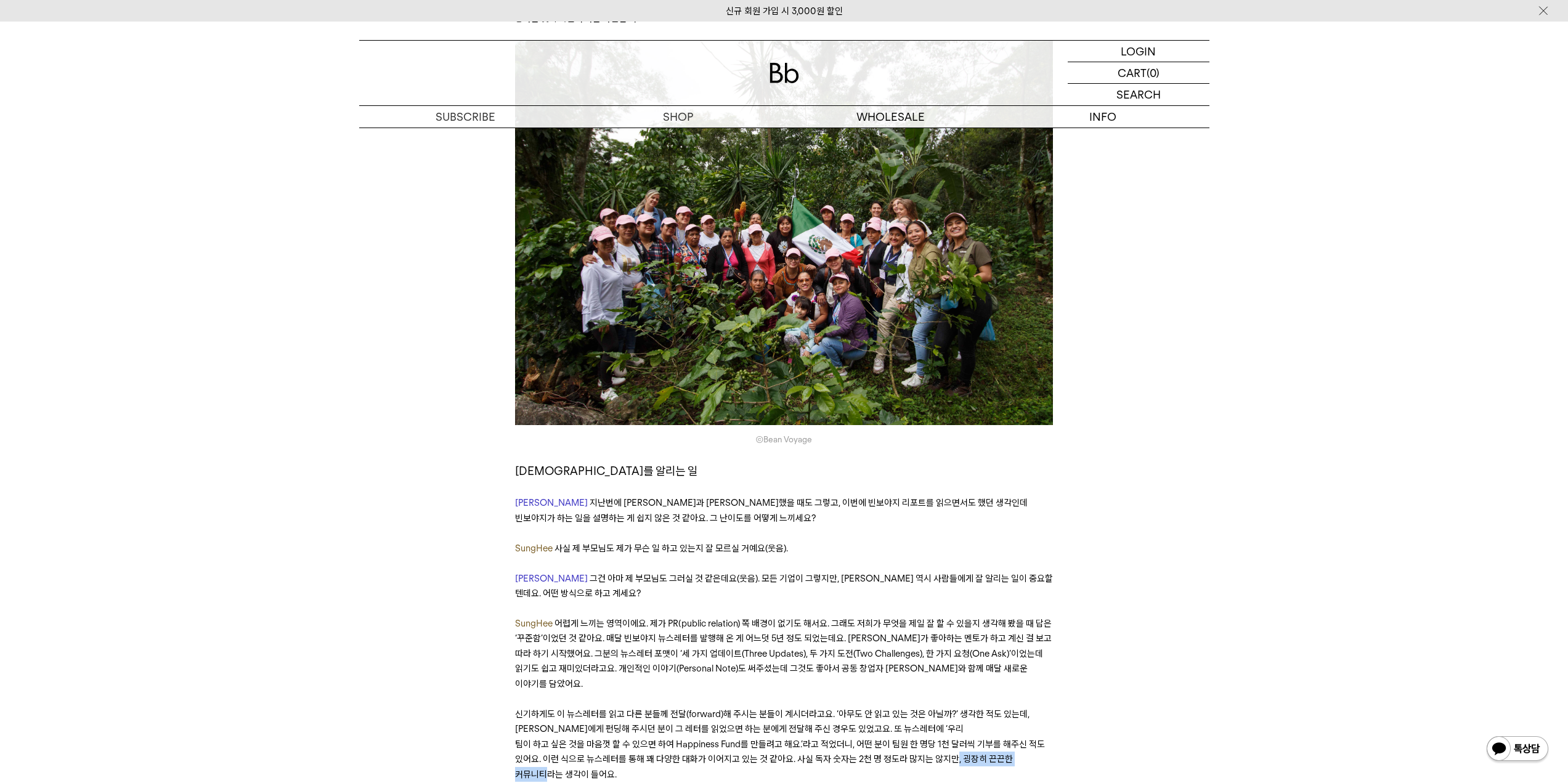
click at [653, 707] on p "신기하게도 이 뉴스레터를 읽고 다른 분들께 전달(forward)해 주시는 분들이 계시더라고요. ‘아무도 안 읽고 있는 것은 아닐까?’ 생각한 …" at bounding box center [784, 745] width 538 height 75
click at [714, 782] on p at bounding box center [784, 789] width 538 height 15
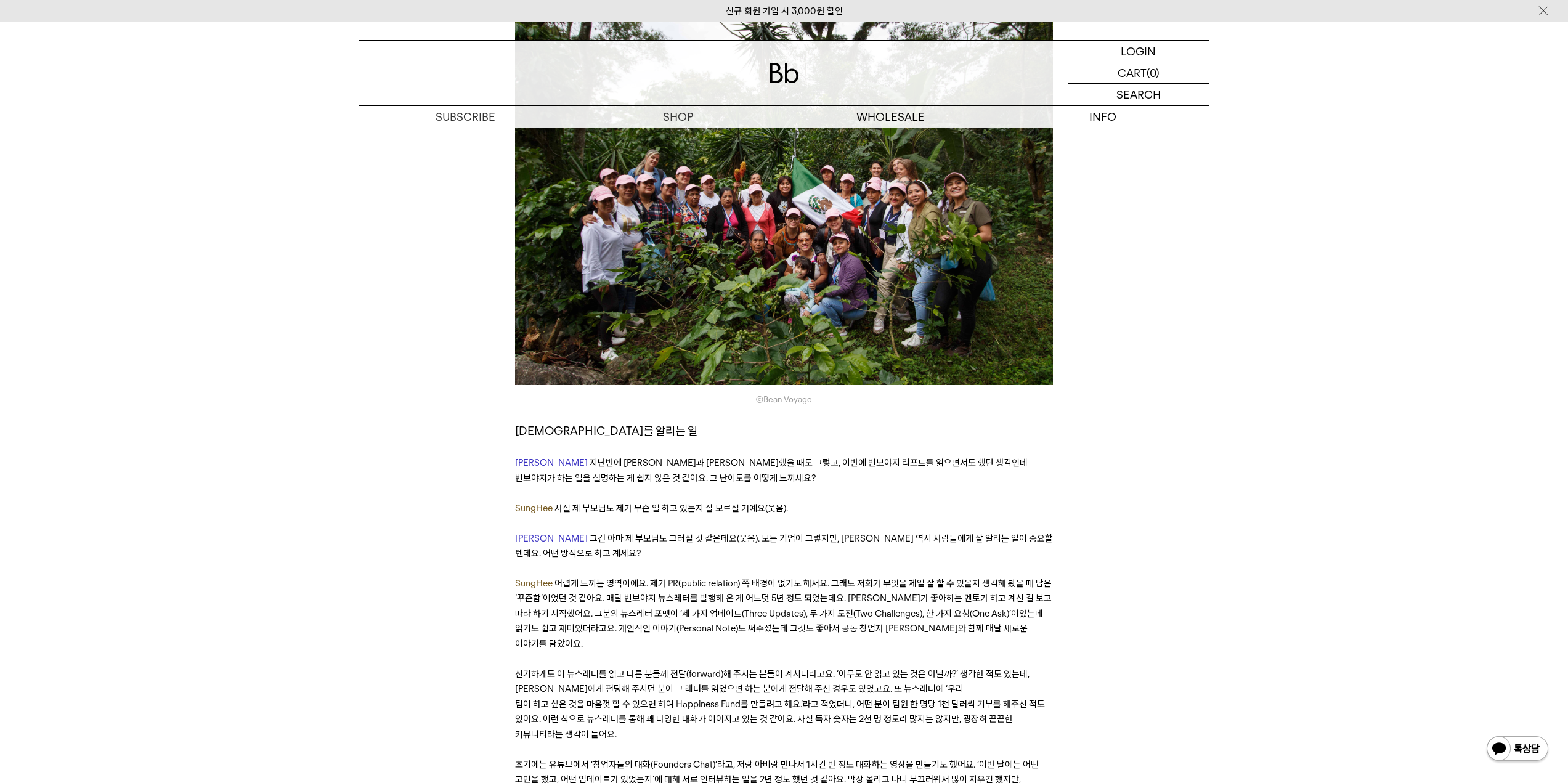
scroll to position [9923, 0]
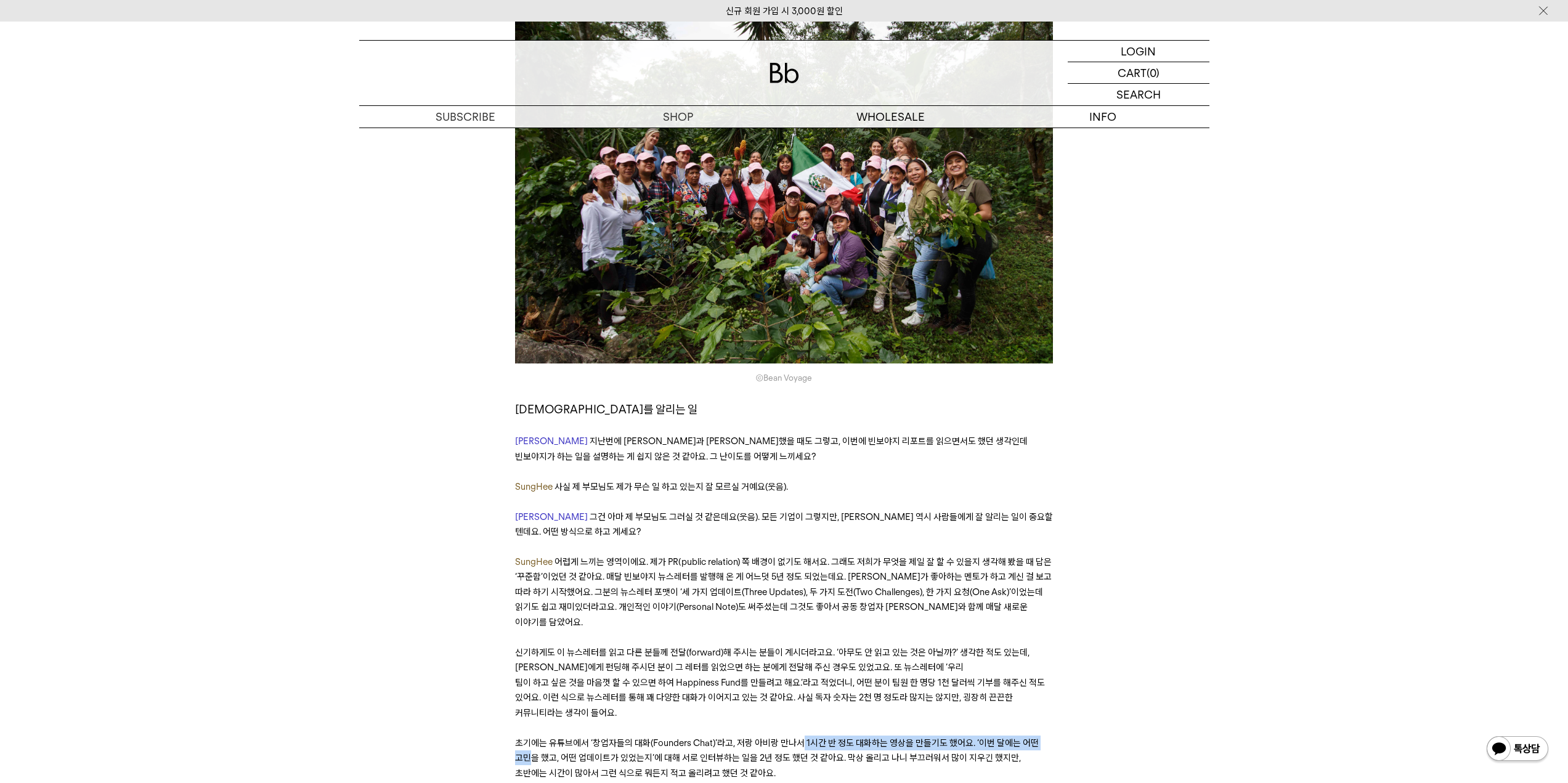
drag, startPoint x: 534, startPoint y: 571, endPoint x: 798, endPoint y: 569, distance: 264.0
click at [798, 736] on p "초기에는 유튜브에서 ‘창업자들의 대화(Founders Chat)’라고, 저랑 아비랑 만나서 1시간 반 정도 대화하는 영상을 만들기도 했어요. …" at bounding box center [784, 758] width 538 height 45
click at [814, 736] on p "초기에는 유튜브에서 ‘창업자들의 대화(Founders Chat)’라고, 저랑 아비랑 만나서 1시간 반 정도 대화하는 영상을 만들기도 했어요. …" at bounding box center [784, 758] width 538 height 45
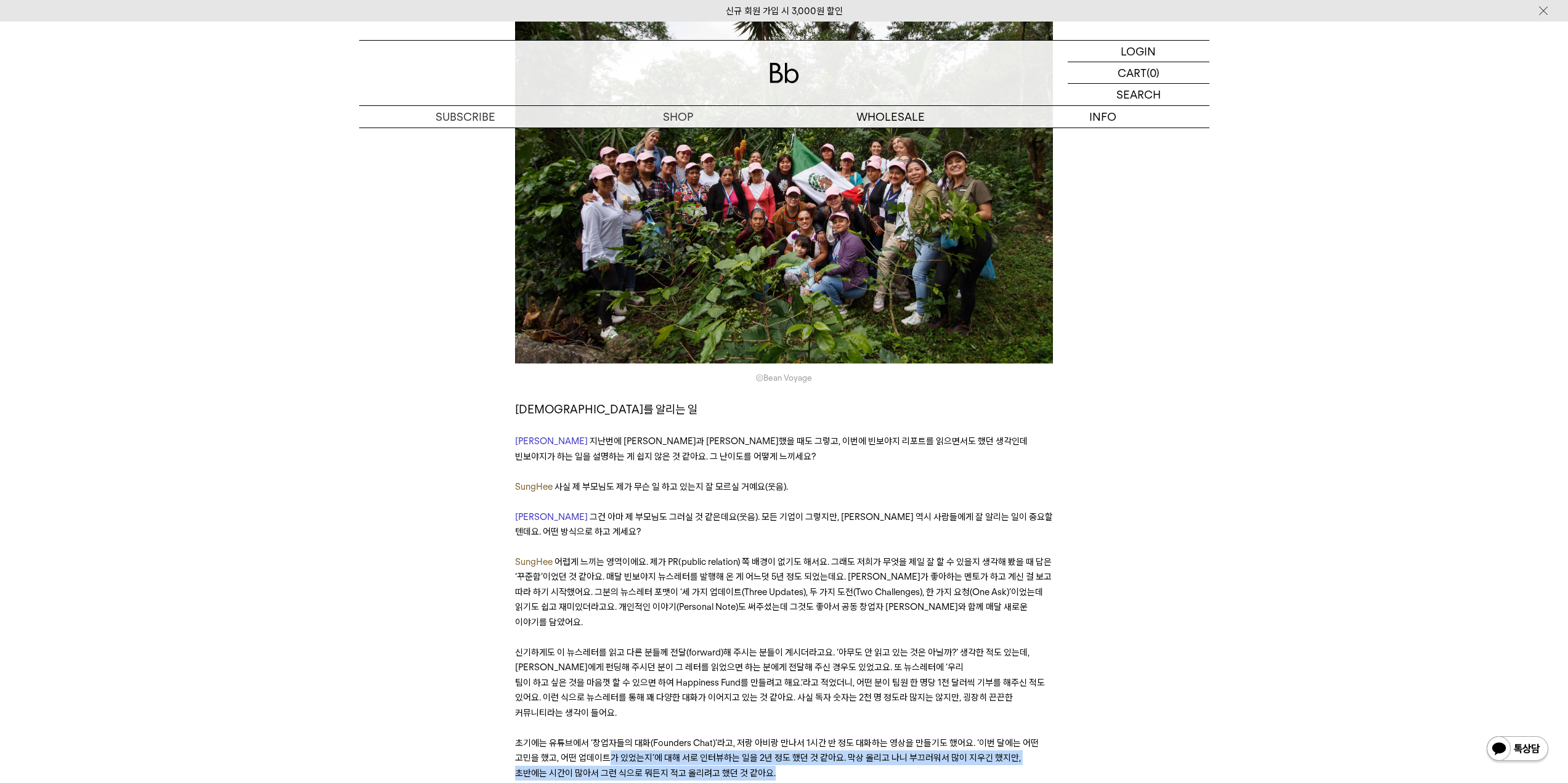
drag, startPoint x: 609, startPoint y: 578, endPoint x: 1009, endPoint y: 598, distance: 400.5
click at [1009, 736] on p "초기에는 유튜브에서 ‘창업자들의 대화(Founders Chat)’라고, 저랑 아비랑 만나서 1시간 반 정도 대화하는 영상을 만들기도 했어요. …" at bounding box center [784, 758] width 538 height 45
click at [1035, 781] on p at bounding box center [784, 788] width 538 height 15
drag, startPoint x: 712, startPoint y: 577, endPoint x: 1093, endPoint y: 576, distance: 381.0
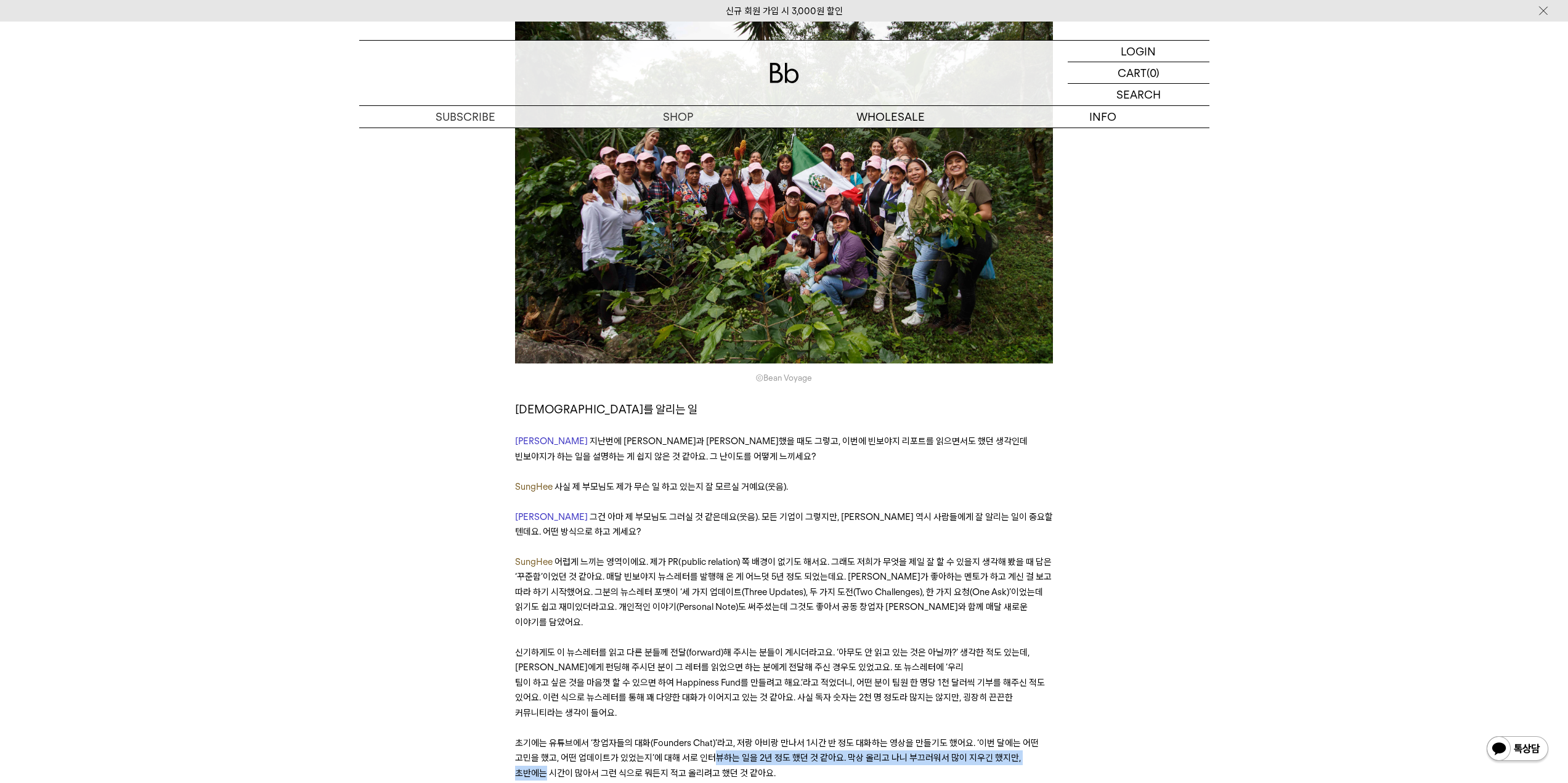
drag, startPoint x: 531, startPoint y: 593, endPoint x: 821, endPoint y: 598, distance: 290.0
click at [771, 736] on p "초기에는 유튜브에서 ‘창업자들의 대화(Founders Chat)’라고, 저랑 아비랑 만나서 1시간 반 정도 대화하는 영상을 만들기도 했어요. …" at bounding box center [784, 758] width 538 height 45
click at [869, 781] on p at bounding box center [784, 788] width 538 height 15
drag, startPoint x: 545, startPoint y: 626, endPoint x: 1083, endPoint y: 624, distance: 538.0
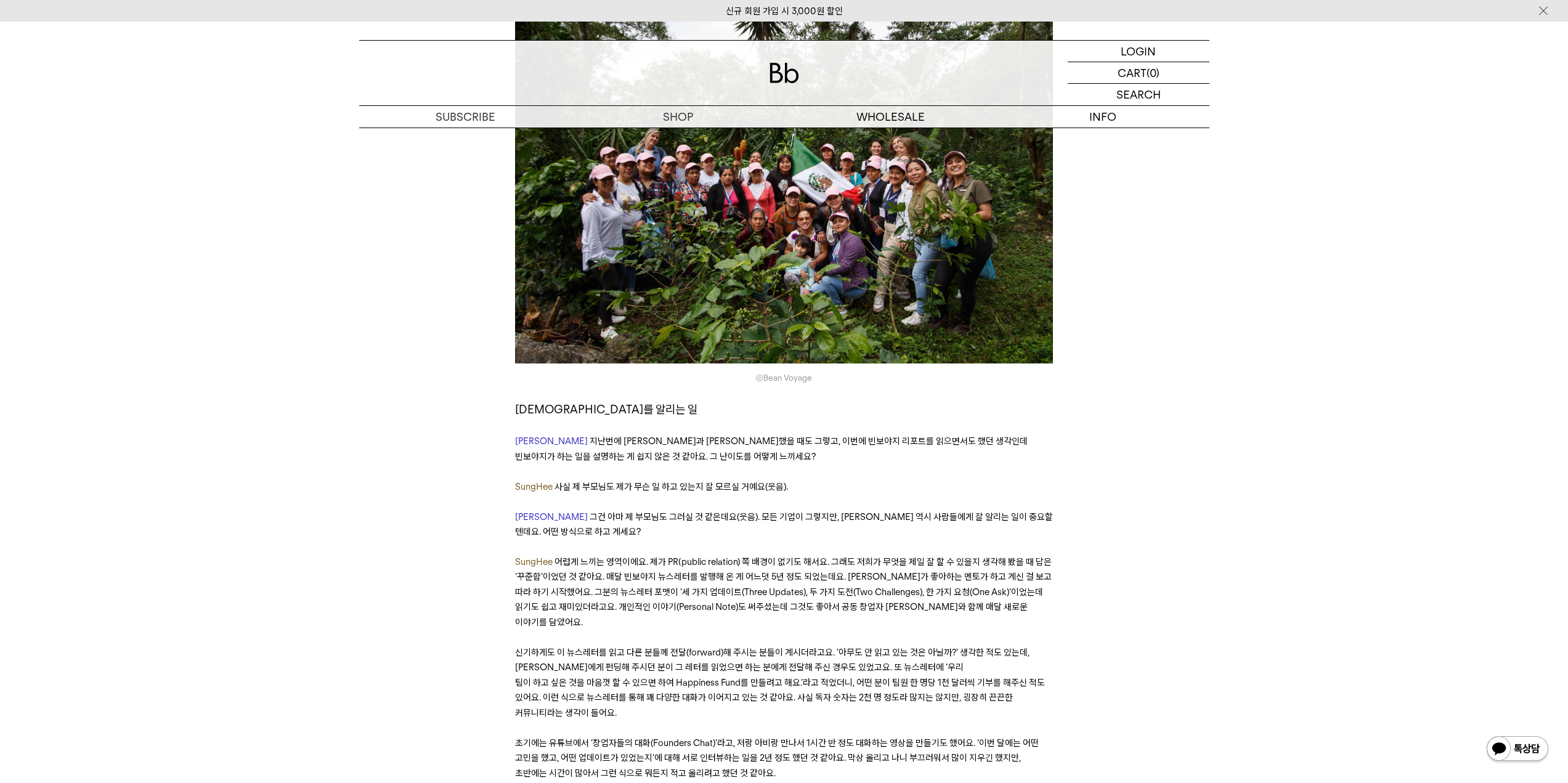
drag, startPoint x: 565, startPoint y: 635, endPoint x: 1059, endPoint y: 634, distance: 494.0
drag, startPoint x: 531, startPoint y: 657, endPoint x: 607, endPoint y: 656, distance: 76.0
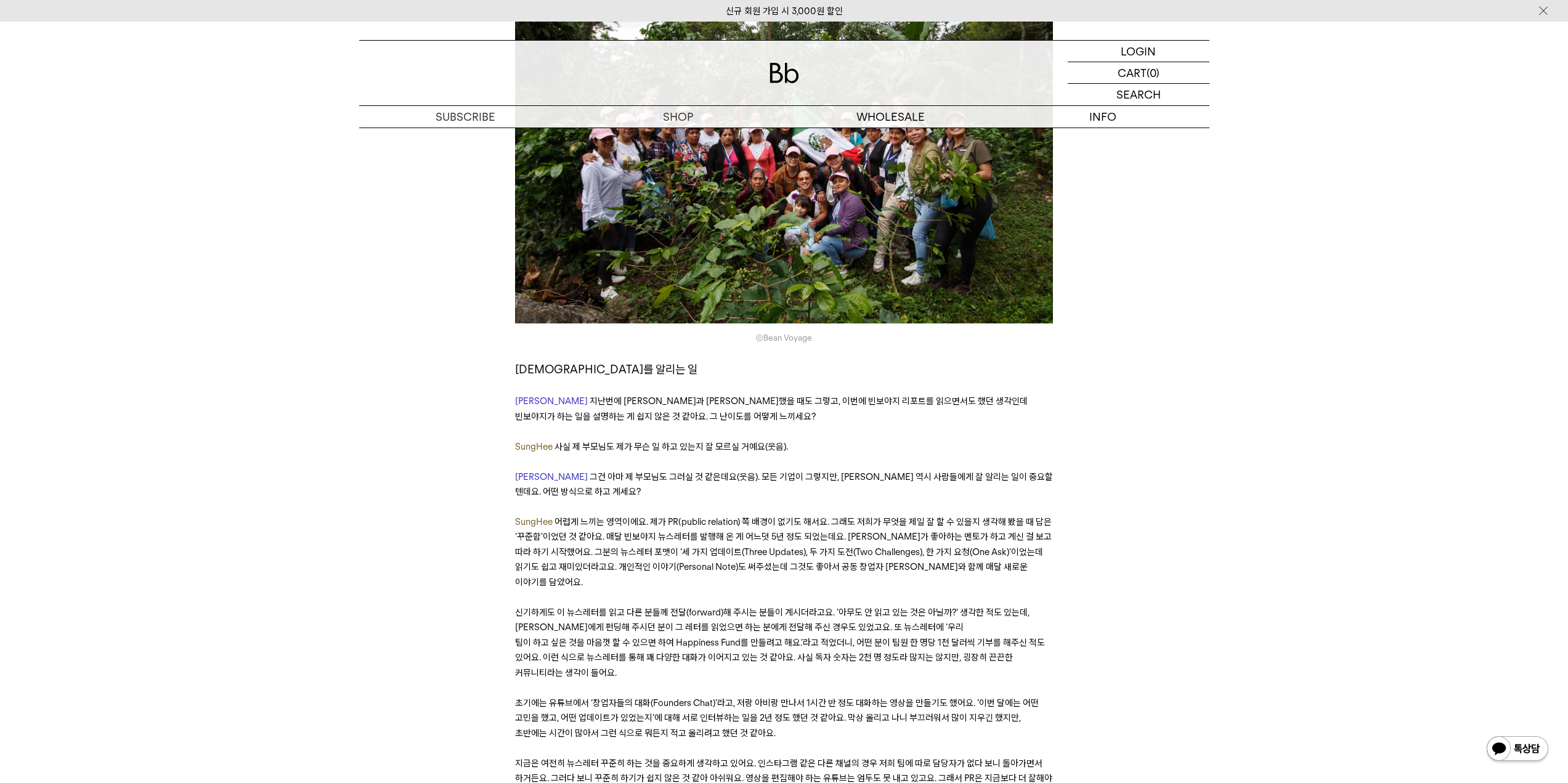
scroll to position [9984, 0]
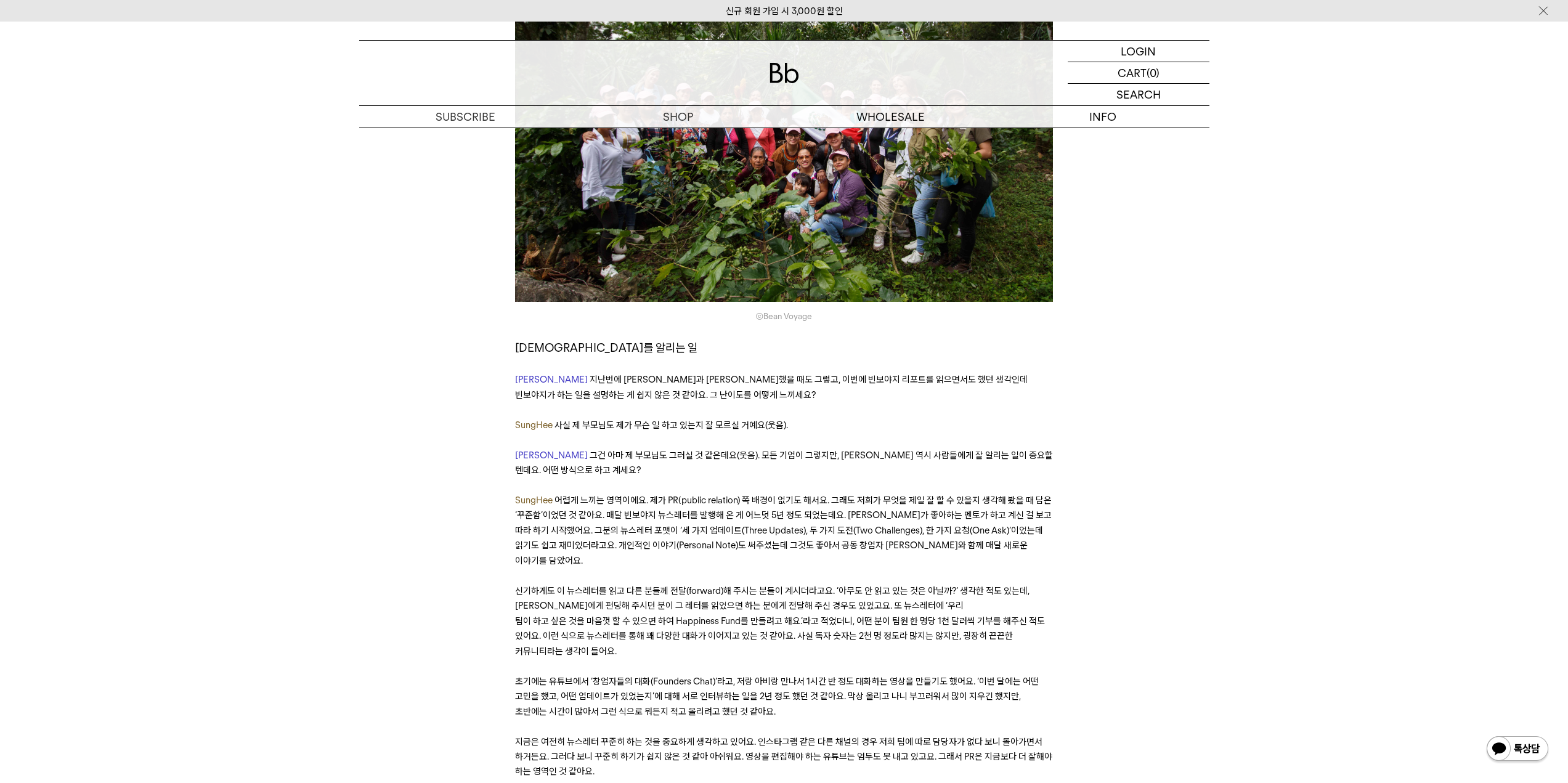
drag, startPoint x: 581, startPoint y: 623, endPoint x: 1071, endPoint y: 621, distance: 490.0
drag, startPoint x: 548, startPoint y: 635, endPoint x: 964, endPoint y: 635, distance: 416.0
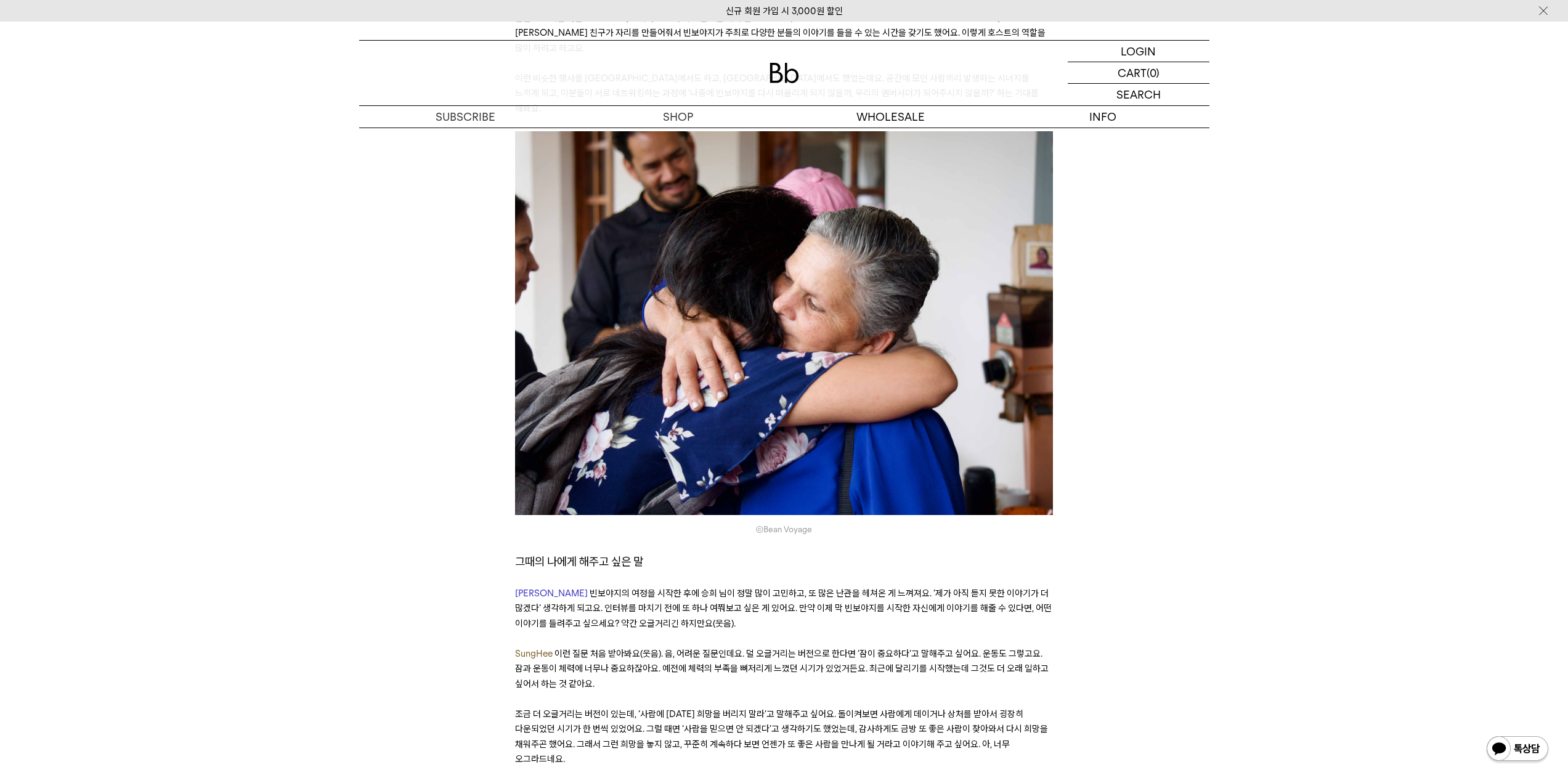
scroll to position [10786, 0]
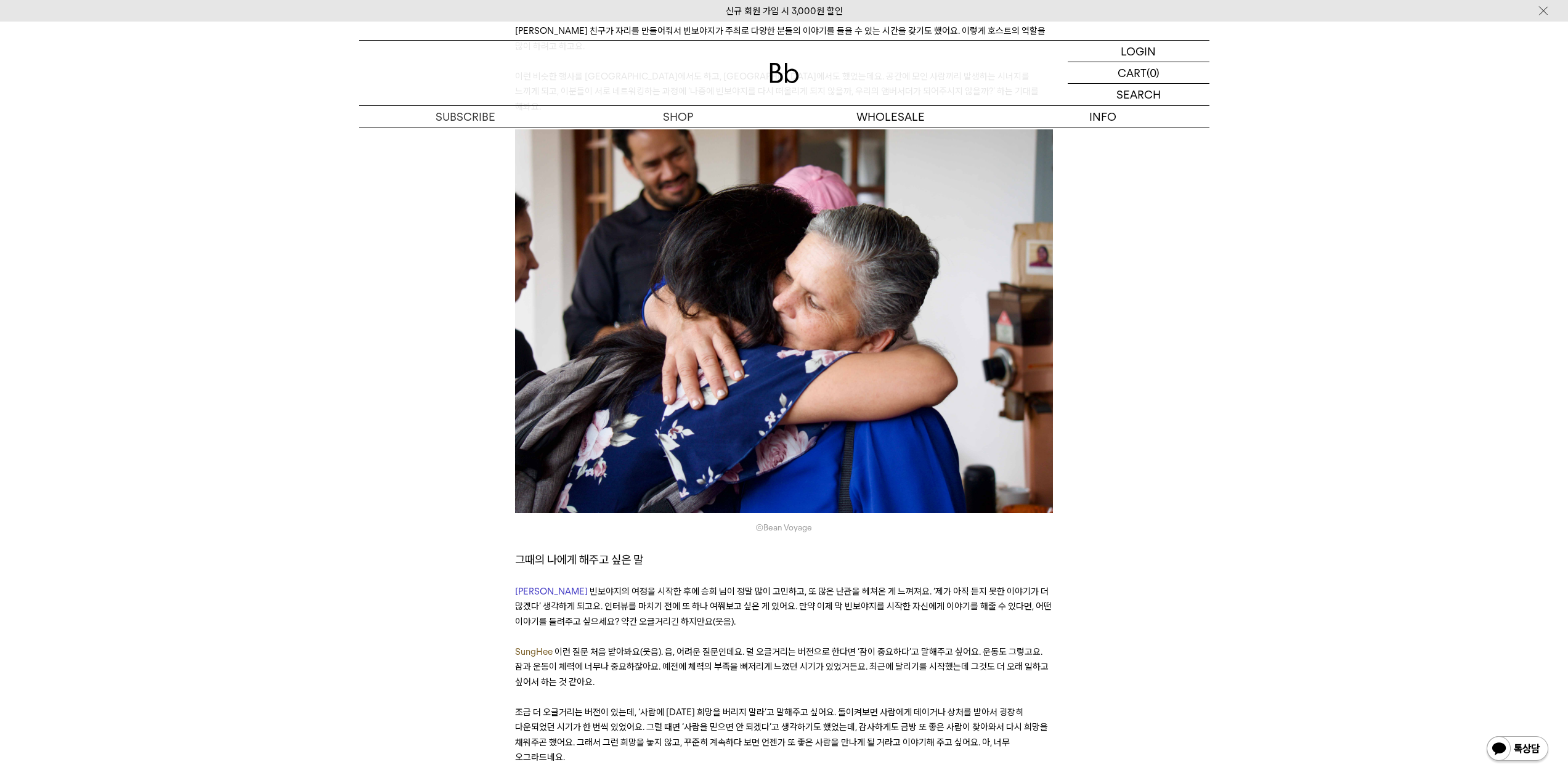
drag, startPoint x: 647, startPoint y: 605, endPoint x: 962, endPoint y: 626, distance: 315.7
drag, startPoint x: 693, startPoint y: 653, endPoint x: 1097, endPoint y: 653, distance: 404.0
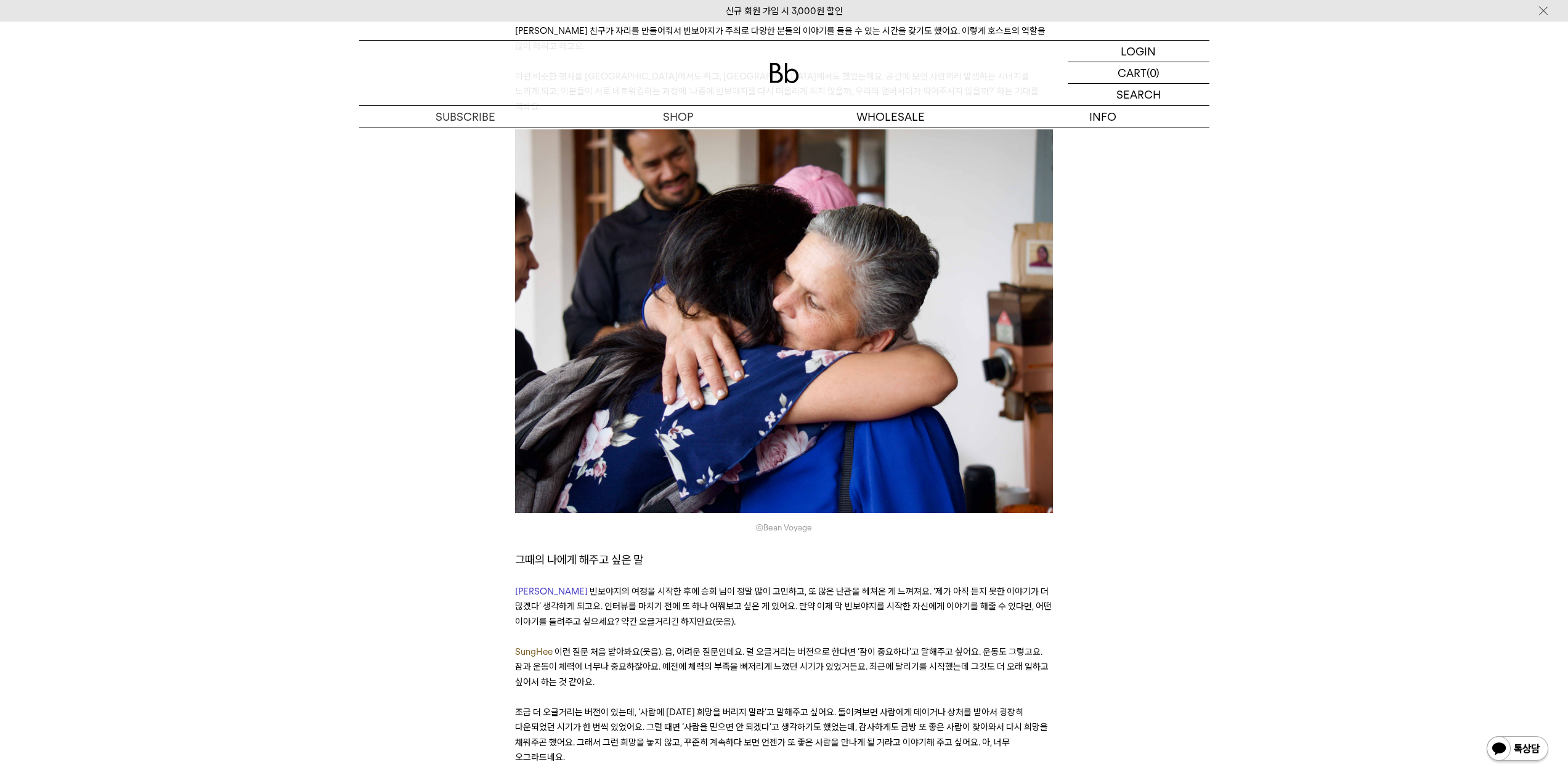
drag, startPoint x: 1216, startPoint y: 644, endPoint x: 1206, endPoint y: 640, distance: 10.8
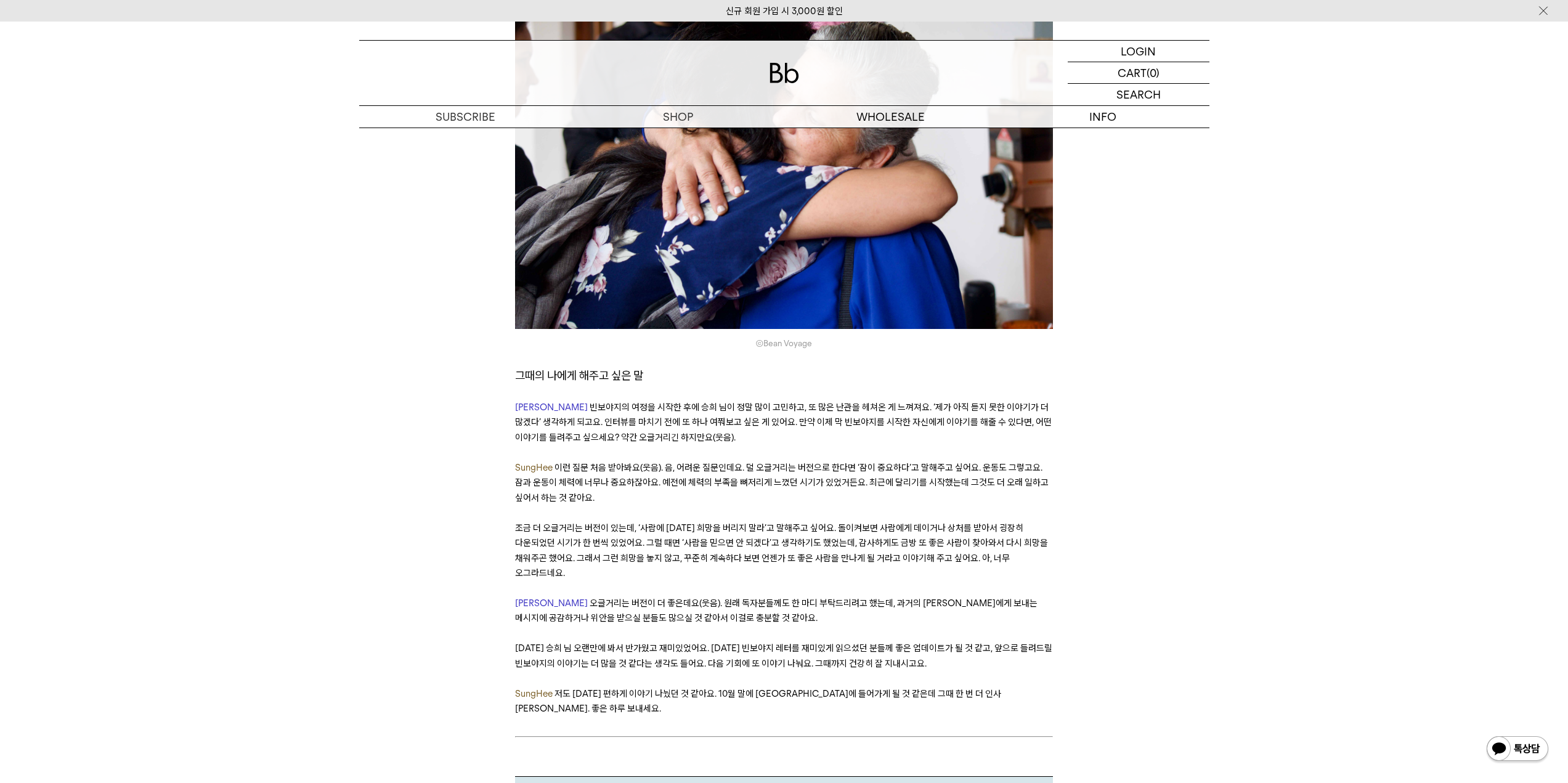
scroll to position [11155, 0]
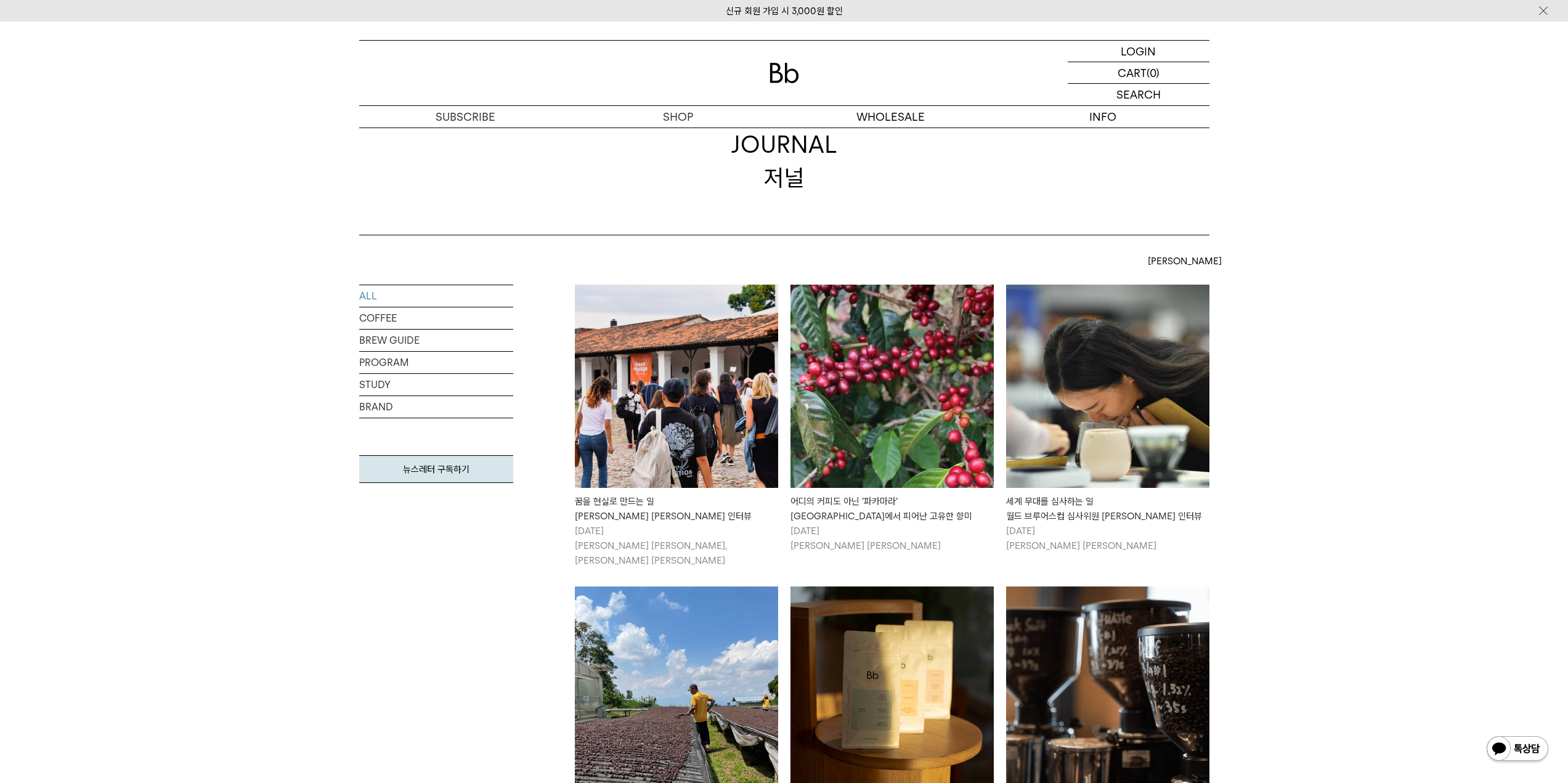
scroll to position [62, 0]
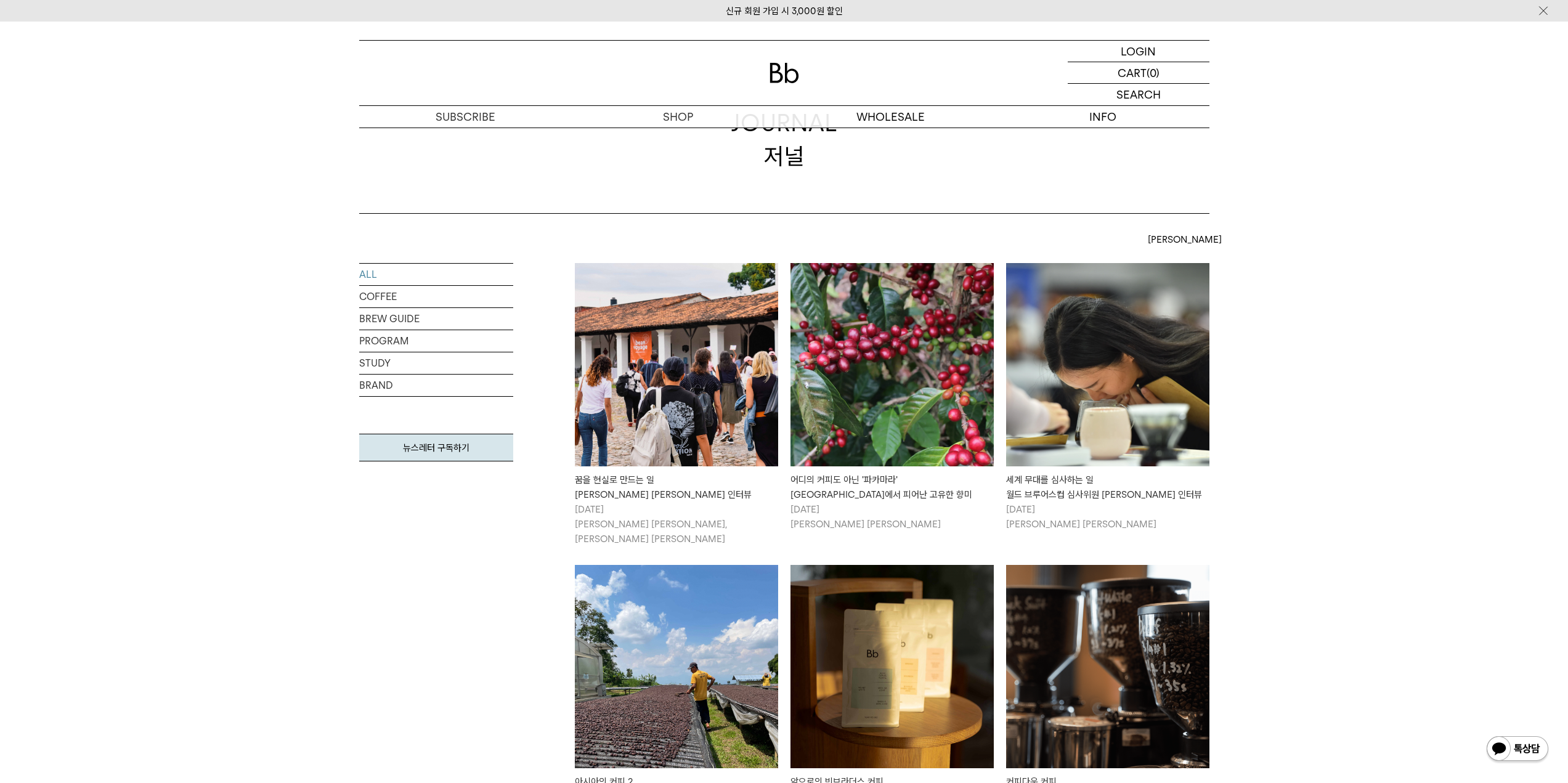
click at [930, 427] on img at bounding box center [892, 365] width 203 height 203
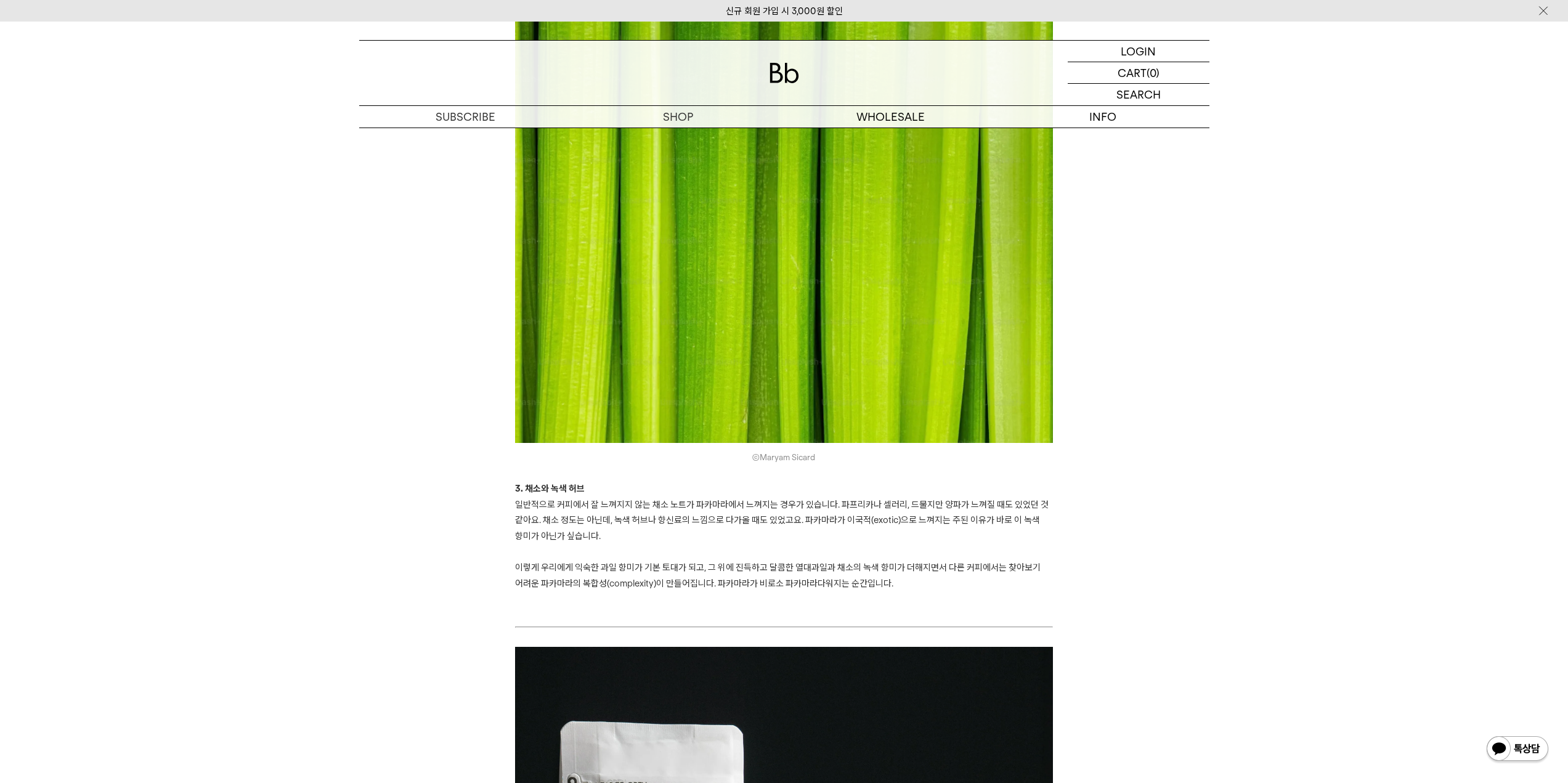
scroll to position [2342, 0]
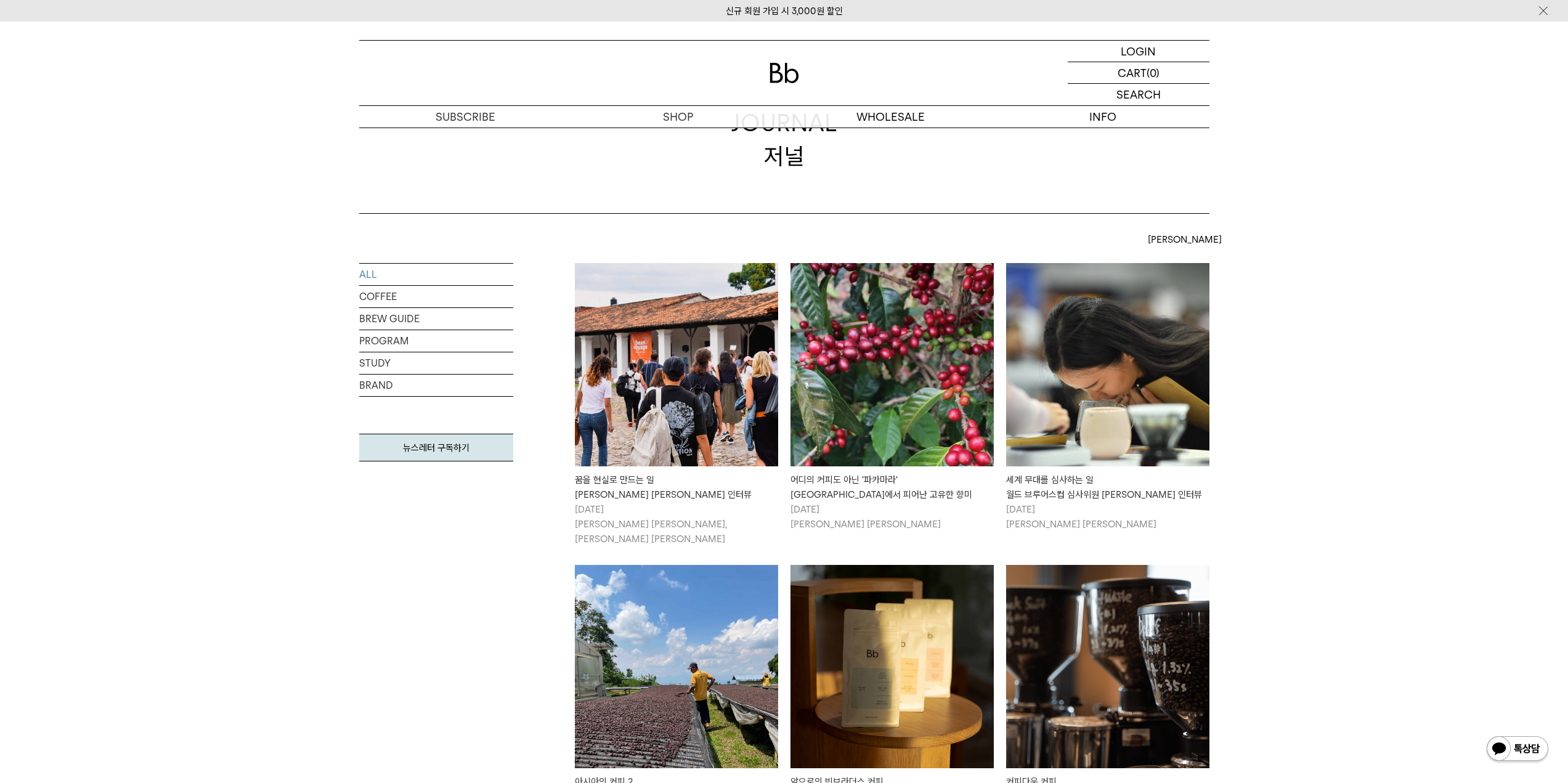
click at [647, 388] on img at bounding box center [676, 365] width 203 height 203
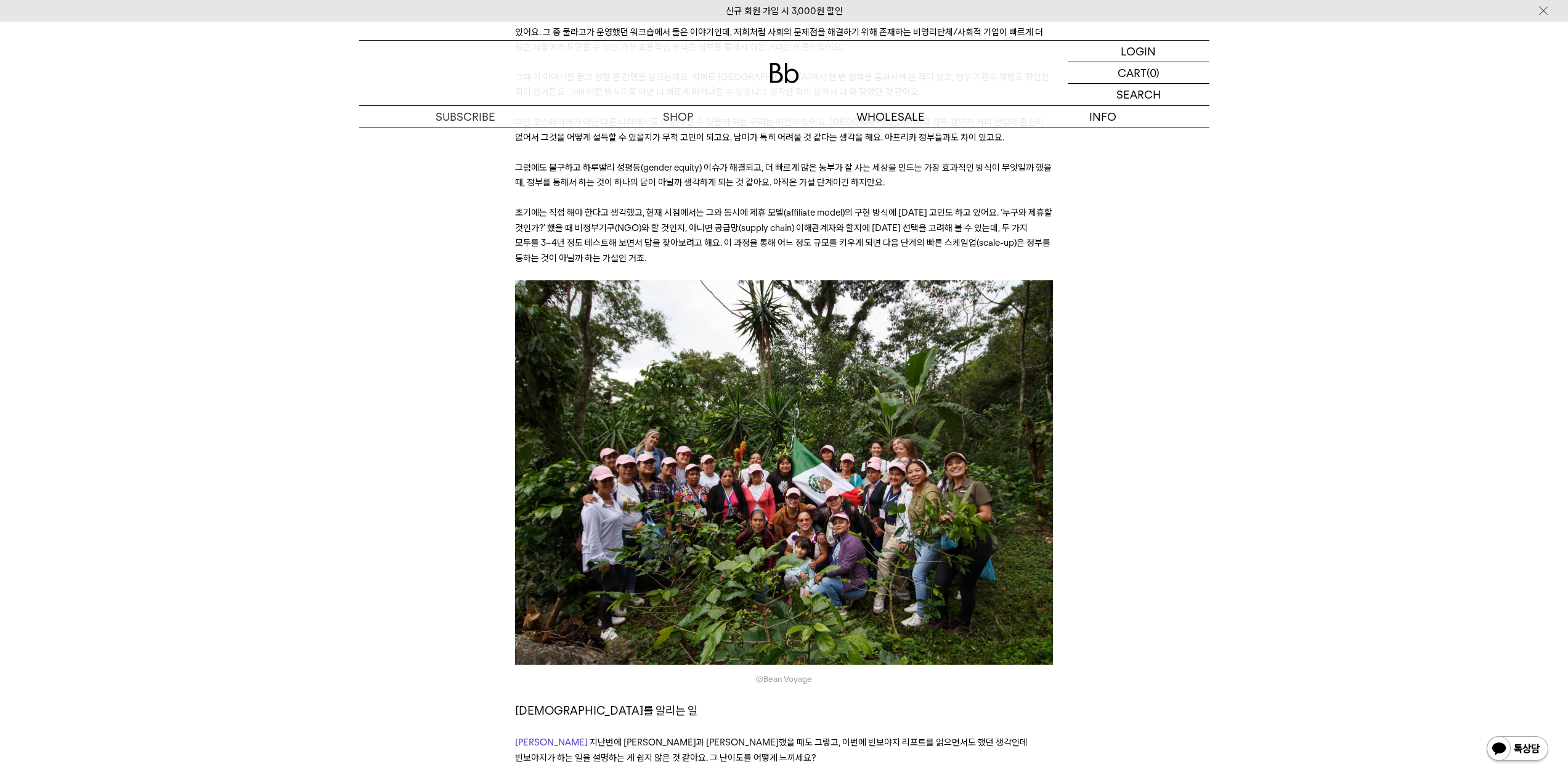
scroll to position [9984, 0]
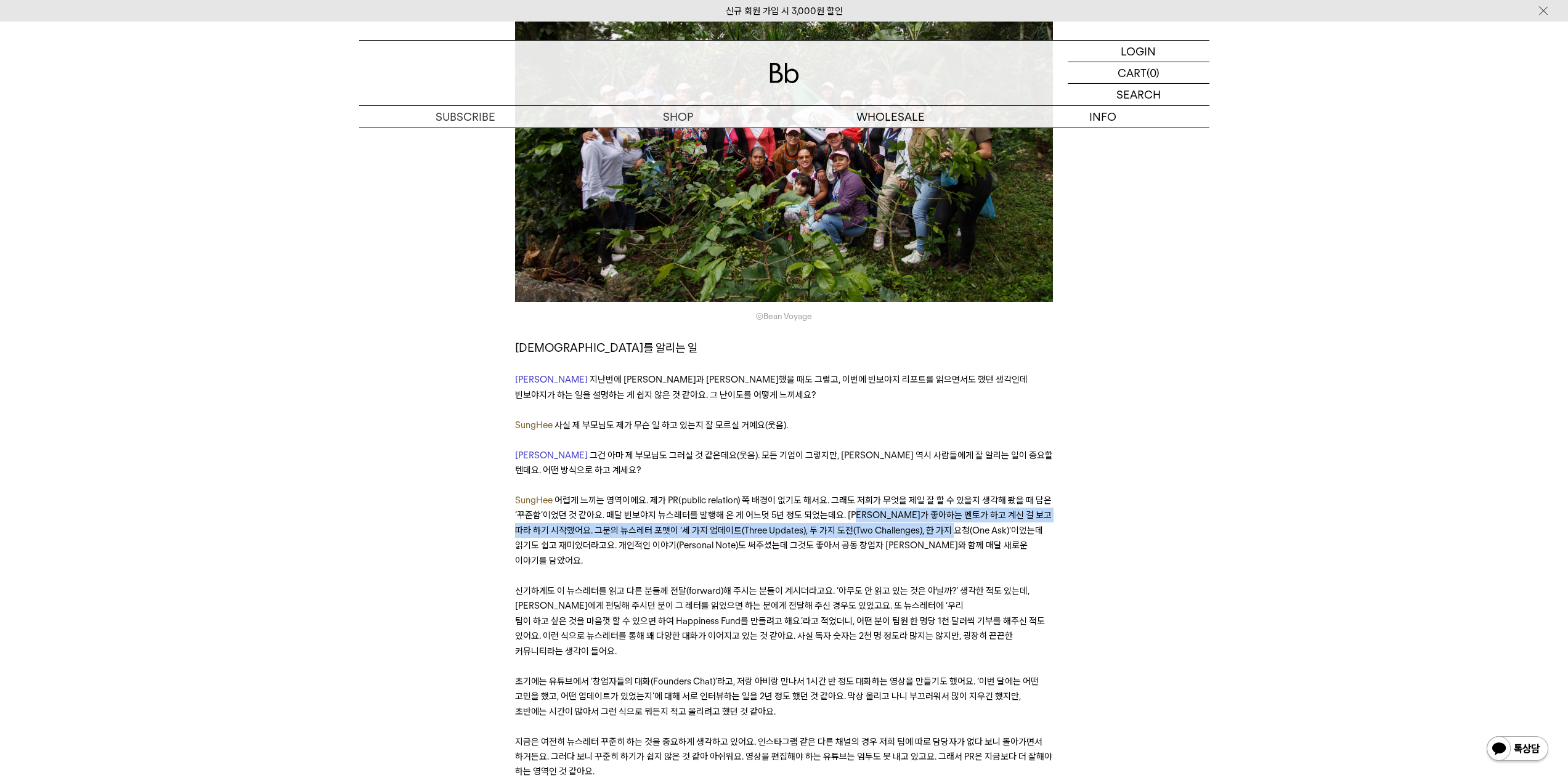
drag, startPoint x: 860, startPoint y: 346, endPoint x: 972, endPoint y: 364, distance: 113.4
click at [972, 495] on span "어렵게 느끼는 영역이에요. 제가 PR(public relation) 쪽 배경이 없기도 해서요. 그래도 저희가 무엇을 제일 잘 할 수 있을지 생…" at bounding box center [783, 530] width 536 height 72
click at [976, 495] on span "어렵게 느끼는 영역이에요. 제가 PR(public relation) 쪽 배경이 없기도 해서요. 그래도 저희가 무엇을 제일 잘 할 수 있을지 생…" at bounding box center [783, 530] width 536 height 72
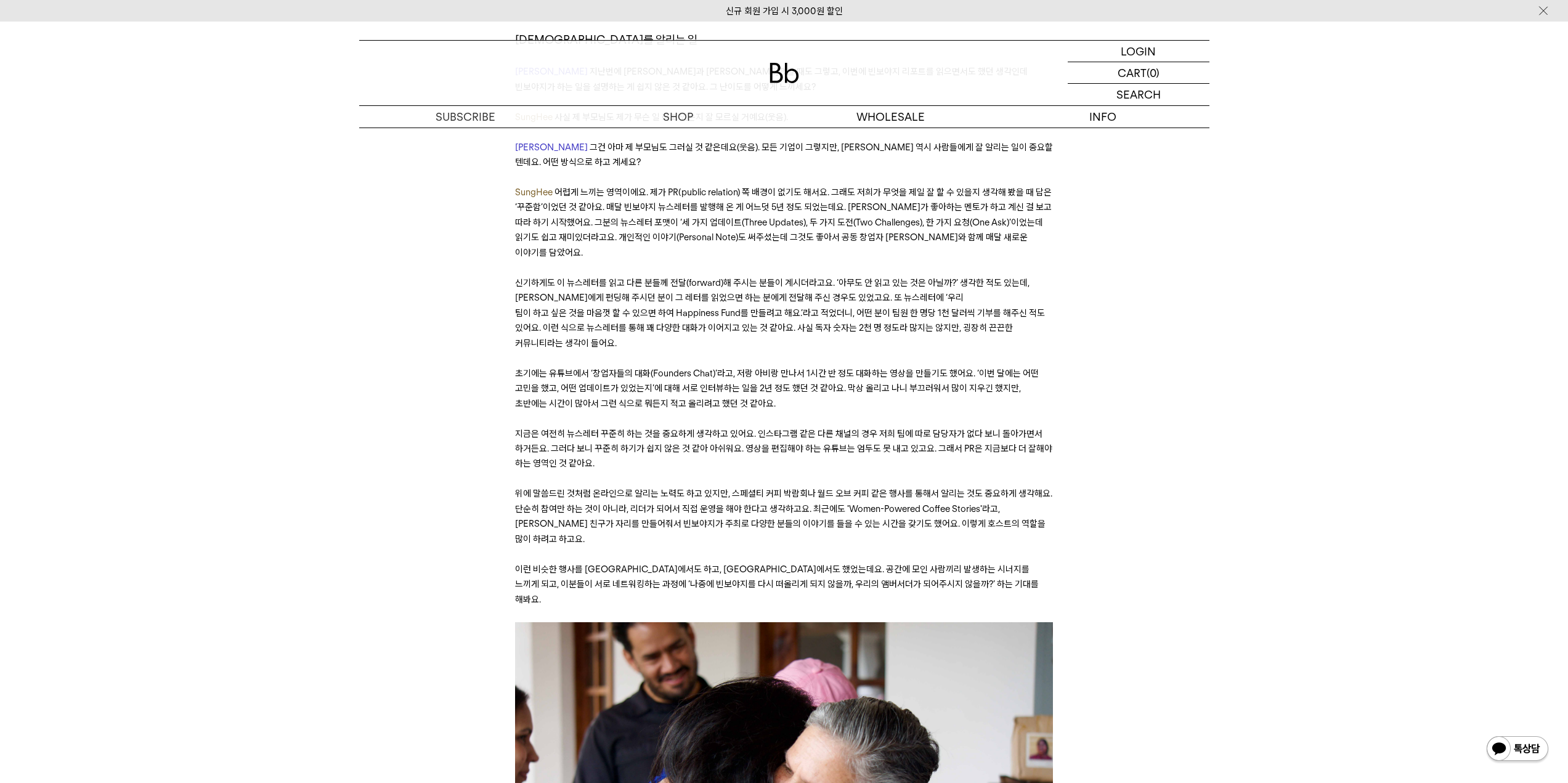
scroll to position [9923, 0]
